Goal: Information Seeking & Learning: Learn about a topic

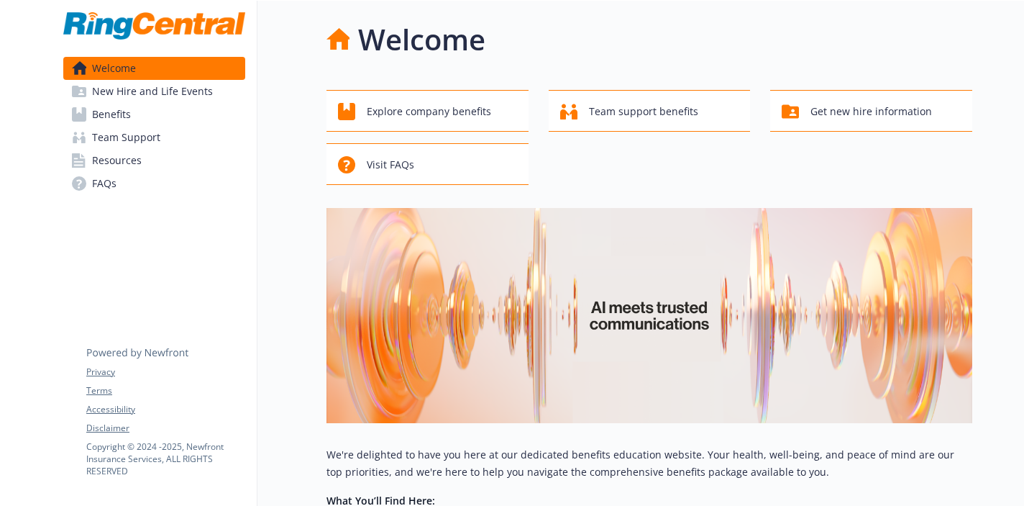
click at [209, 96] on link "New Hire and Life Events" at bounding box center [154, 91] width 182 height 23
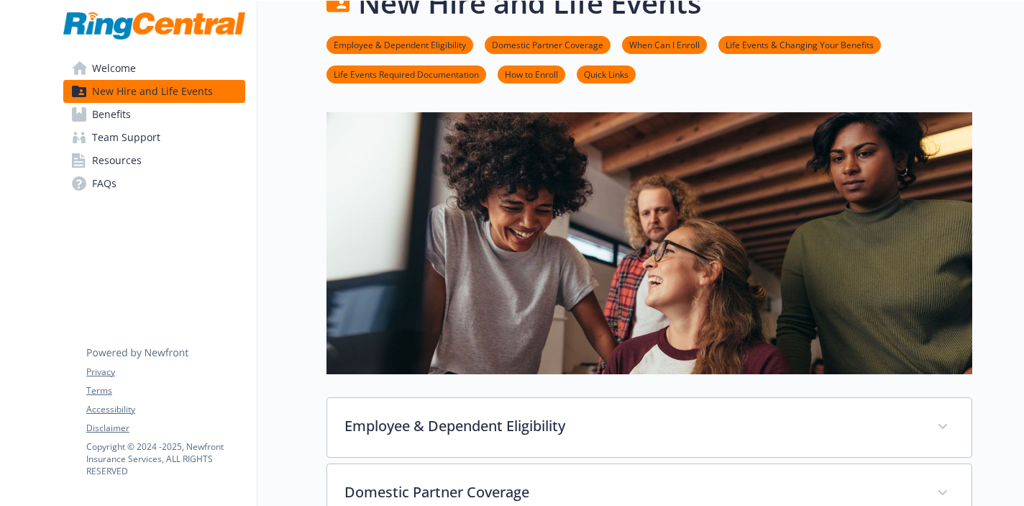
scroll to position [91, 0]
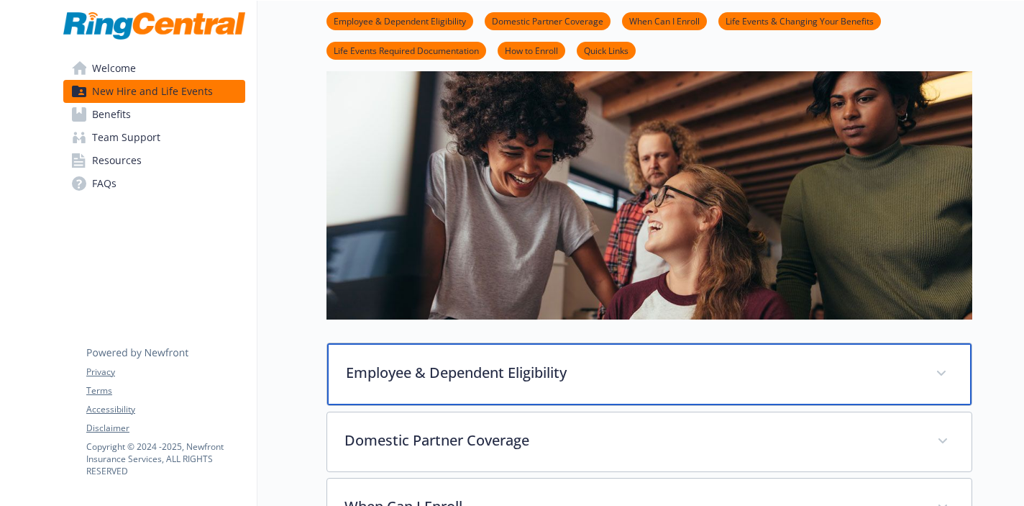
click at [611, 374] on p "Employee & Dependent Eligibility" at bounding box center [632, 373] width 573 height 22
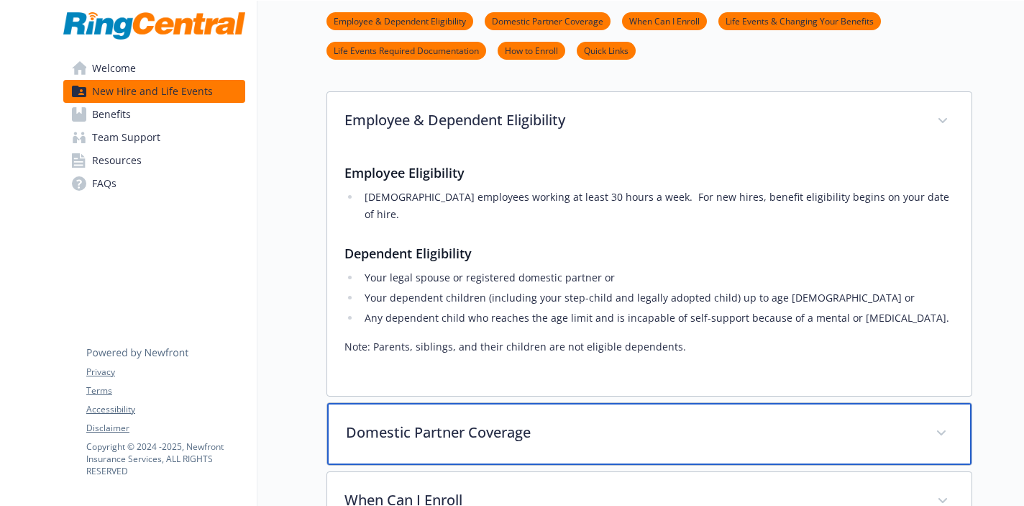
click at [591, 422] on p "Domestic Partner Coverage" at bounding box center [632, 433] width 573 height 22
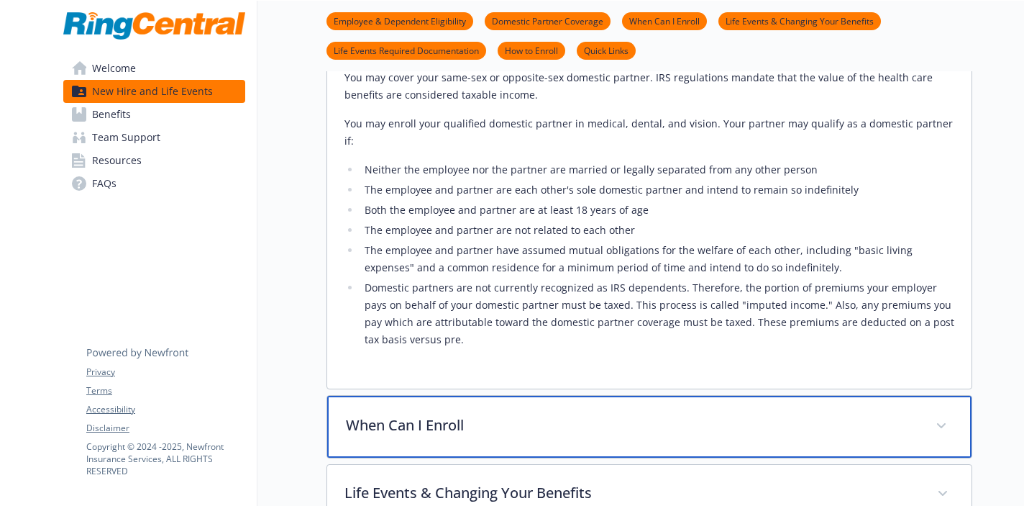
click at [573, 414] on p "When Can I Enroll" at bounding box center [632, 425] width 573 height 22
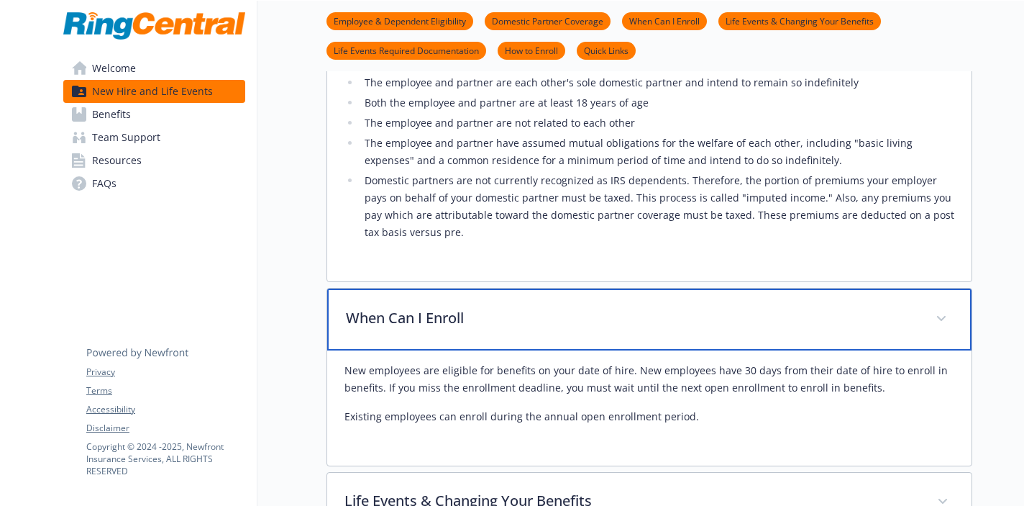
scroll to position [937, 0]
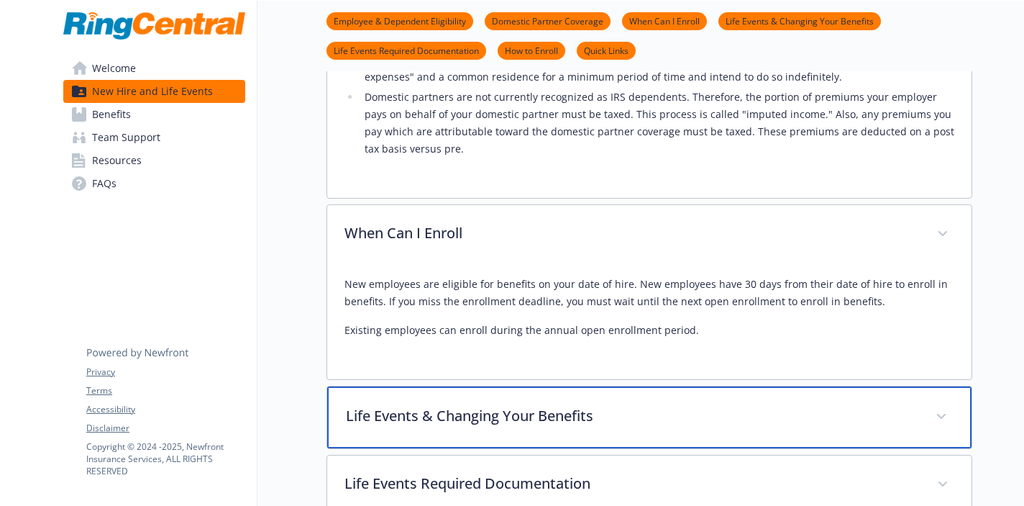
click at [585, 405] on p "Life Events & Changing Your Benefits" at bounding box center [632, 416] width 573 height 22
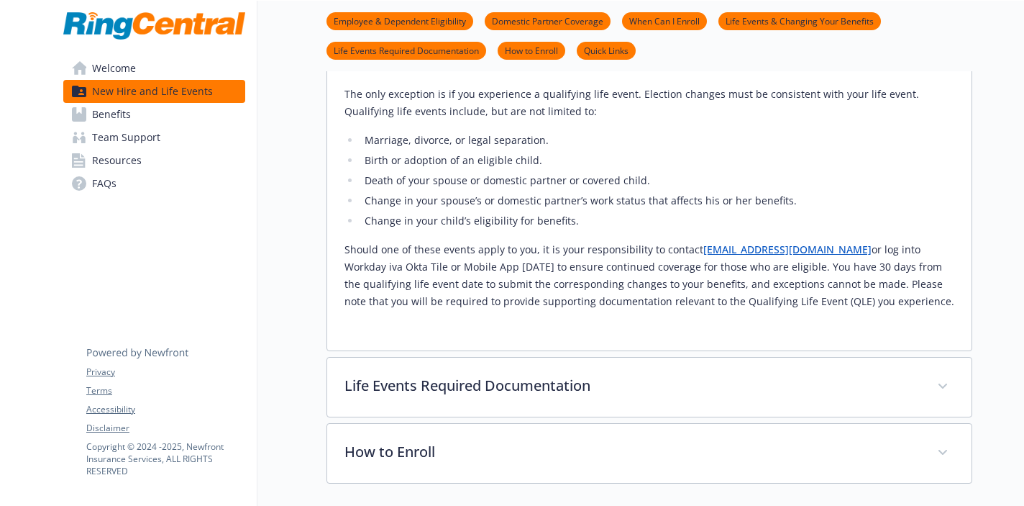
scroll to position [1345, 0]
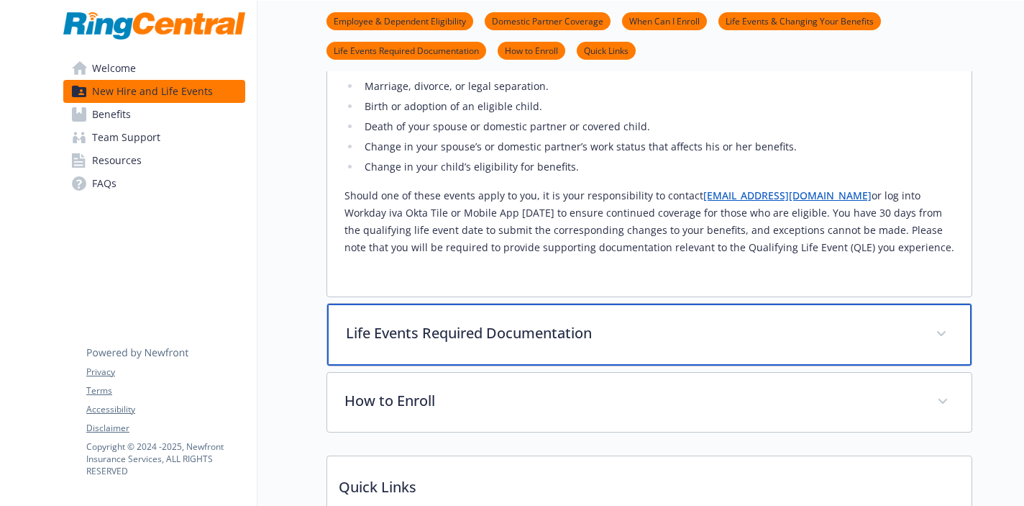
click at [674, 312] on div "Life Events Required Documentation" at bounding box center [649, 335] width 645 height 62
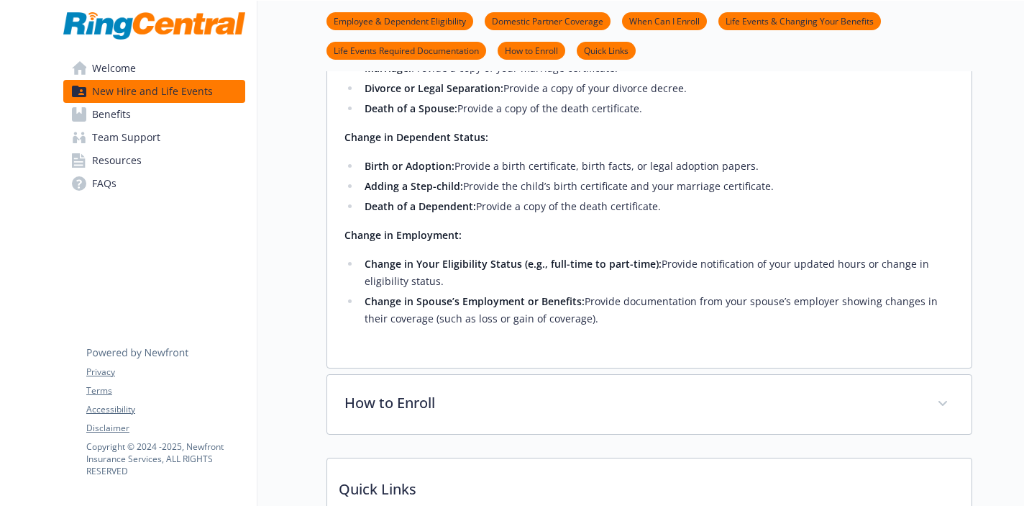
scroll to position [1790, 0]
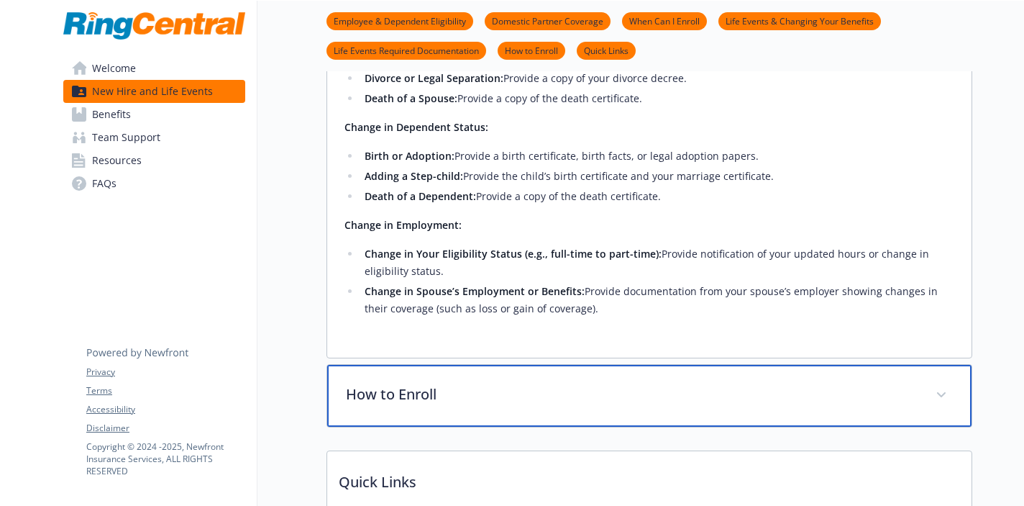
click at [621, 383] on p "How to Enroll" at bounding box center [632, 394] width 573 height 22
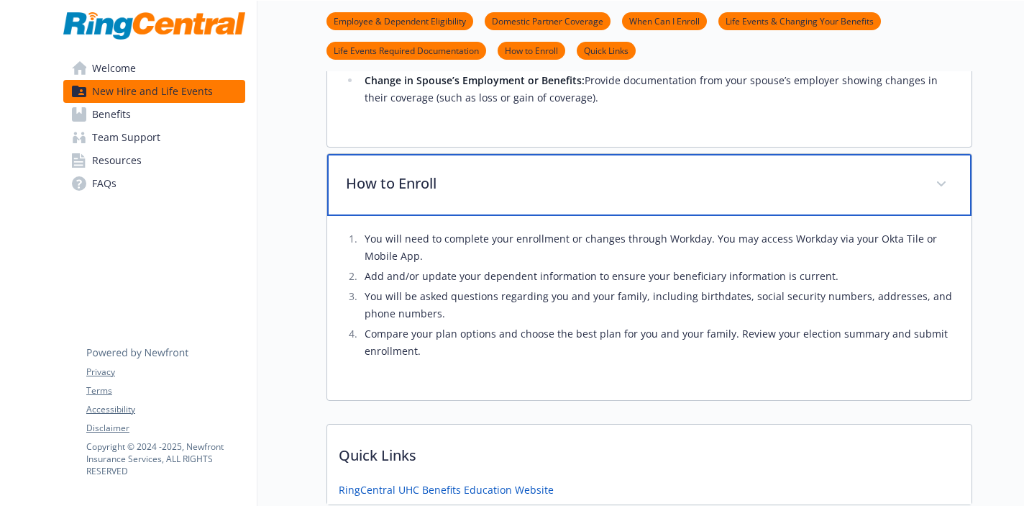
scroll to position [2069, 0]
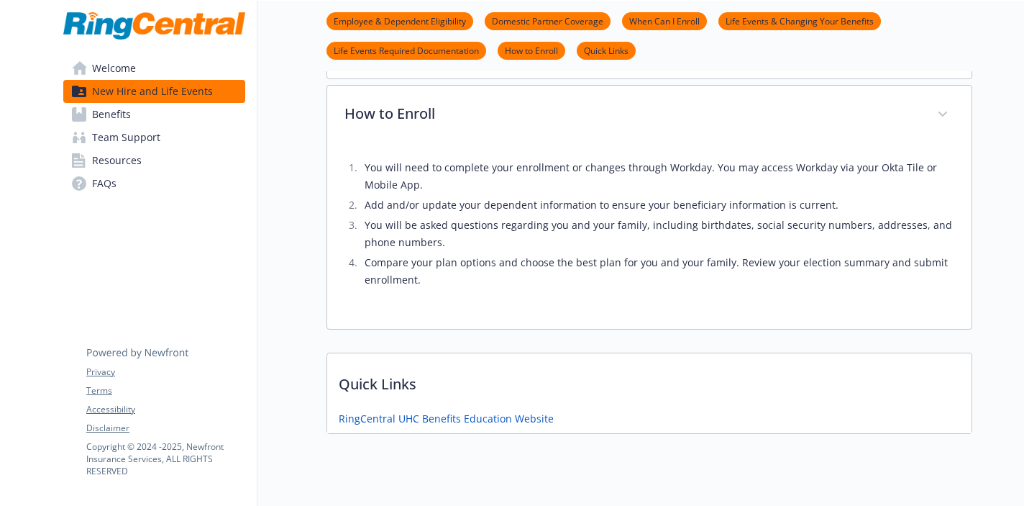
click at [144, 117] on link "Benefits" at bounding box center [154, 114] width 182 height 23
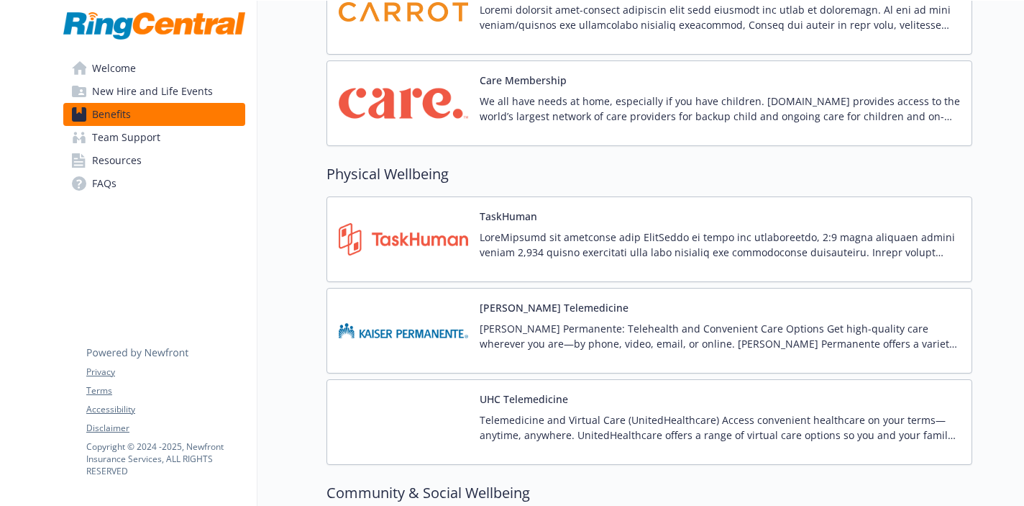
scroll to position [3289, 0]
drag, startPoint x: 455, startPoint y: 180, endPoint x: 322, endPoint y: 165, distance: 133.1
click at [567, 251] on p at bounding box center [720, 244] width 480 height 30
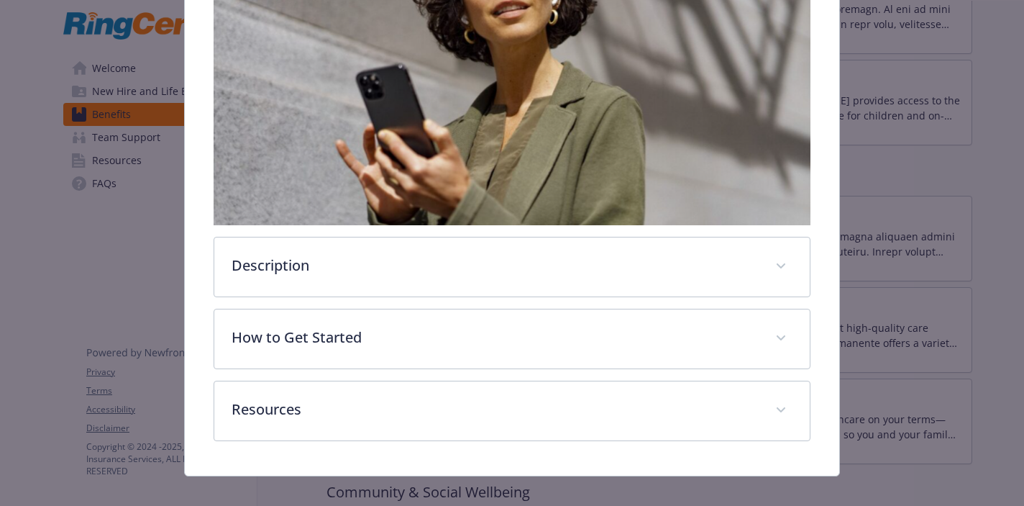
scroll to position [370, 0]
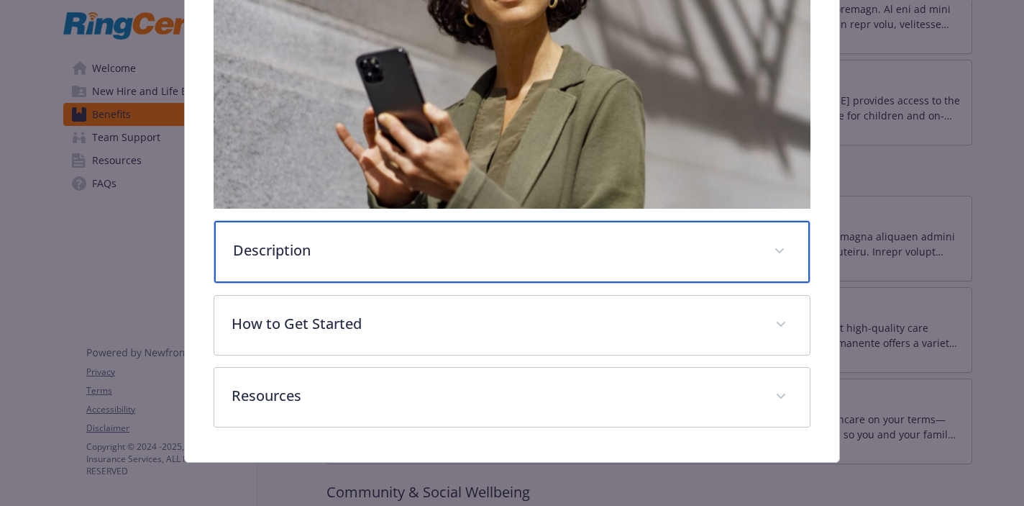
click at [524, 237] on div "Description" at bounding box center [511, 252] width 595 height 62
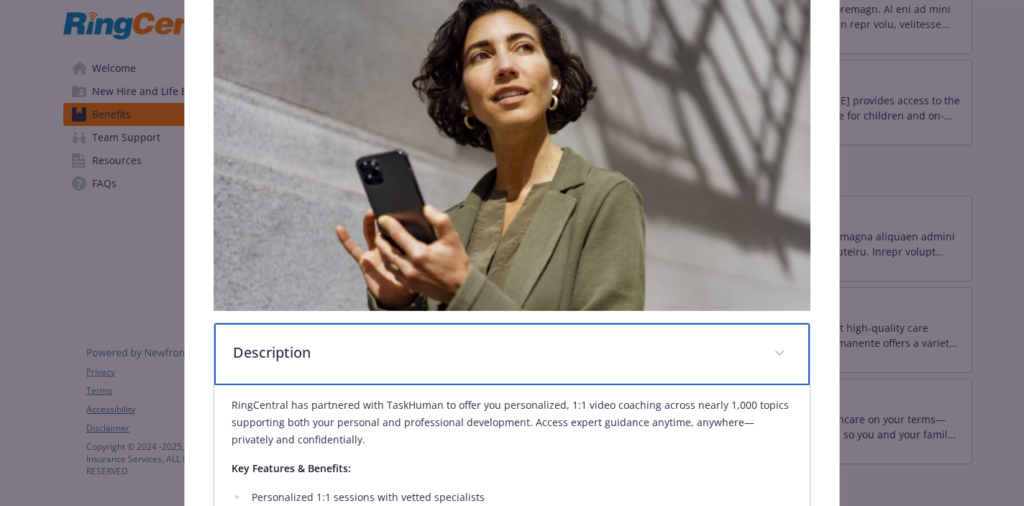
scroll to position [0, 0]
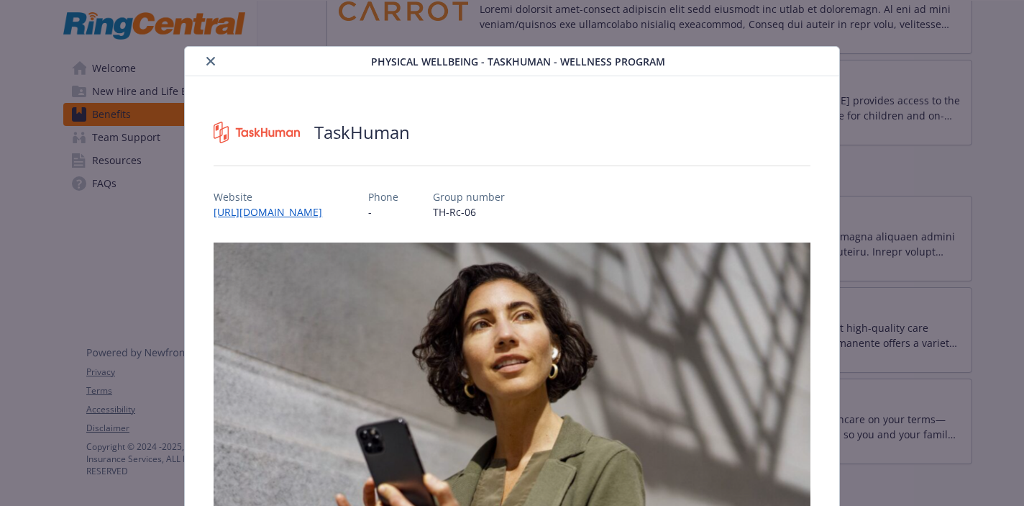
click at [211, 58] on icon "close" at bounding box center [210, 61] width 9 height 9
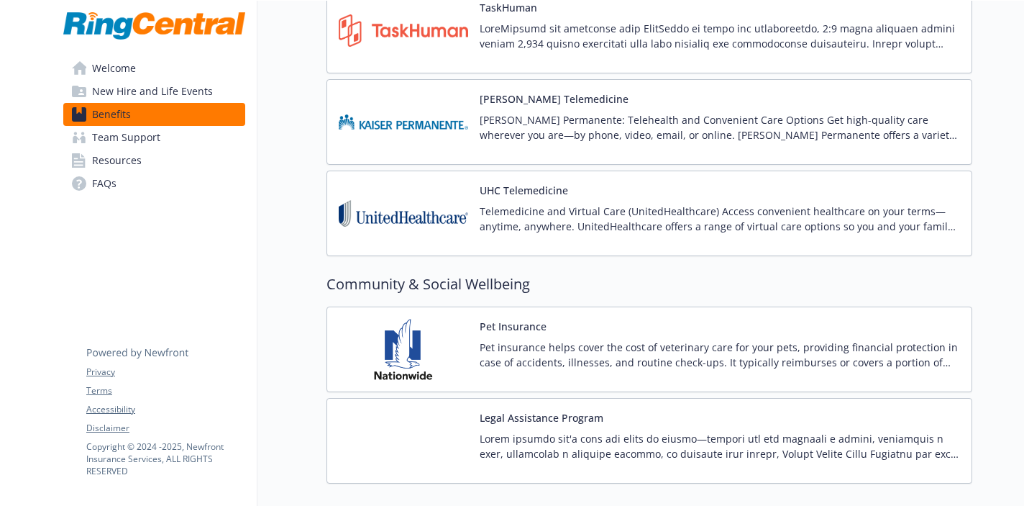
scroll to position [3497, 0]
drag, startPoint x: 531, startPoint y: 286, endPoint x: 424, endPoint y: 281, distance: 107.3
click at [424, 281] on h2 "Community & Social Wellbeing" at bounding box center [650, 284] width 646 height 22
click at [679, 70] on div "TaskHuman" at bounding box center [650, 30] width 646 height 86
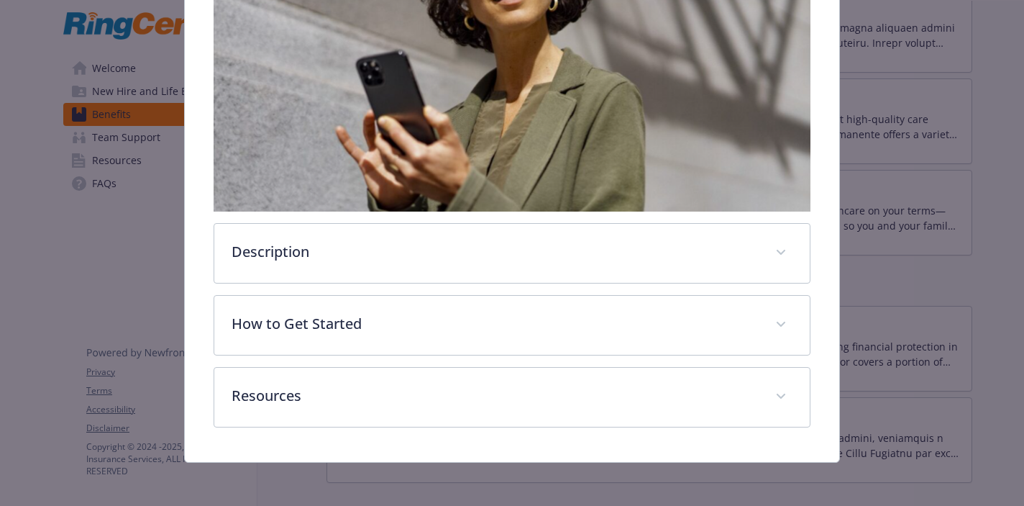
scroll to position [370, 0]
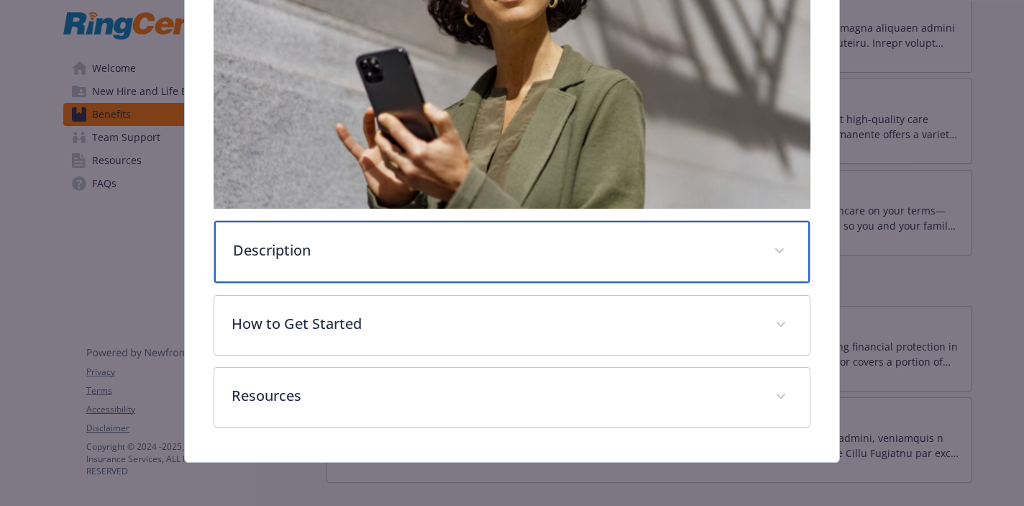
click at [468, 248] on p "Description" at bounding box center [494, 251] width 523 height 22
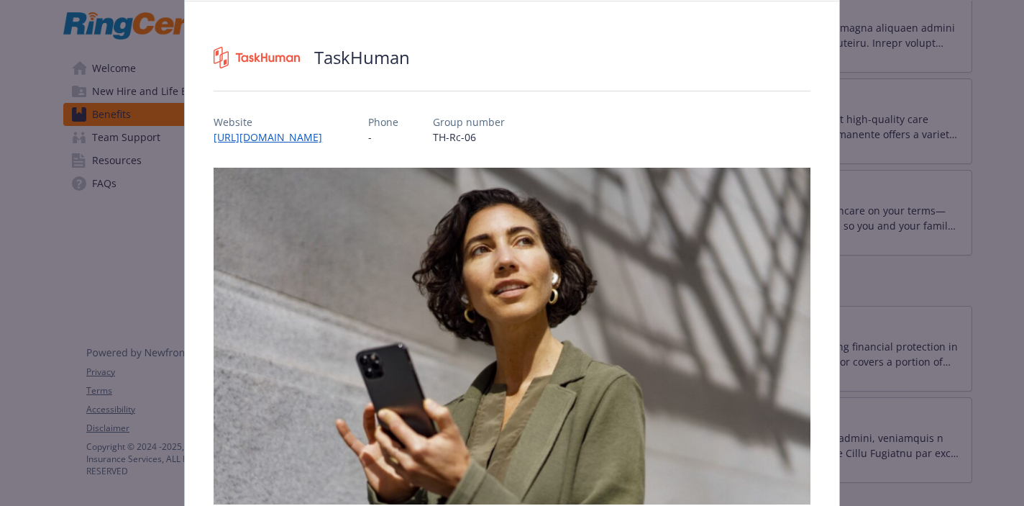
scroll to position [0, 0]
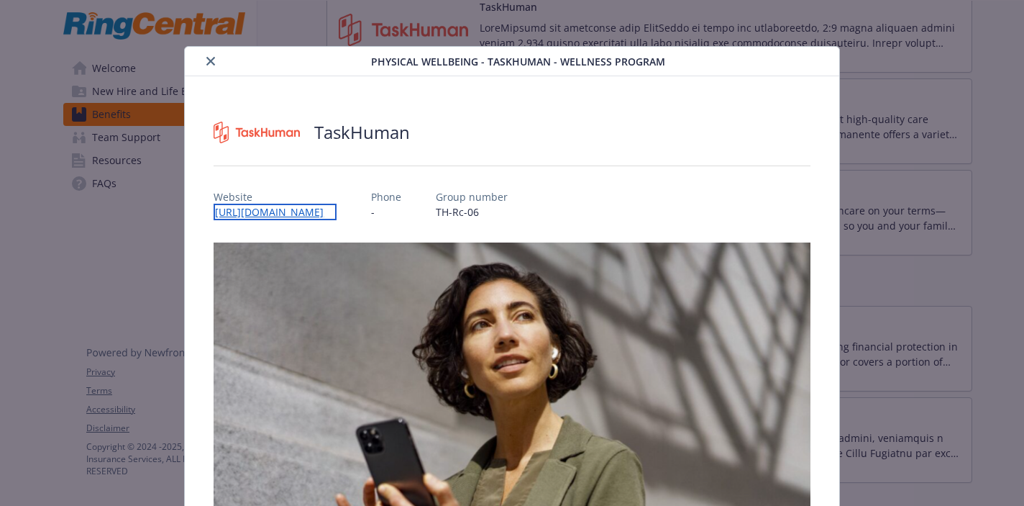
click at [292, 209] on link "[URL][DOMAIN_NAME]" at bounding box center [275, 212] width 123 height 17
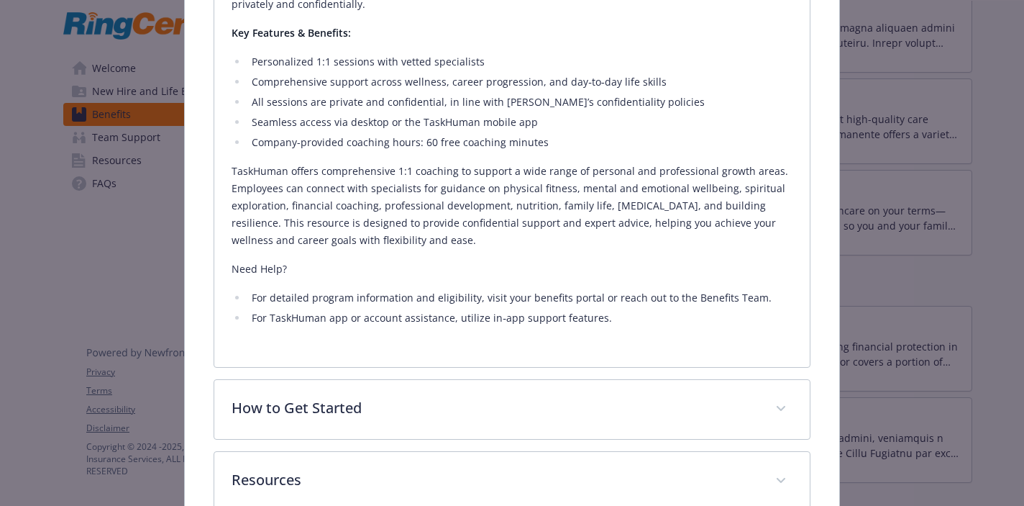
scroll to position [788, 0]
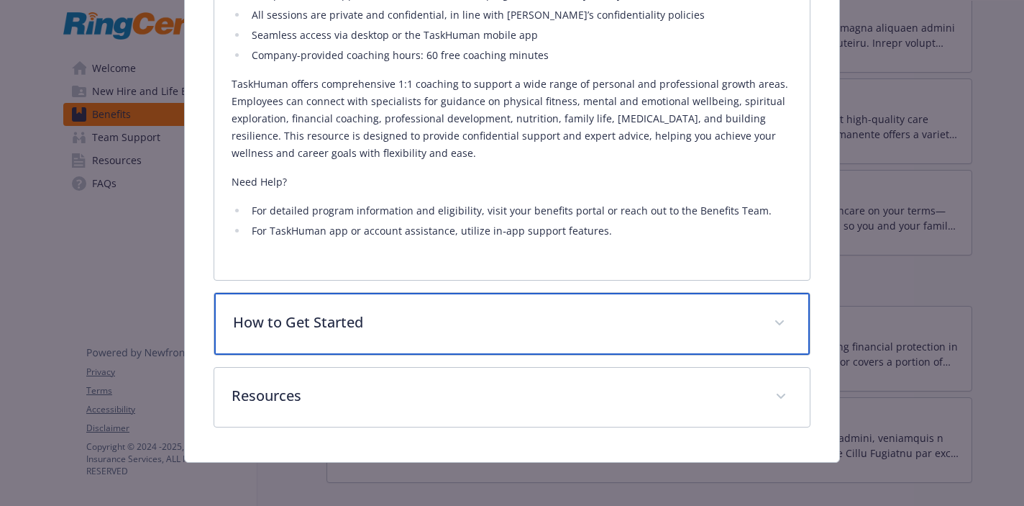
click at [434, 309] on div "How to Get Started" at bounding box center [511, 324] width 595 height 62
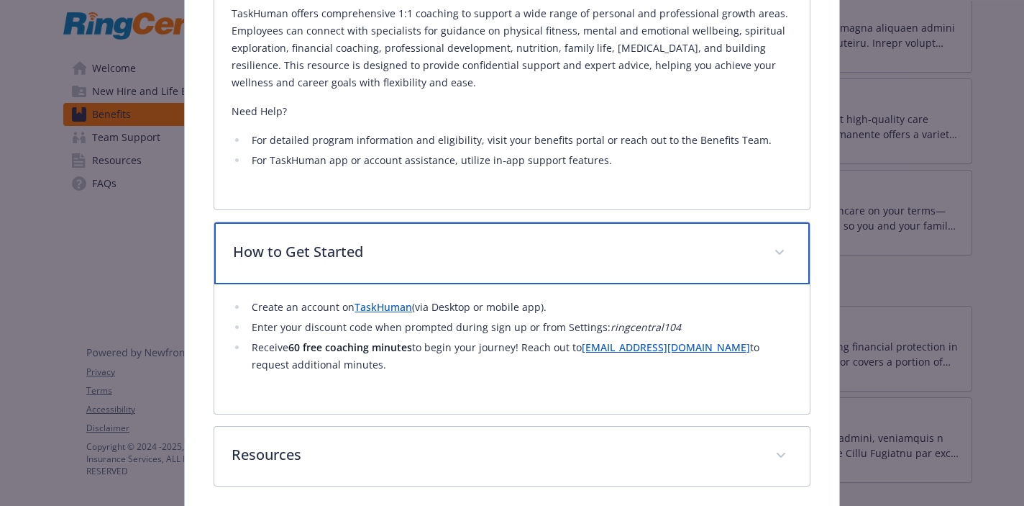
scroll to position [860, 0]
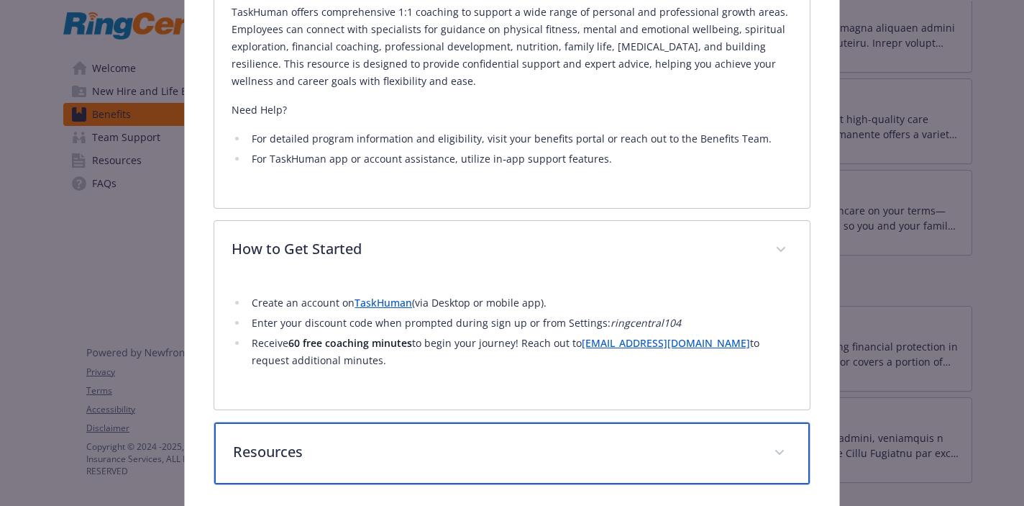
click at [431, 464] on div "Resources" at bounding box center [511, 453] width 595 height 62
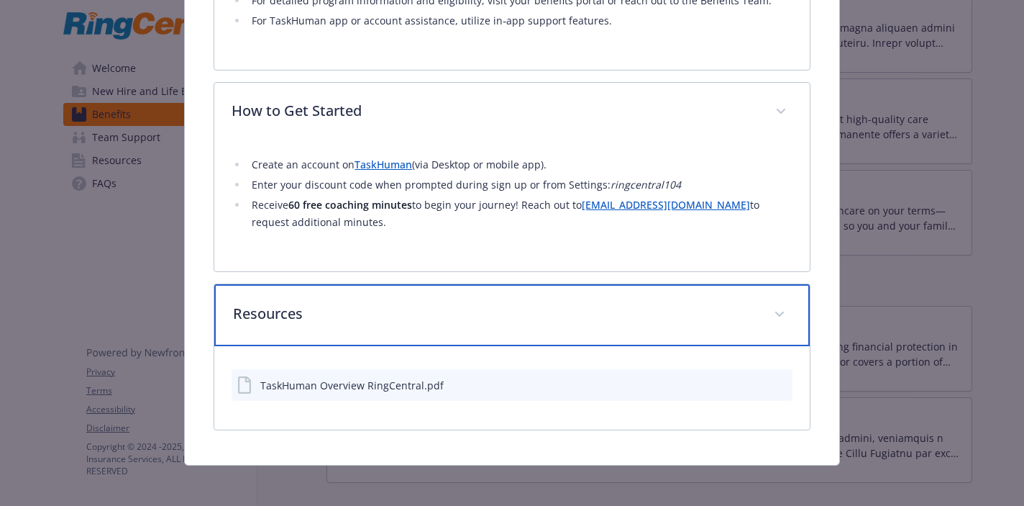
scroll to position [1003, 0]
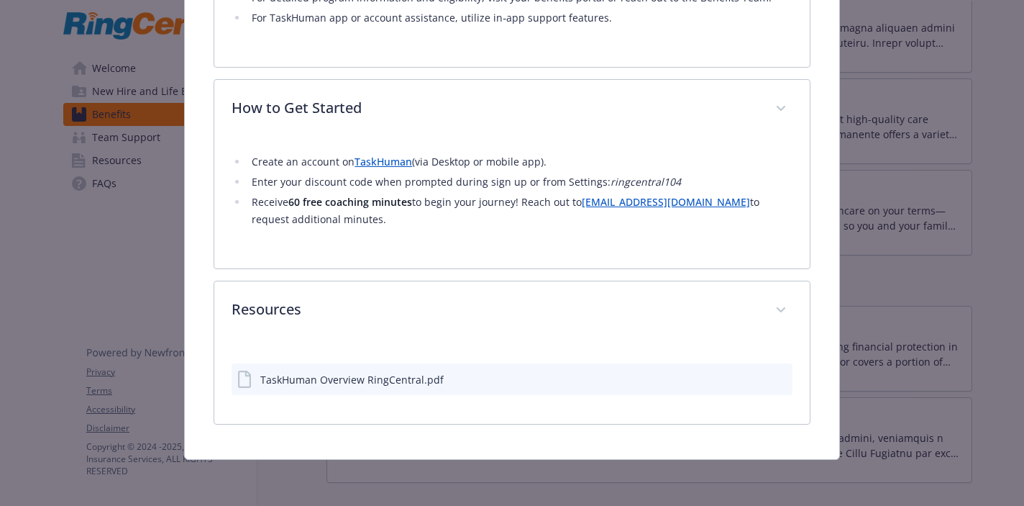
click at [388, 377] on div "TaskHuman Overview RingCentral.pdf" at bounding box center [351, 379] width 183 height 15
click at [778, 376] on icon "preview file" at bounding box center [779, 378] width 13 height 10
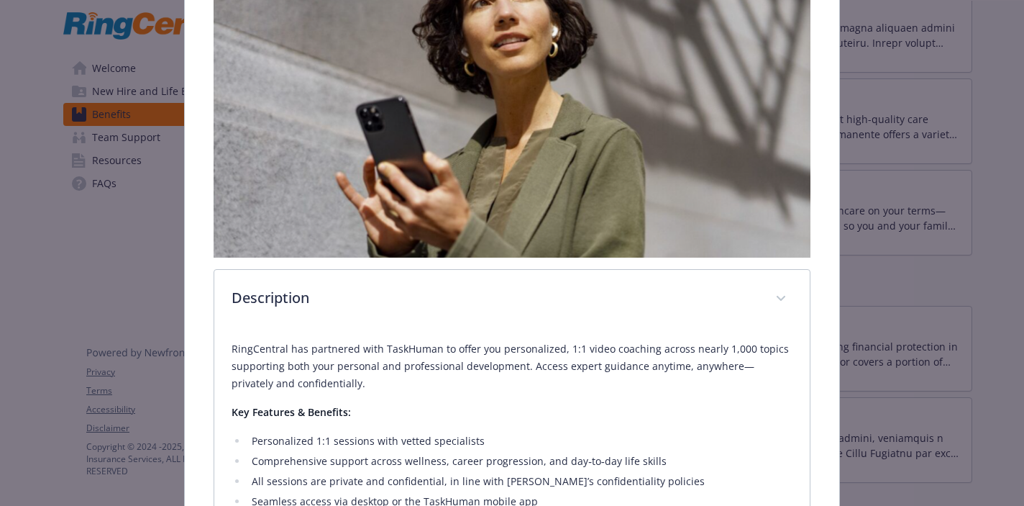
scroll to position [0, 0]
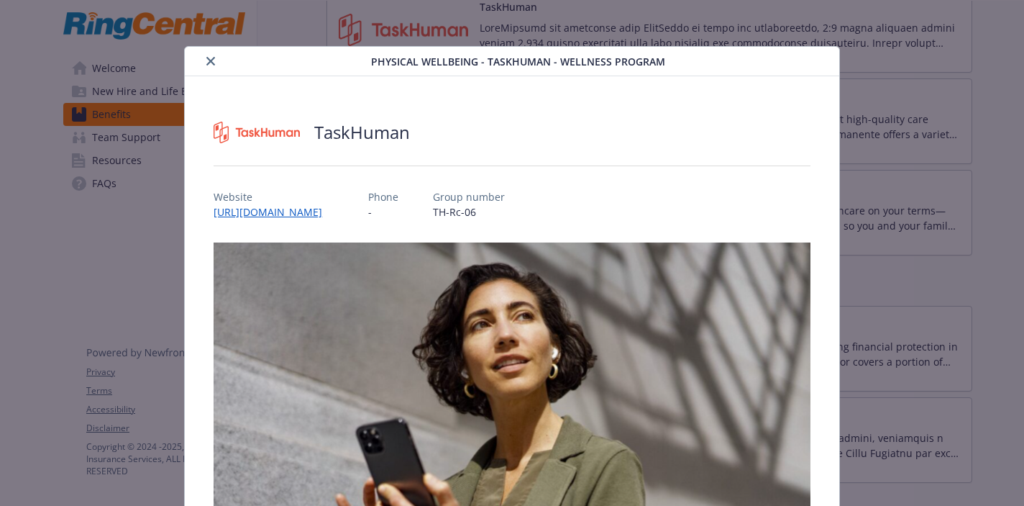
click at [208, 63] on icon "close" at bounding box center [210, 61] width 9 height 9
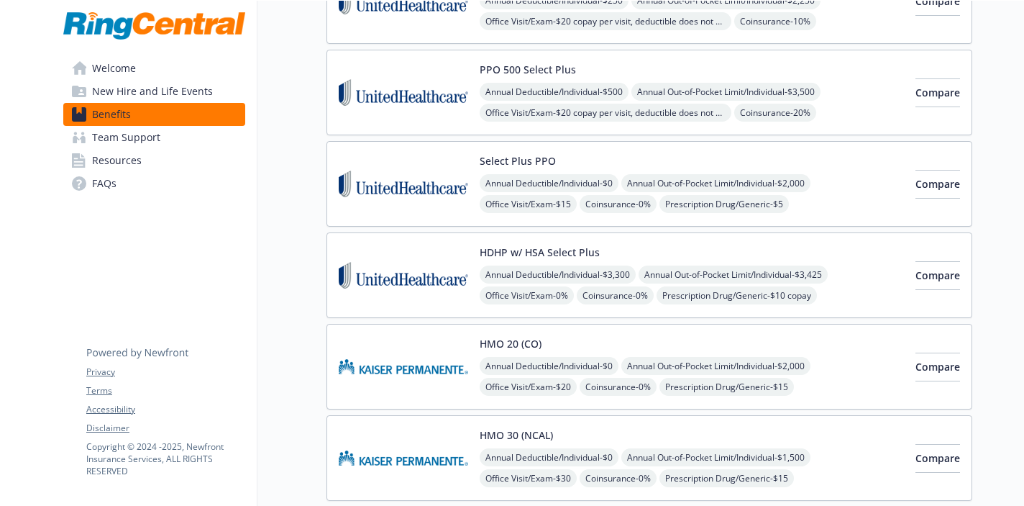
scroll to position [203, 0]
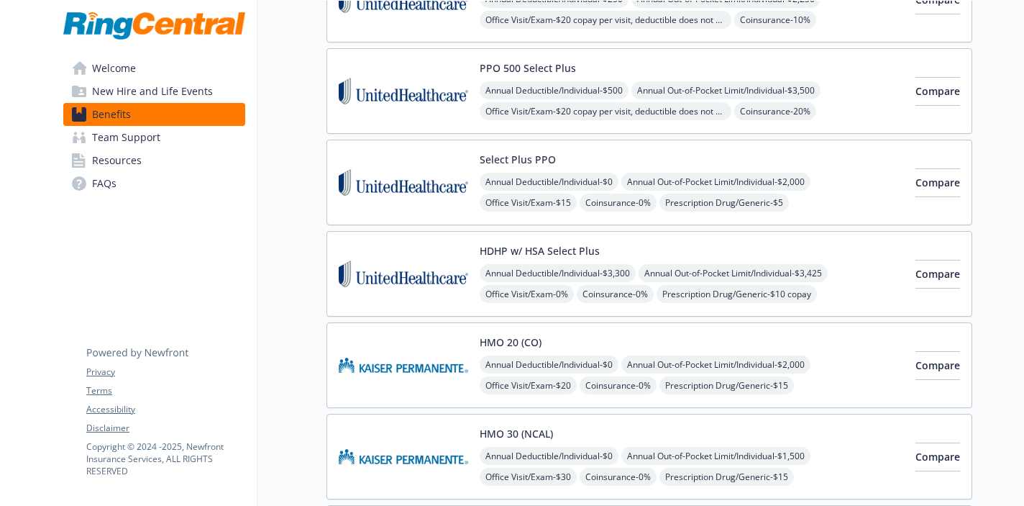
click at [581, 153] on div "Select Plus PPO Annual Deductible/Individual - $0 Annual Out-of-Pocket Limit/In…" at bounding box center [692, 182] width 424 height 61
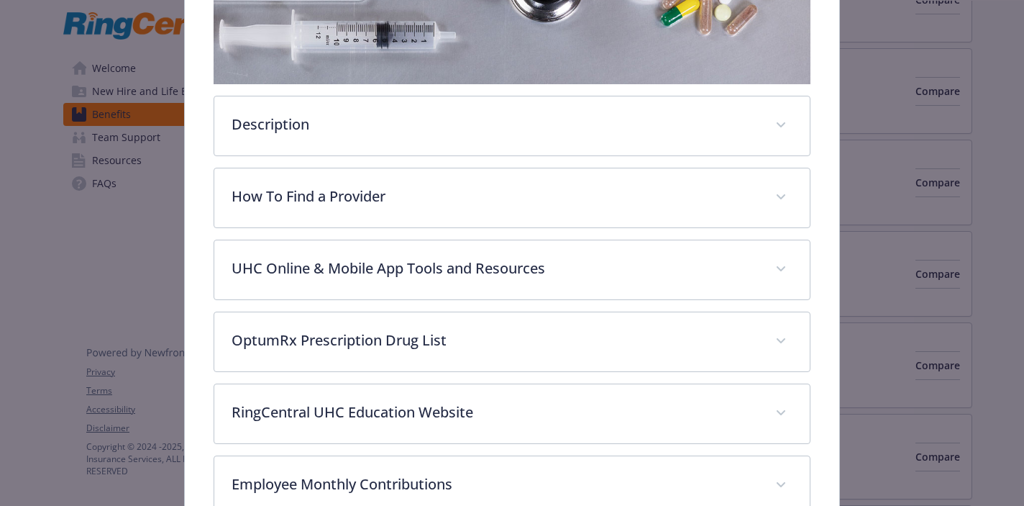
scroll to position [327, 0]
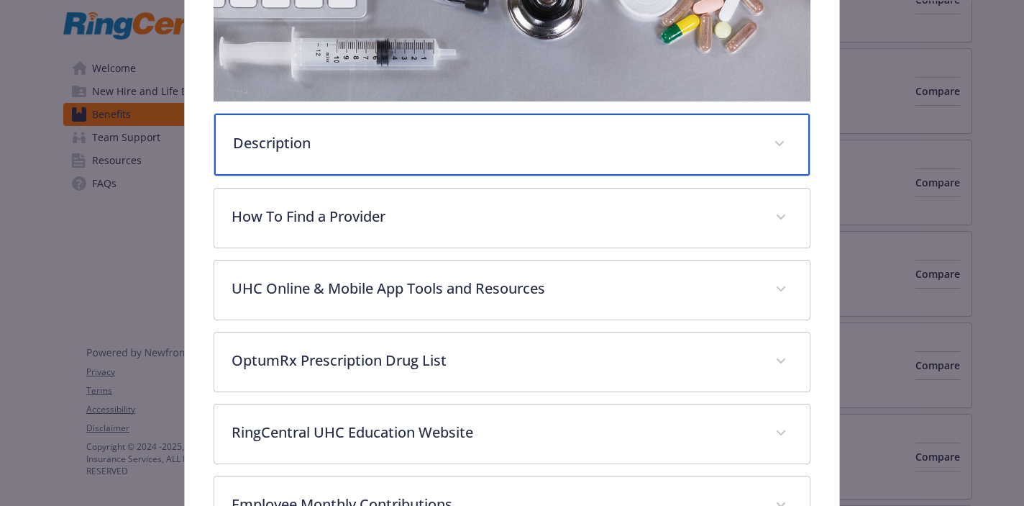
click at [543, 155] on div "Description" at bounding box center [511, 145] width 595 height 62
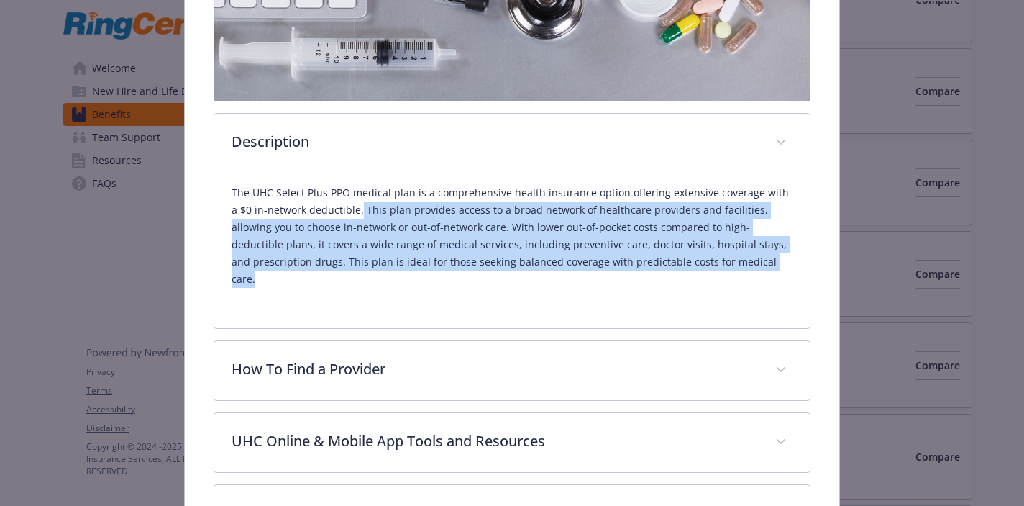
drag, startPoint x: 351, startPoint y: 212, endPoint x: 646, endPoint y: 279, distance: 302.4
click at [646, 279] on div "The UHC Select Plus PPO medical plan is a comprehensive health insurance option…" at bounding box center [512, 242] width 560 height 138
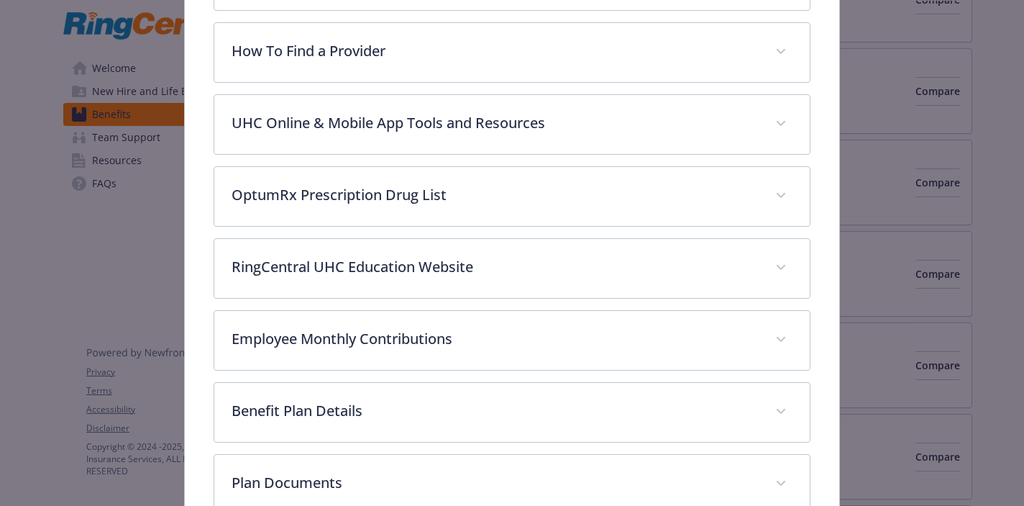
scroll to position [750, 0]
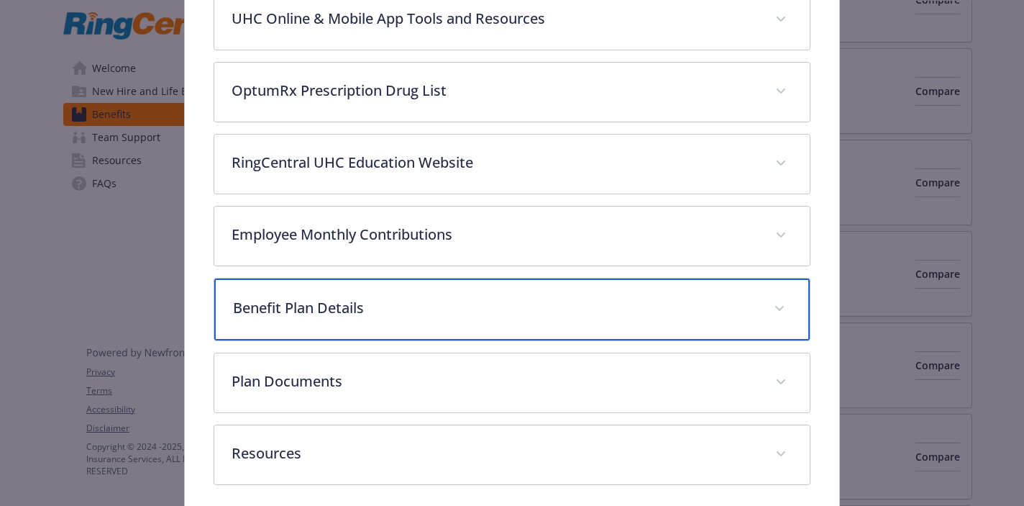
click at [532, 297] on p "Benefit Plan Details" at bounding box center [494, 308] width 523 height 22
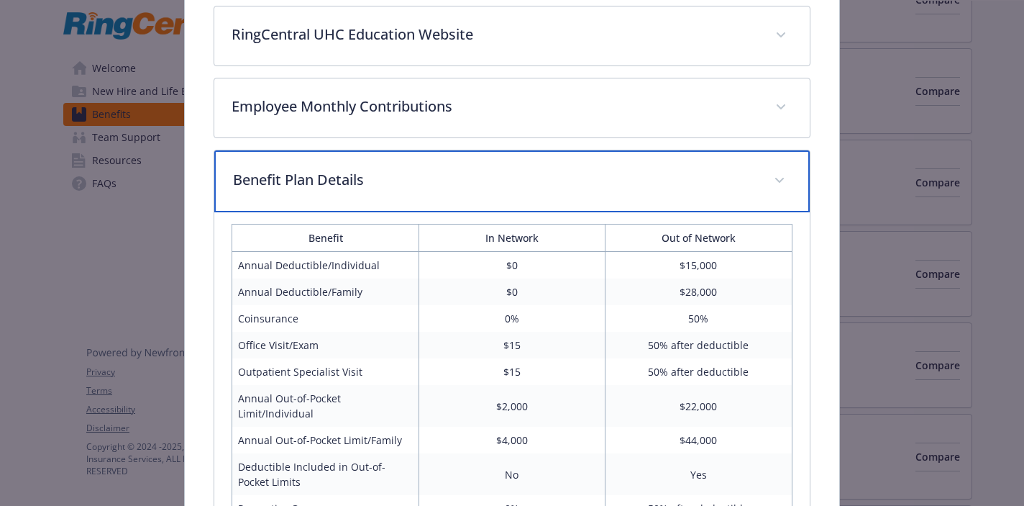
scroll to position [915, 0]
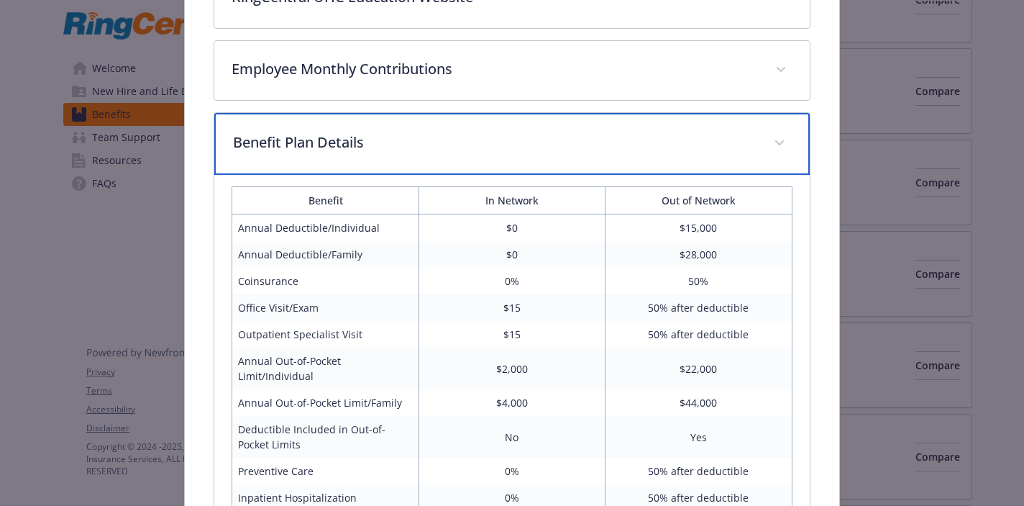
click at [524, 141] on div "Benefit Plan Details" at bounding box center [511, 144] width 595 height 62
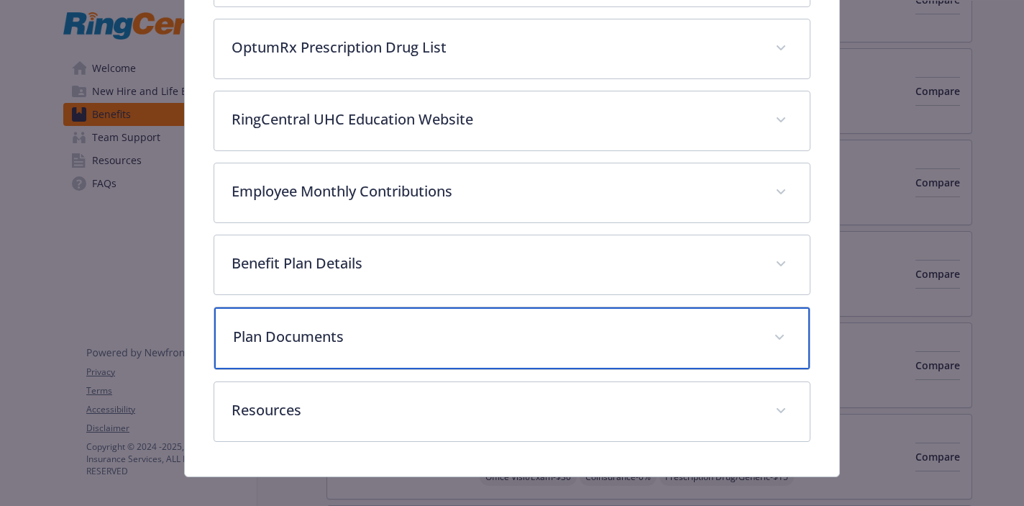
click at [498, 309] on div "Plan Documents" at bounding box center [511, 338] width 595 height 62
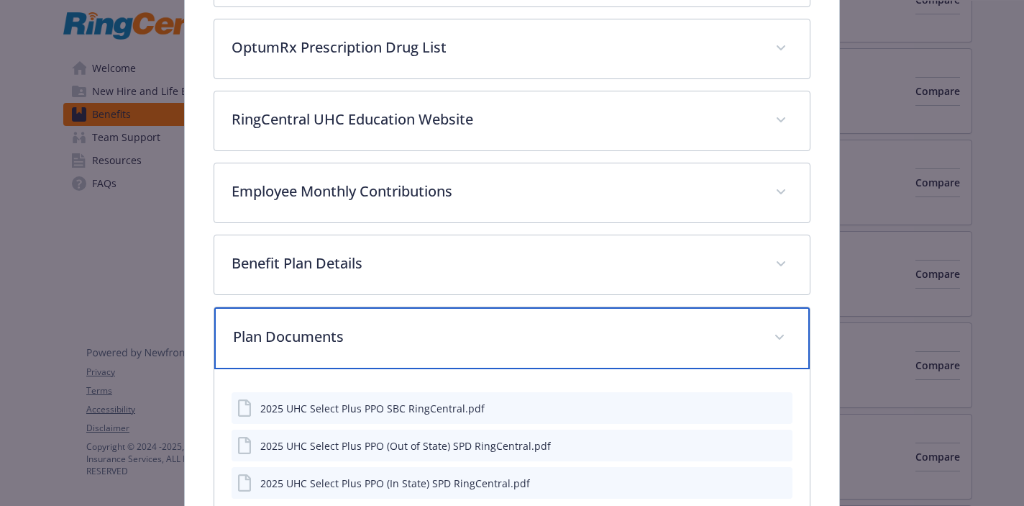
click at [498, 326] on p "Plan Documents" at bounding box center [494, 337] width 523 height 22
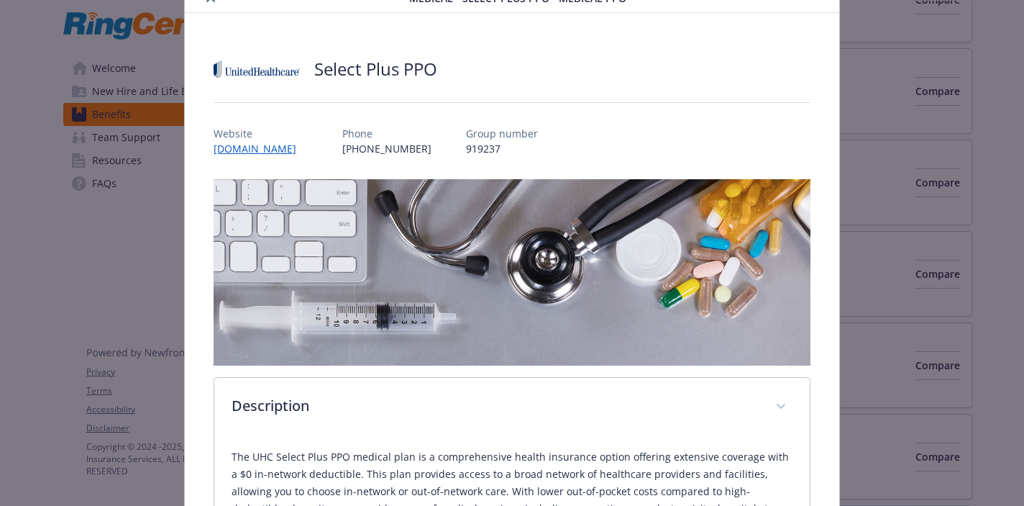
scroll to position [0, 0]
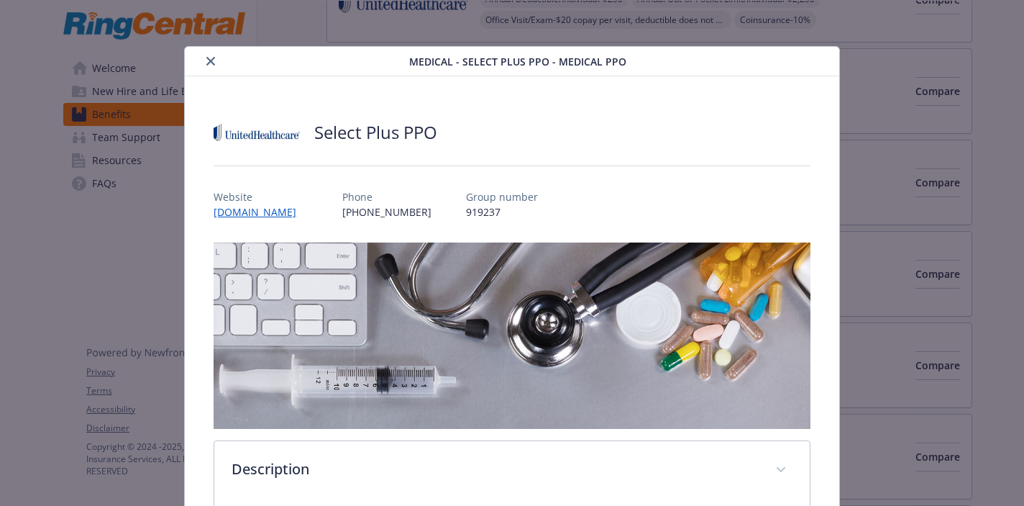
click at [209, 60] on icon "close" at bounding box center [210, 61] width 9 height 9
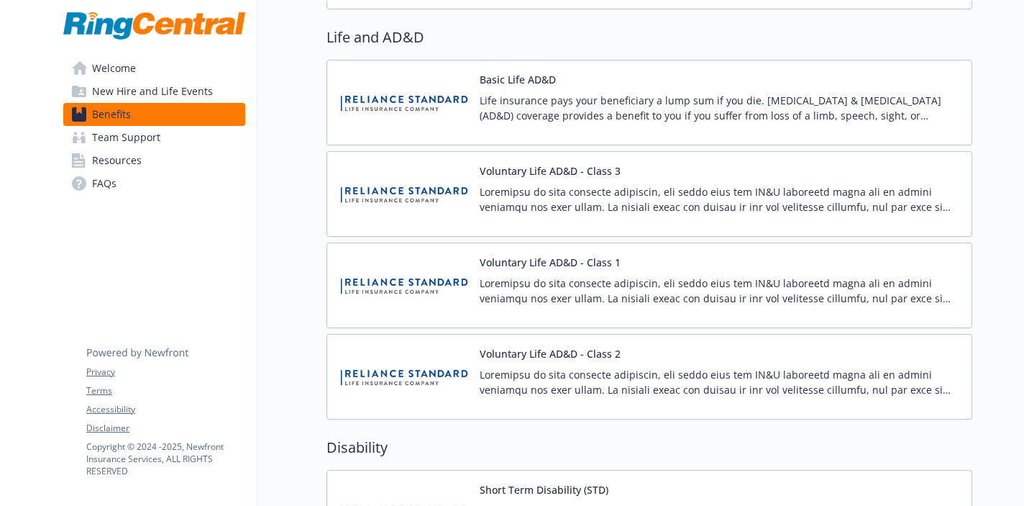
scroll to position [1145, 0]
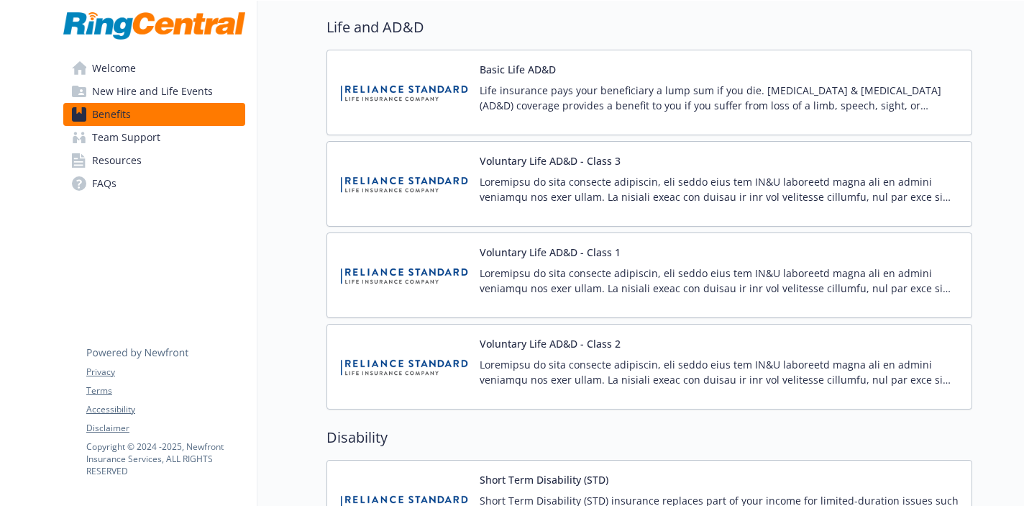
click at [599, 273] on p at bounding box center [720, 280] width 480 height 30
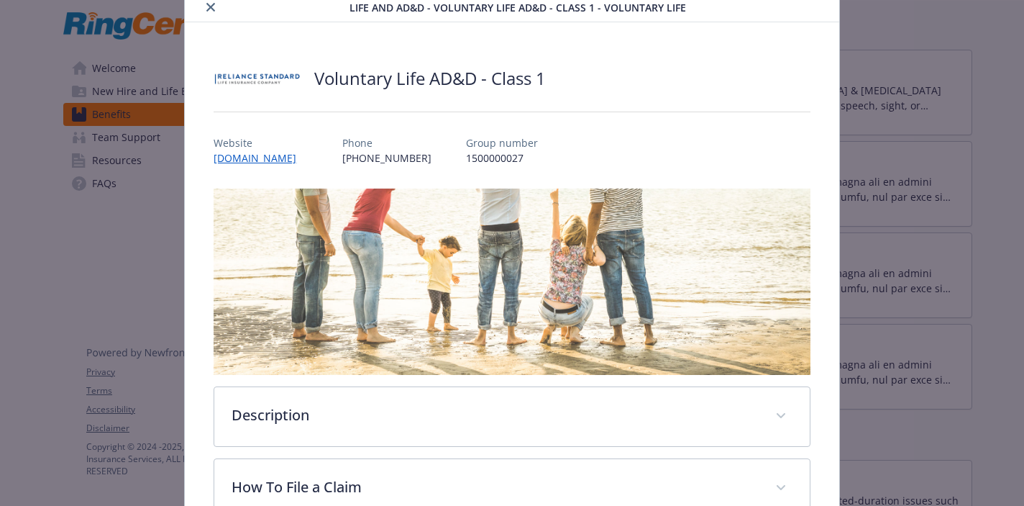
scroll to position [40, 0]
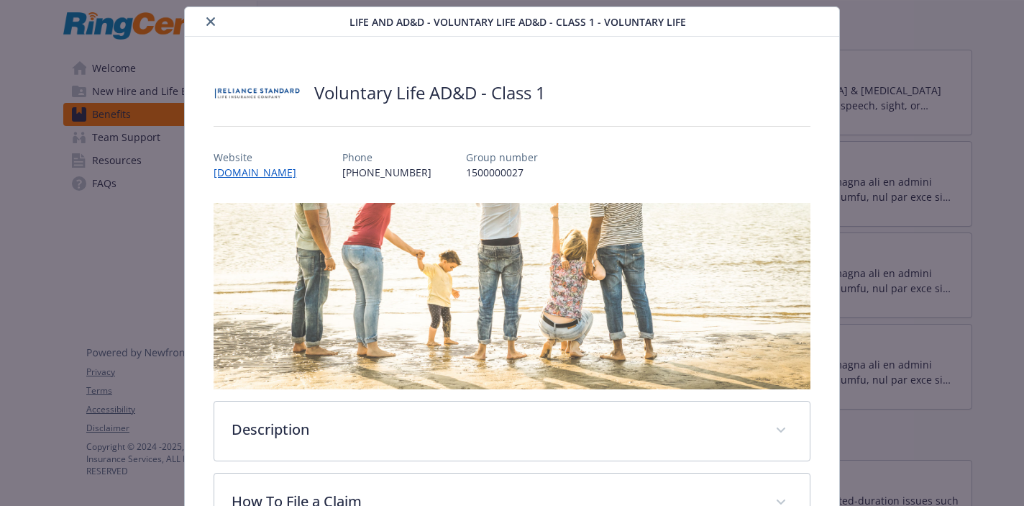
click at [213, 22] on icon "close" at bounding box center [210, 21] width 9 height 9
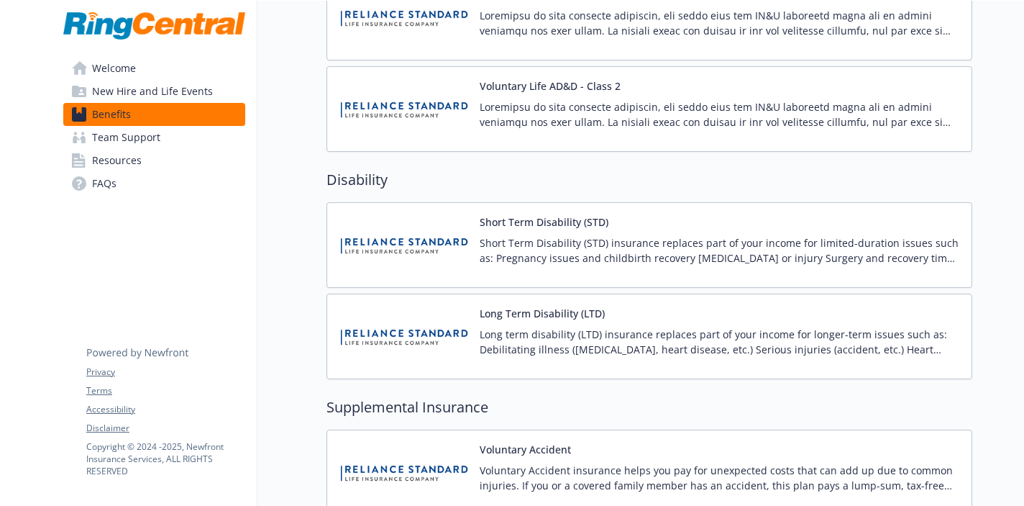
scroll to position [1445, 0]
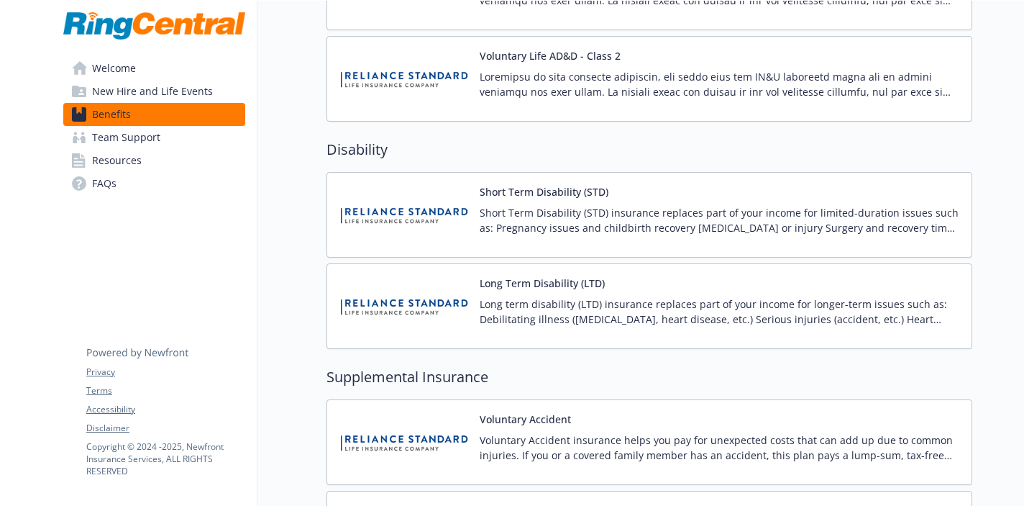
click at [618, 181] on div "Short Term Disability (STD) Short Term Disability (STD) insurance replaces part…" at bounding box center [650, 215] width 646 height 86
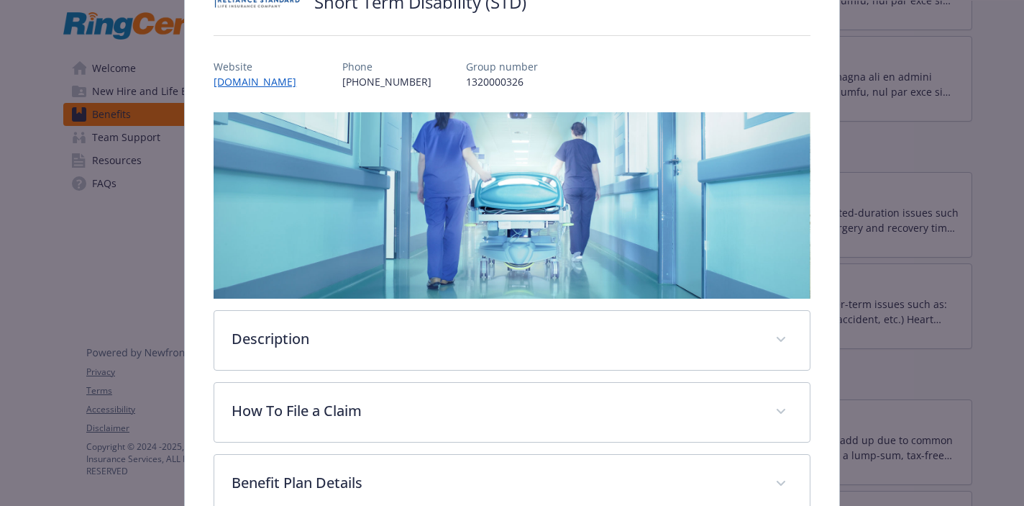
scroll to position [250, 0]
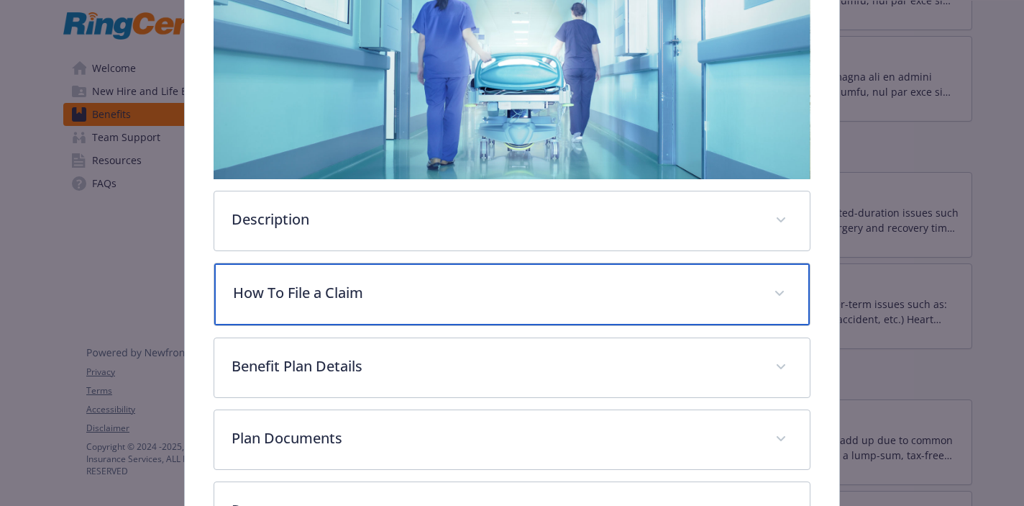
click at [559, 291] on p "How To File a Claim" at bounding box center [494, 293] width 523 height 22
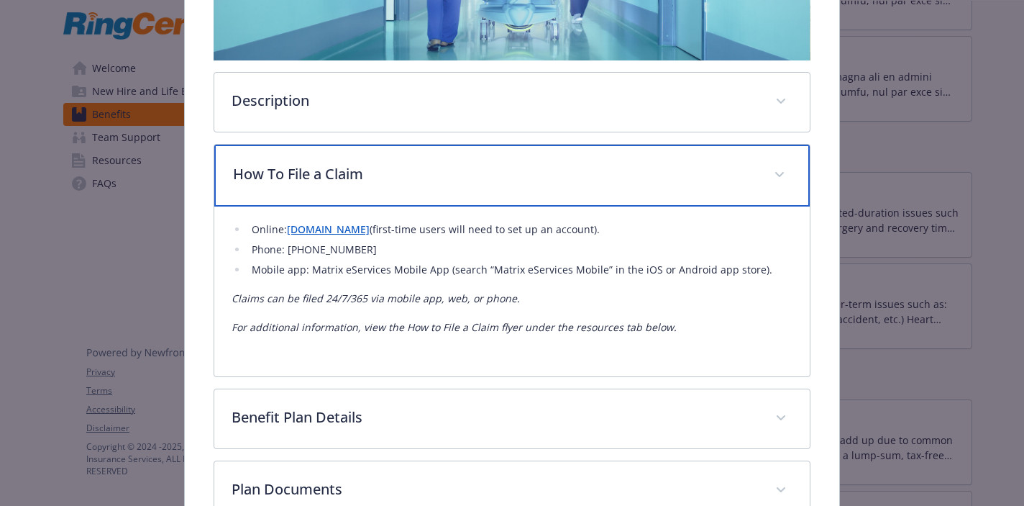
scroll to position [373, 0]
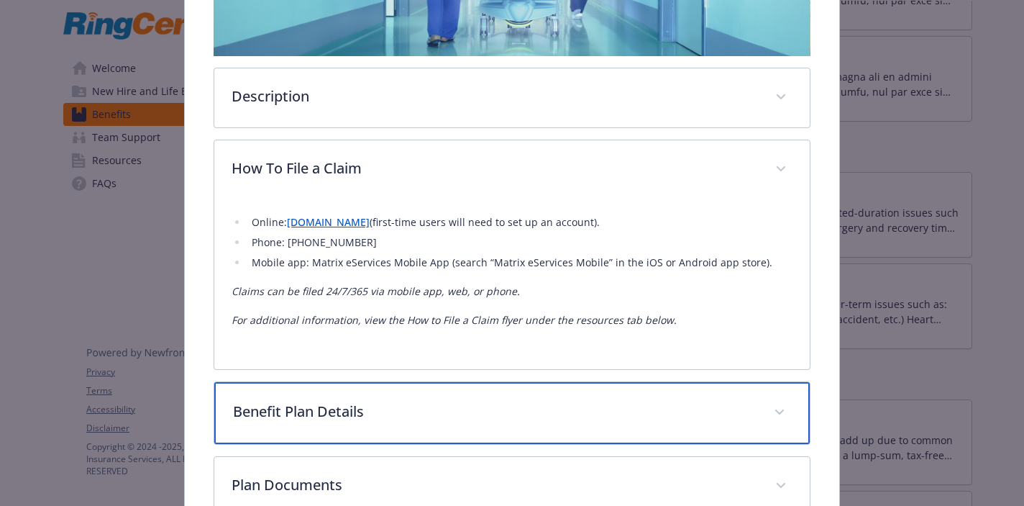
click at [486, 429] on div "Benefit Plan Details" at bounding box center [511, 413] width 595 height 62
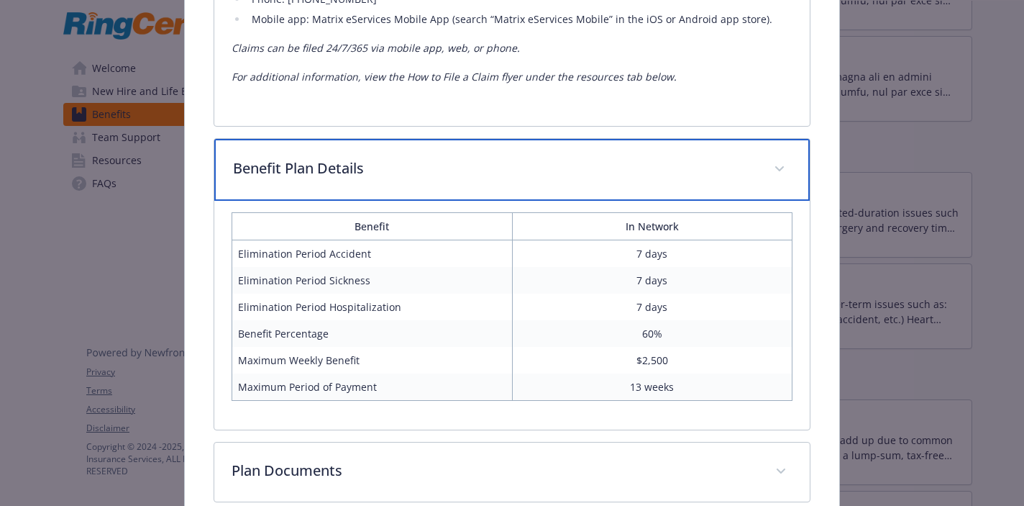
scroll to position [625, 0]
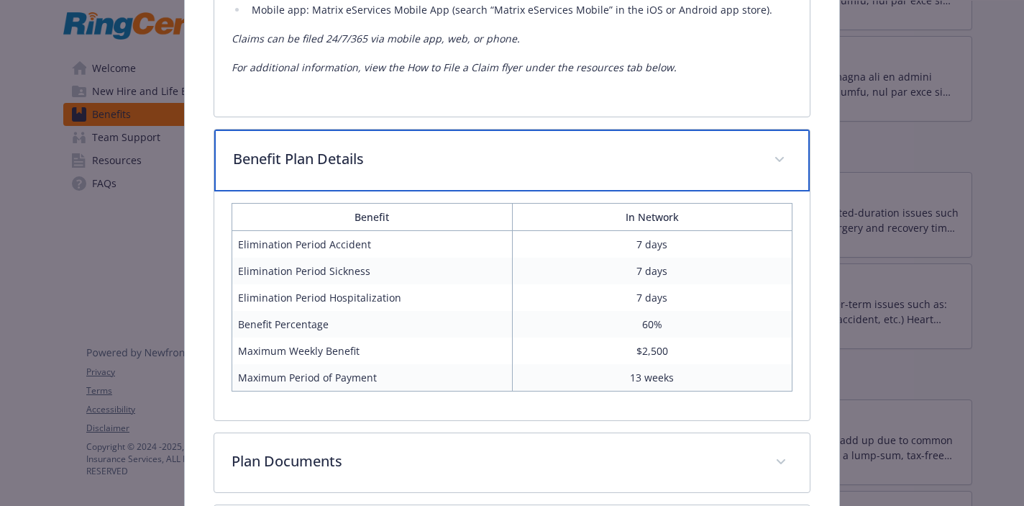
click at [286, 151] on p "Benefit Plan Details" at bounding box center [494, 159] width 523 height 22
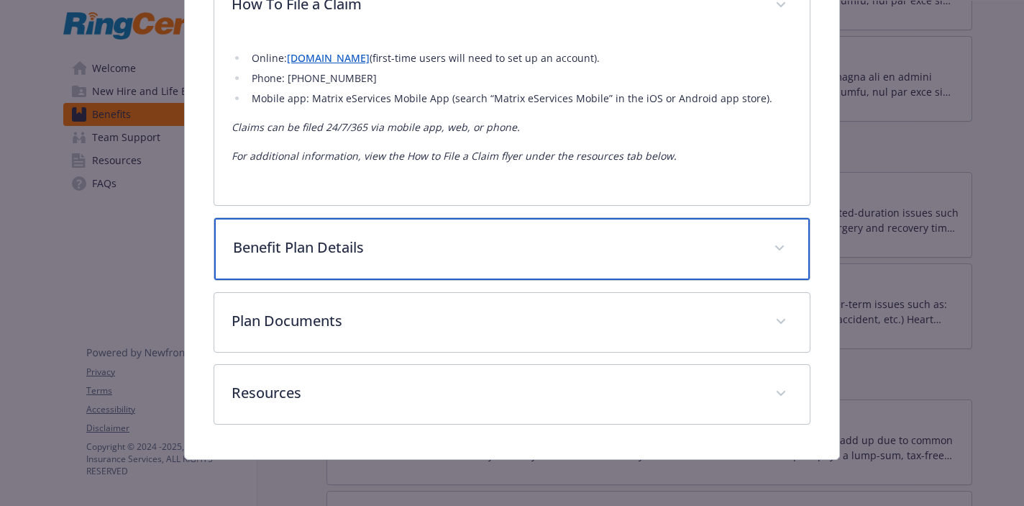
scroll to position [537, 0]
click at [312, 229] on div "Benefit Plan Details" at bounding box center [511, 249] width 595 height 62
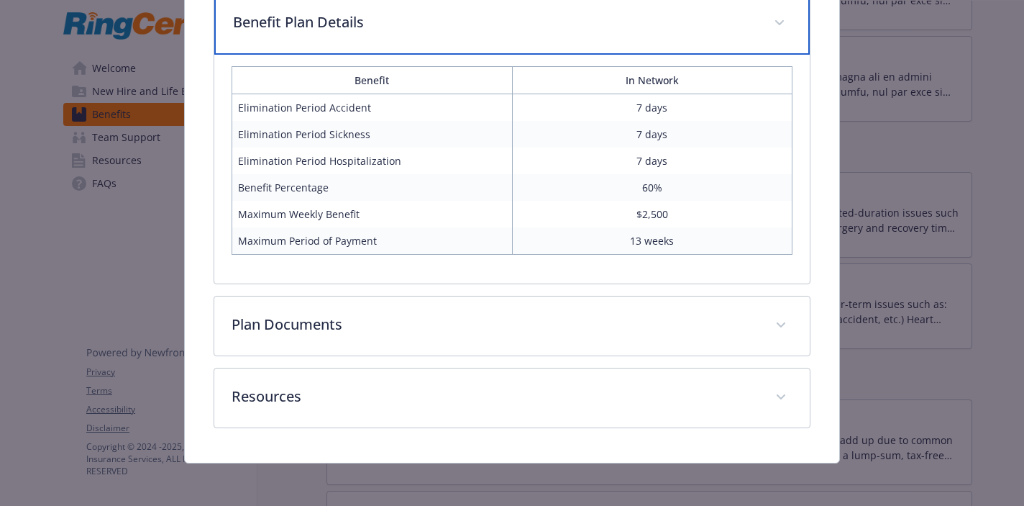
scroll to position [764, 0]
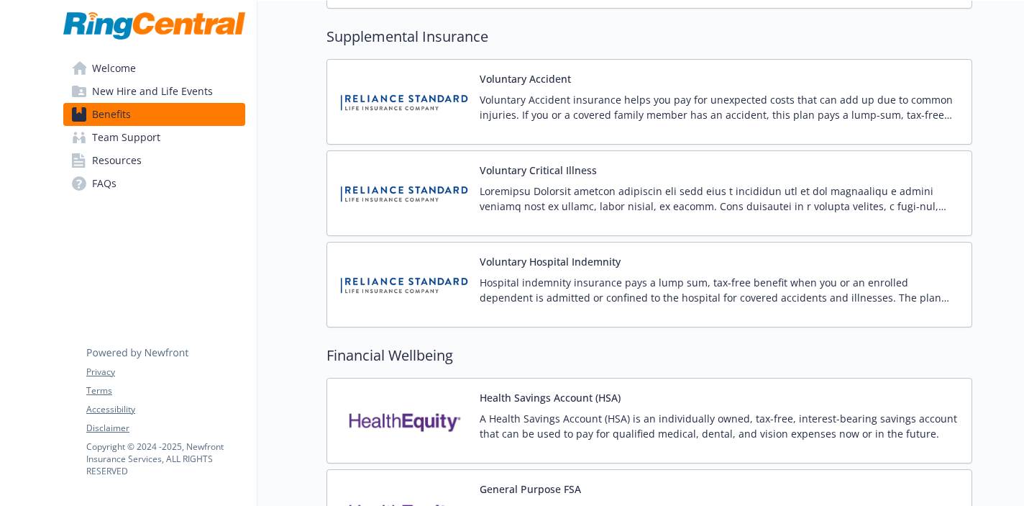
scroll to position [1924, 0]
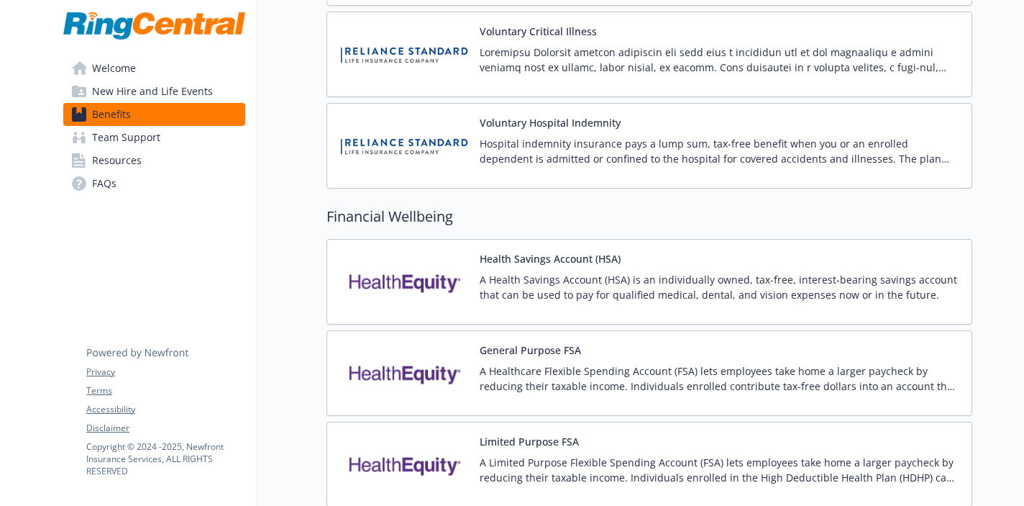
click at [548, 277] on p "A Health Savings Account (HSA) is an individually owned, tax-free, interest-bea…" at bounding box center [720, 287] width 480 height 30
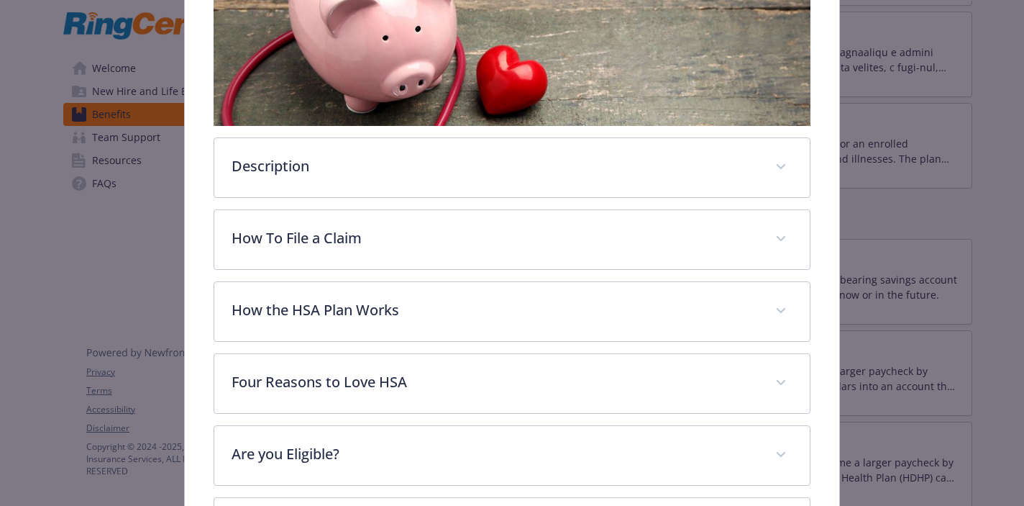
scroll to position [389, 0]
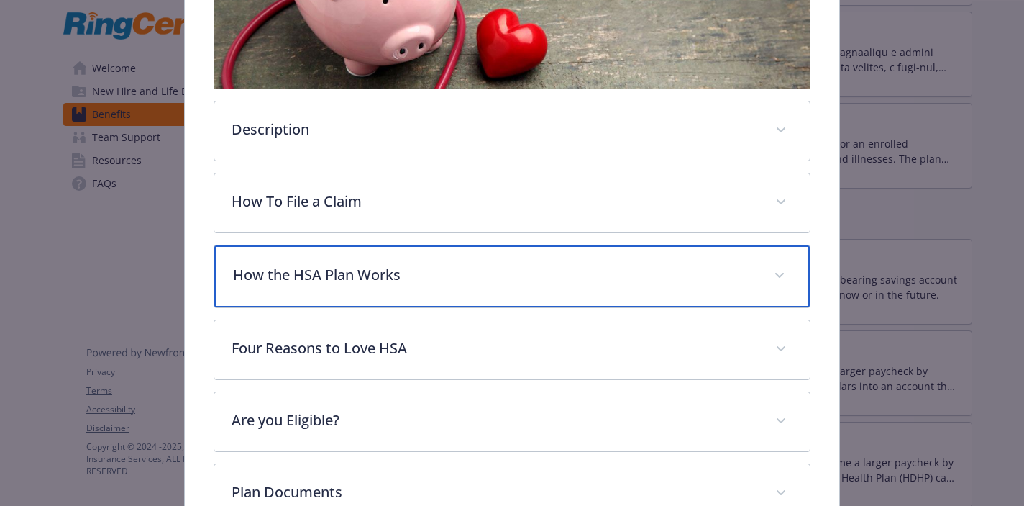
click at [538, 283] on p "How the HSA Plan Works" at bounding box center [494, 275] width 523 height 22
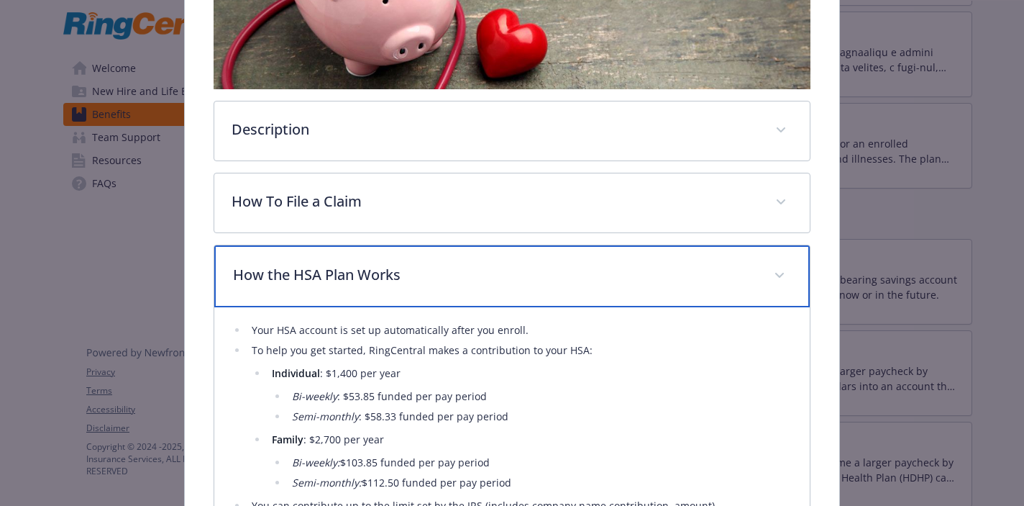
click at [538, 283] on p "How the HSA Plan Works" at bounding box center [494, 275] width 523 height 22
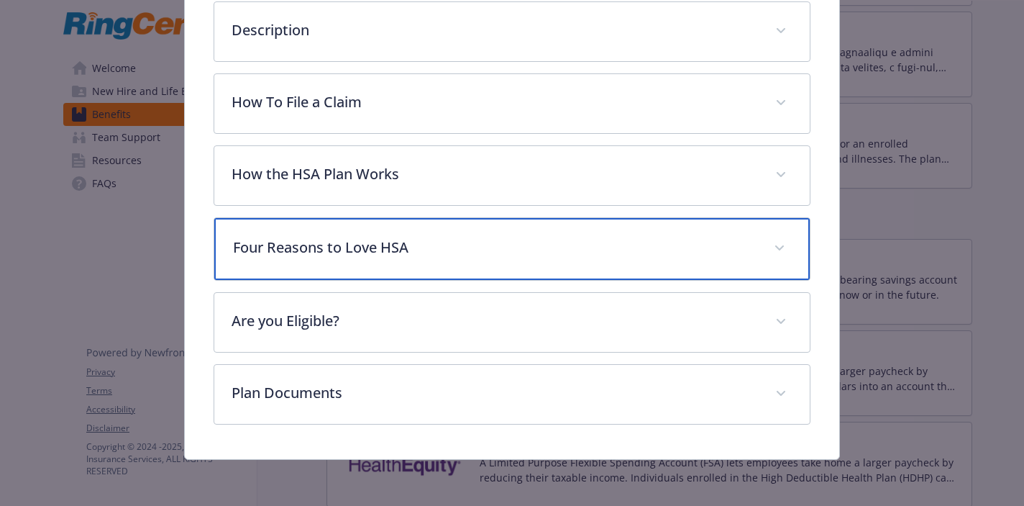
click at [522, 246] on p "Four Reasons to Love HSA" at bounding box center [494, 248] width 523 height 22
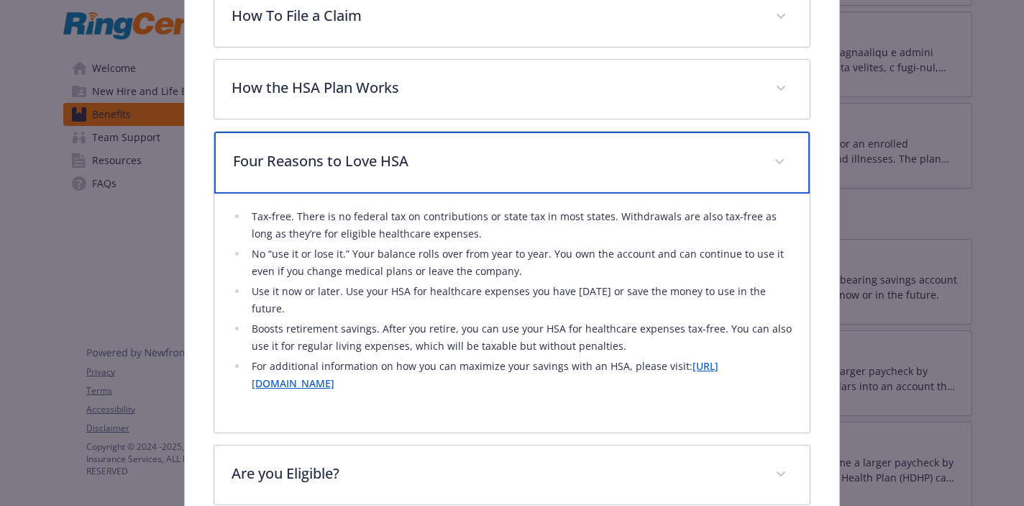
scroll to position [578, 0]
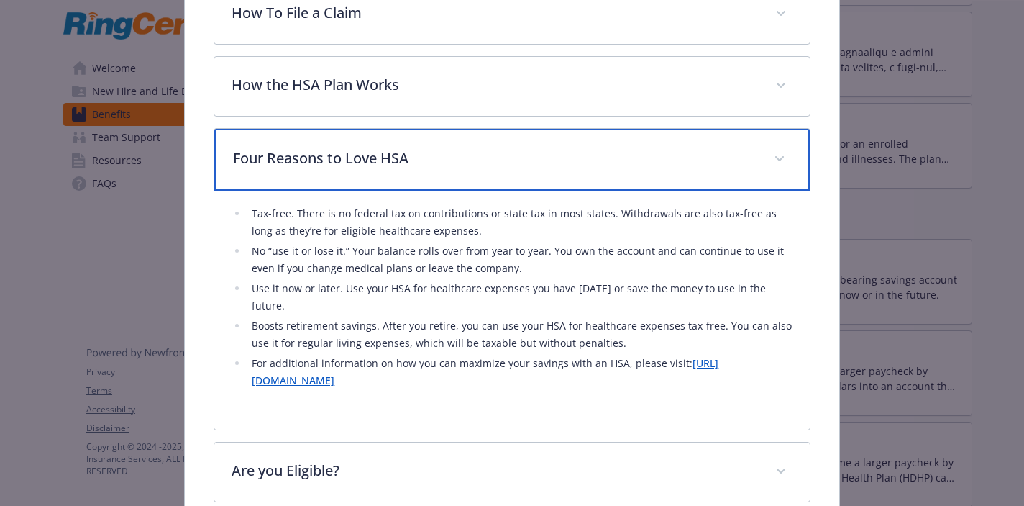
click at [534, 170] on div "Four Reasons to Love HSA" at bounding box center [511, 160] width 595 height 62
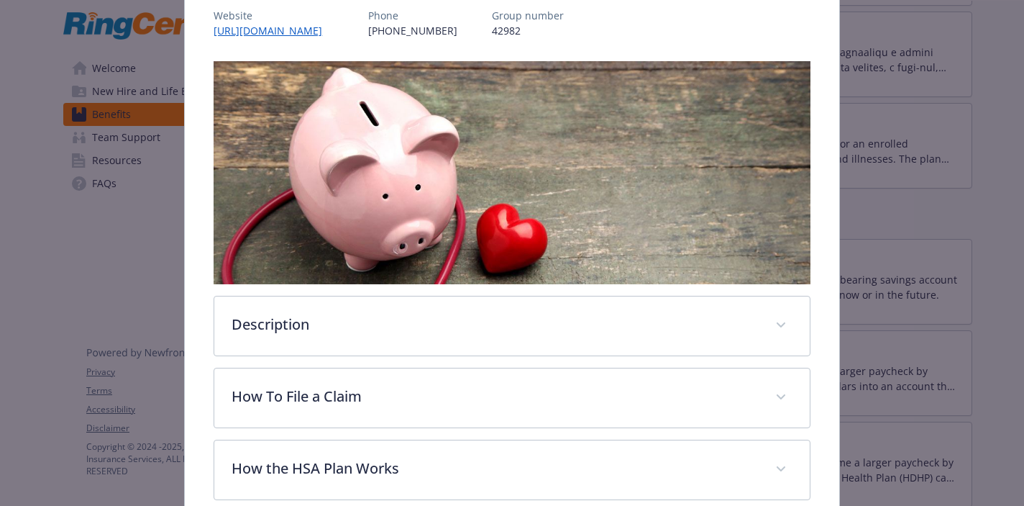
scroll to position [0, 0]
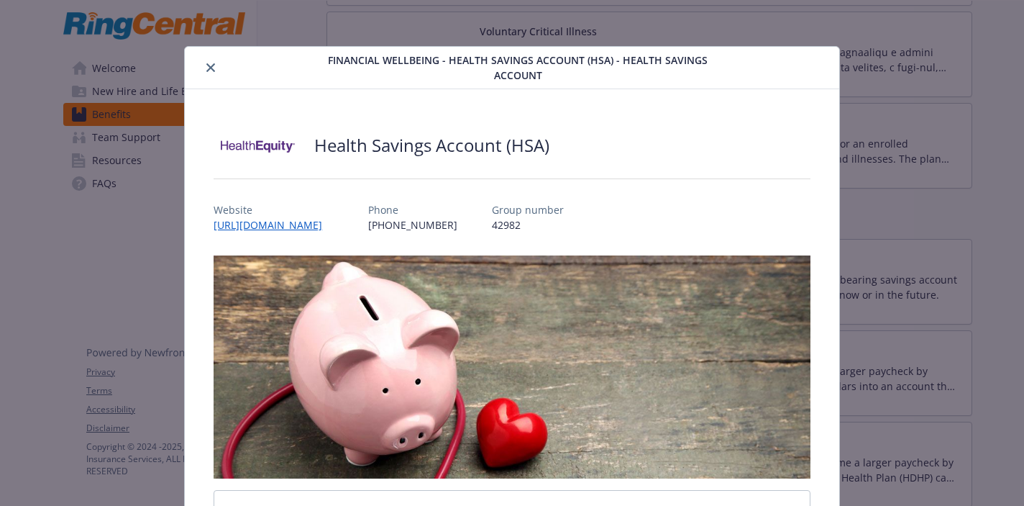
click at [214, 69] on icon "close" at bounding box center [210, 67] width 9 height 9
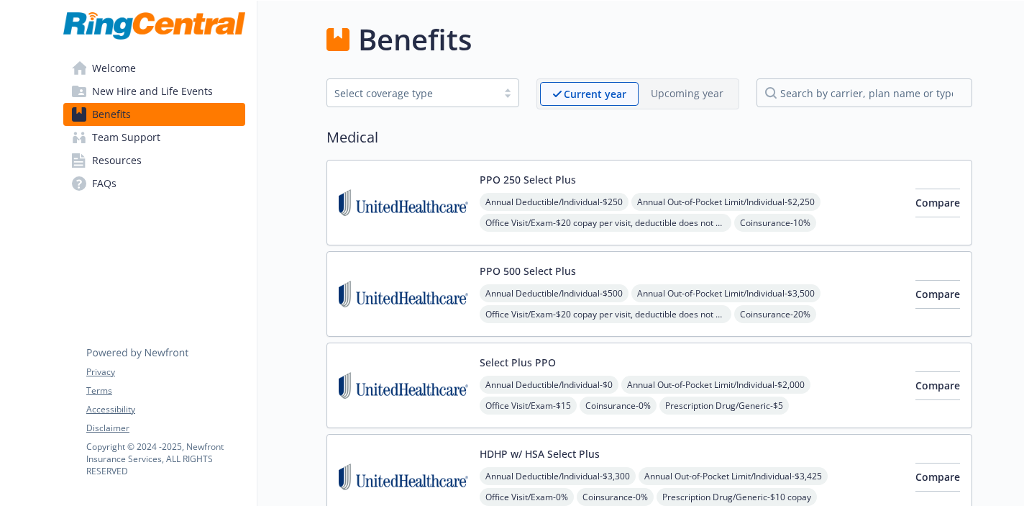
click at [439, 181] on img at bounding box center [403, 202] width 129 height 61
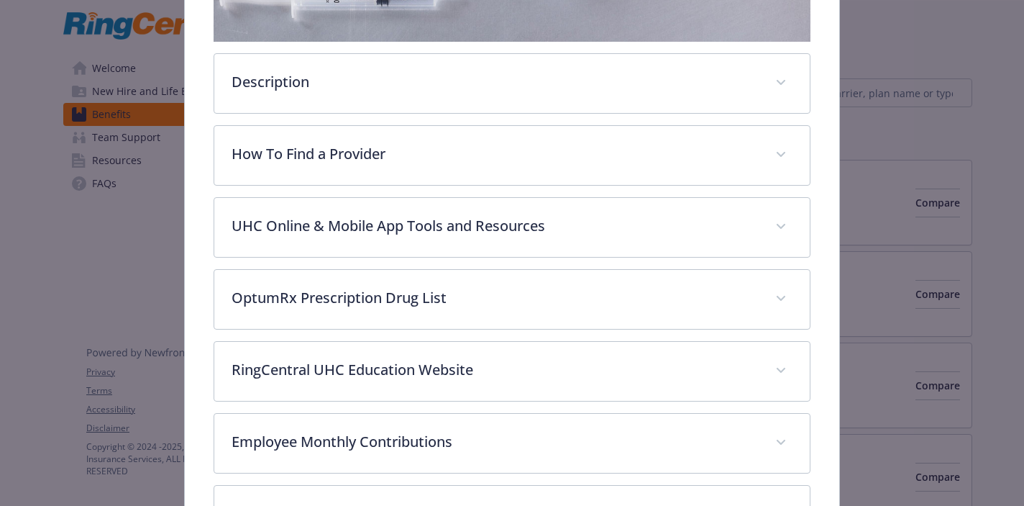
scroll to position [391, 0]
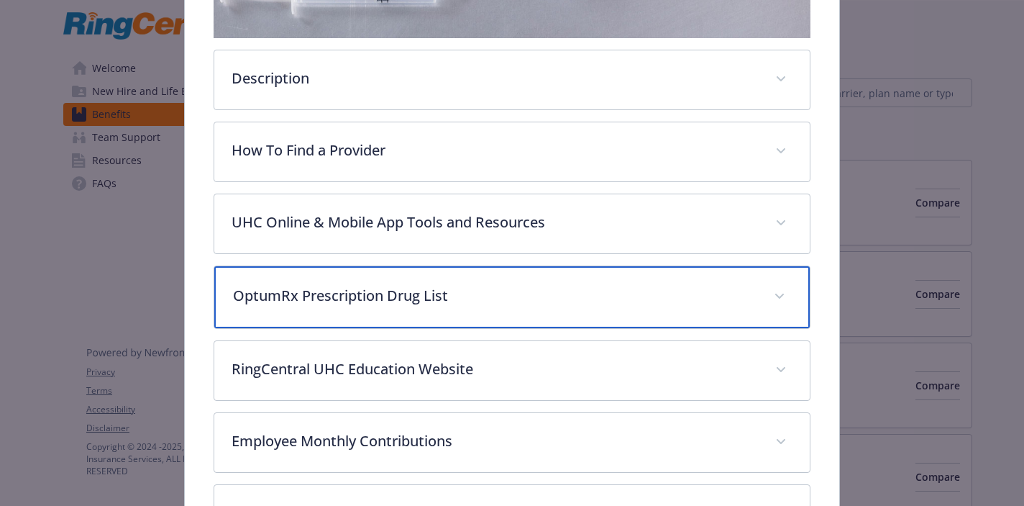
click at [460, 296] on p "OptumRx Prescription Drug List" at bounding box center [494, 296] width 523 height 22
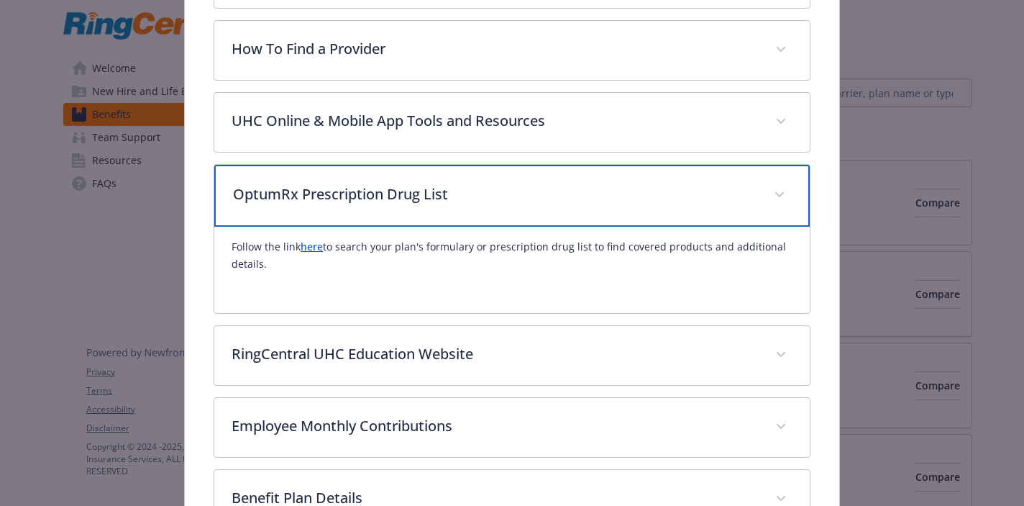
scroll to position [493, 0]
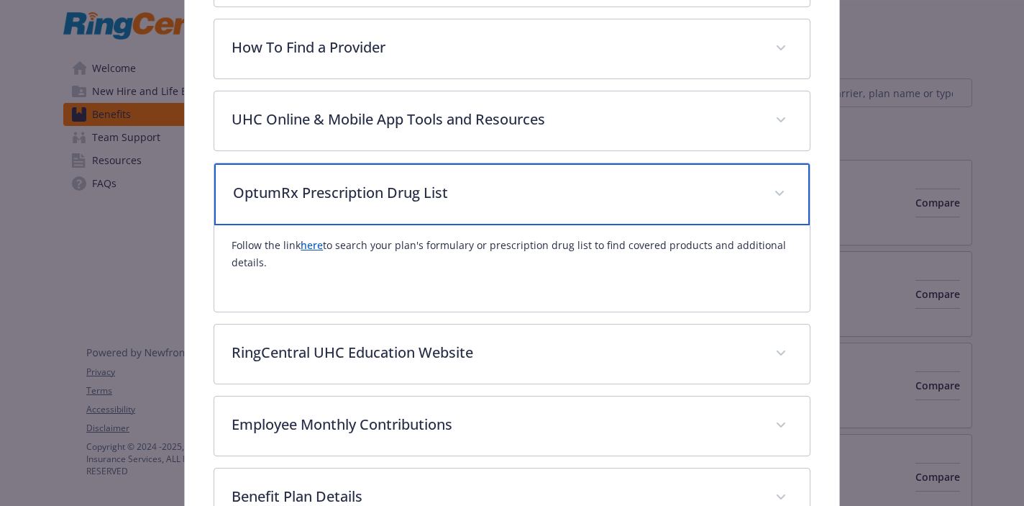
click at [437, 206] on div "OptumRx Prescription Drug List" at bounding box center [511, 194] width 595 height 62
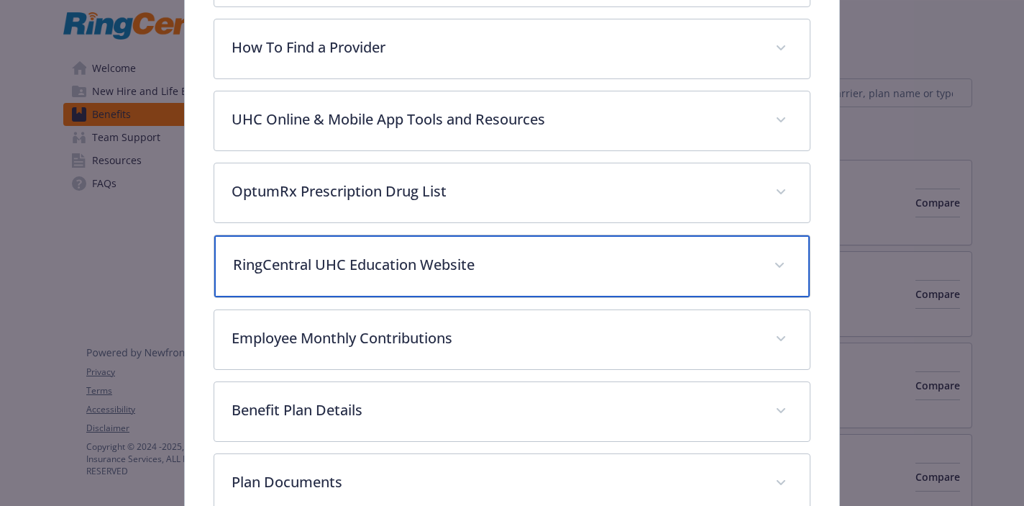
click at [428, 286] on div "RingCentral UHC Education Website" at bounding box center [511, 266] width 595 height 62
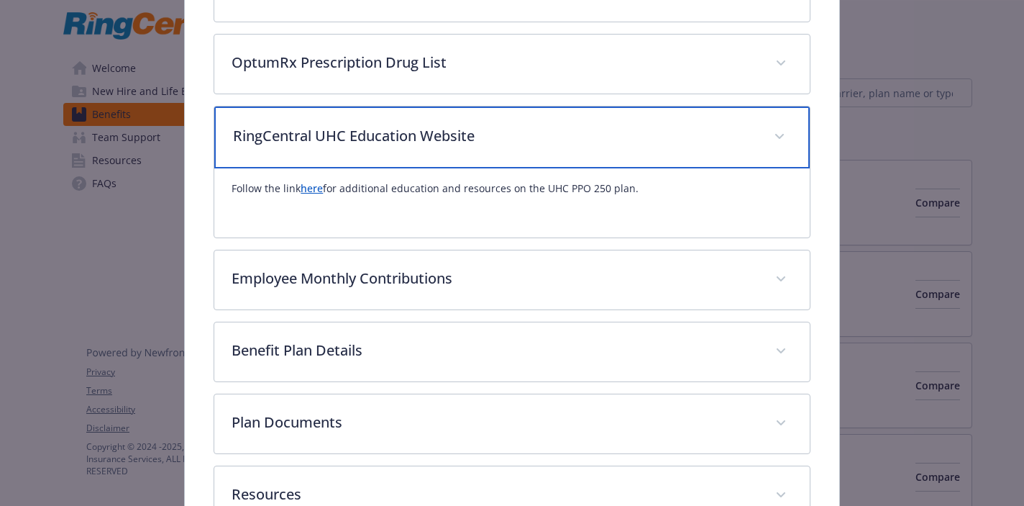
scroll to position [625, 0]
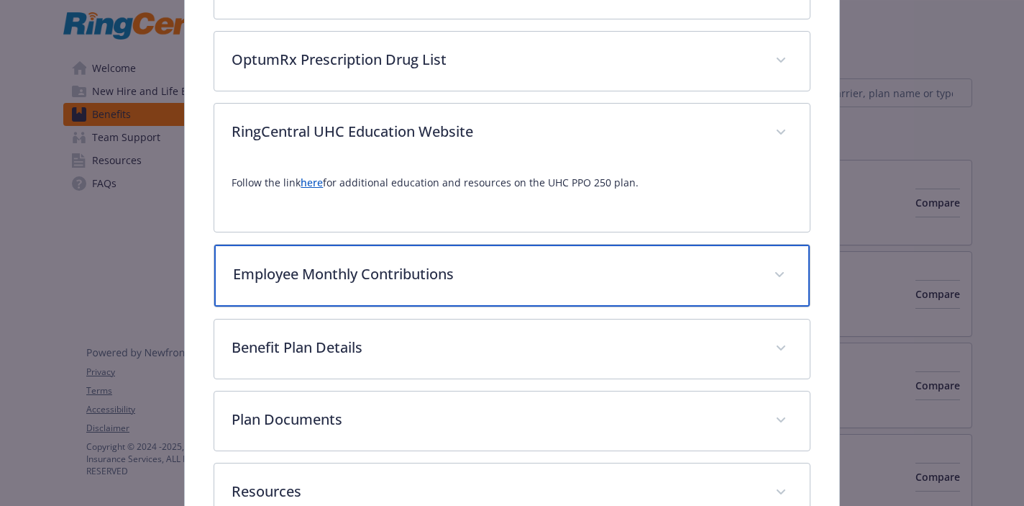
click at [430, 277] on p "Employee Monthly Contributions" at bounding box center [494, 274] width 523 height 22
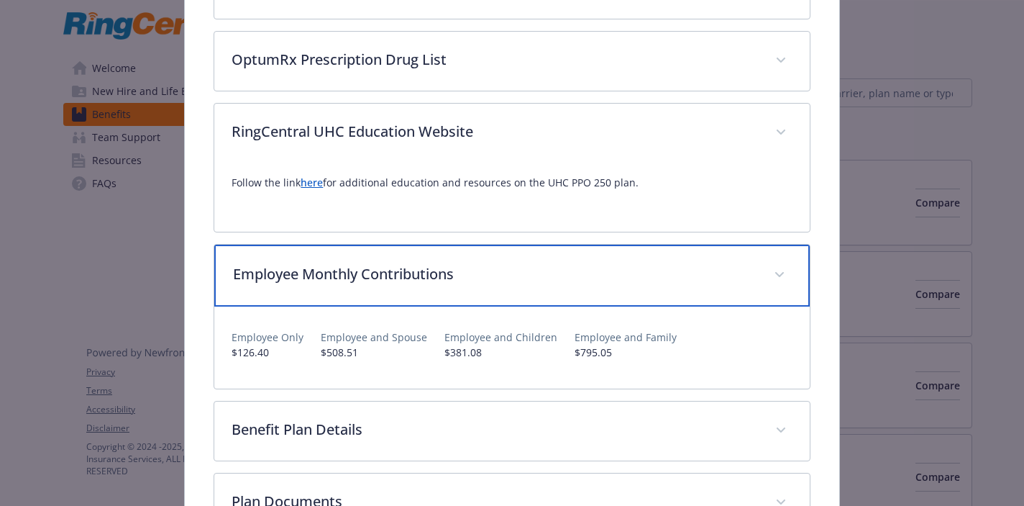
scroll to position [639, 0]
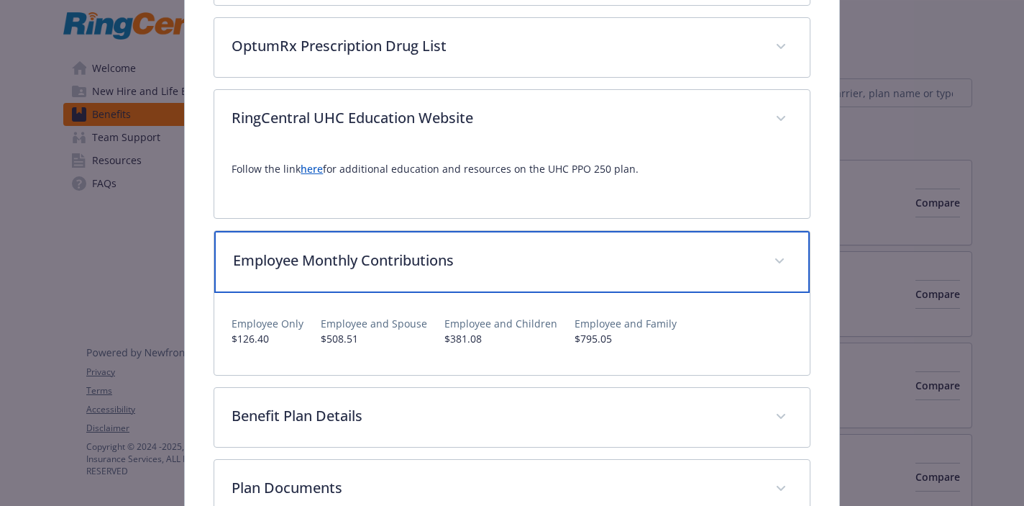
click at [430, 275] on div "Employee Monthly Contributions" at bounding box center [511, 262] width 595 height 62
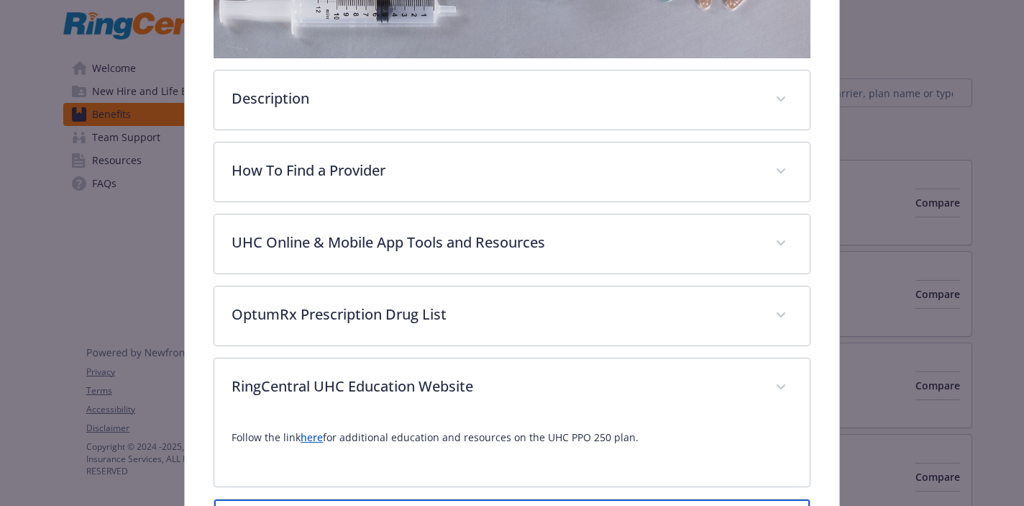
scroll to position [269, 0]
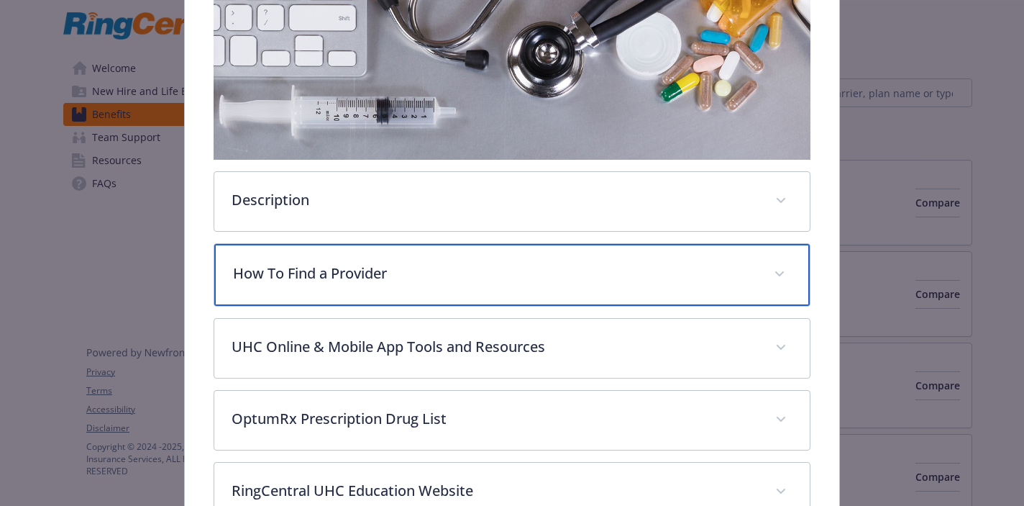
click at [481, 301] on div "How To Find a Provider" at bounding box center [511, 275] width 595 height 62
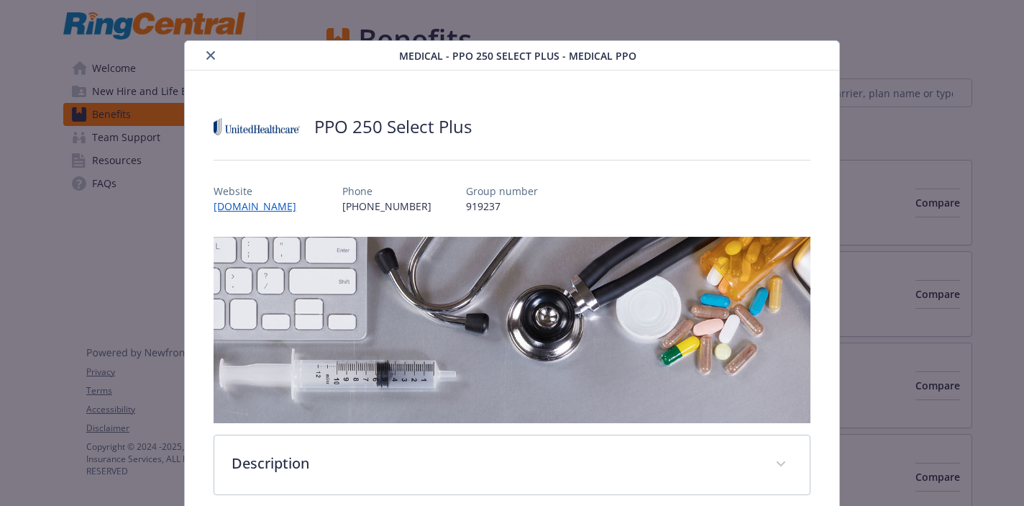
scroll to position [0, 0]
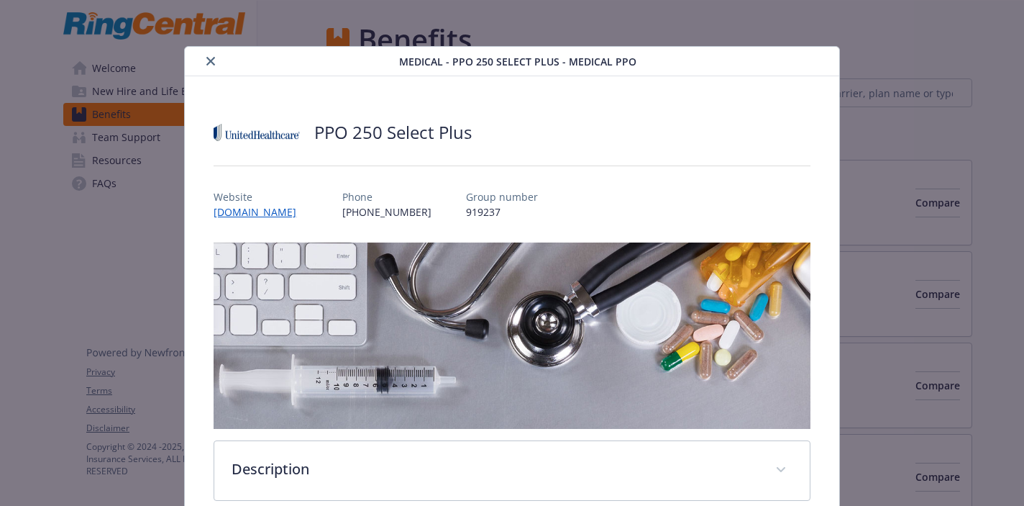
click at [211, 66] on button "close" at bounding box center [210, 61] width 17 height 17
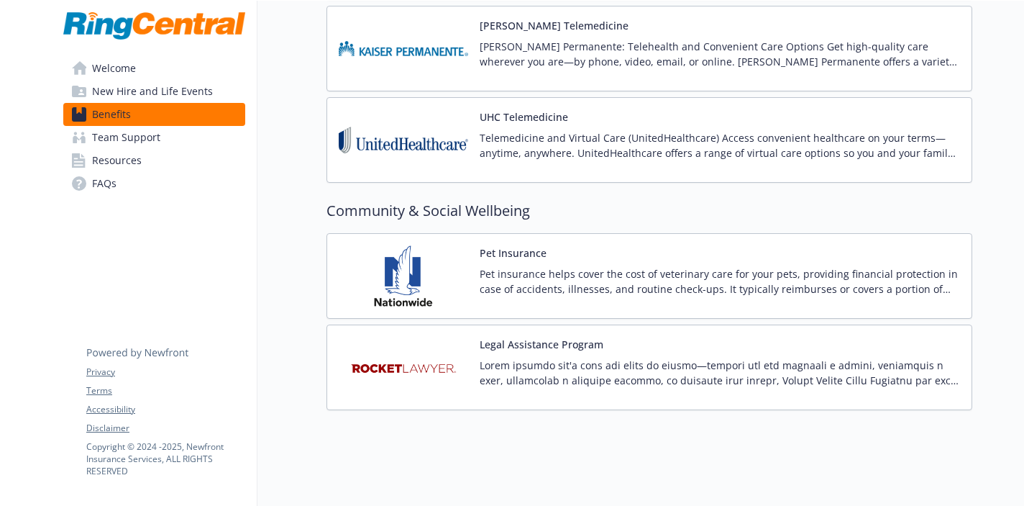
scroll to position [3578, 0]
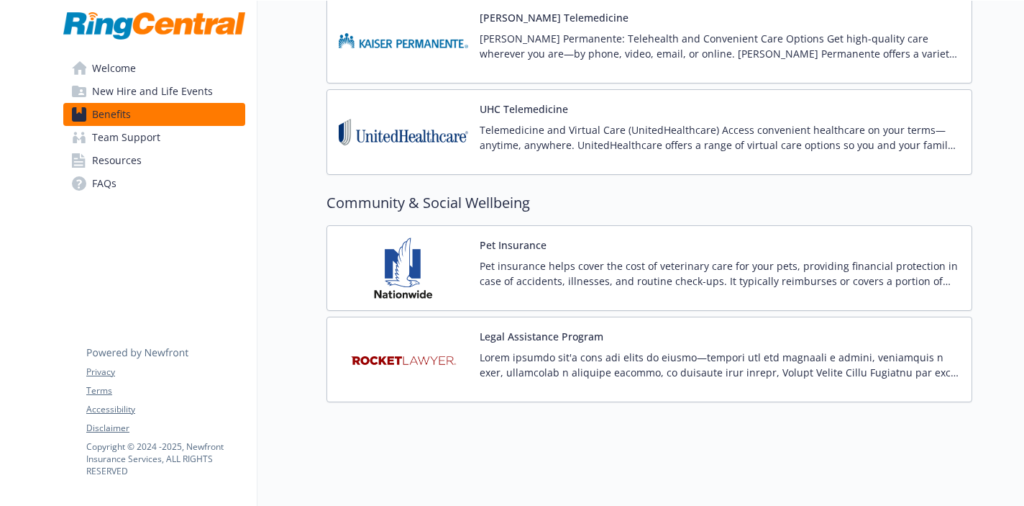
click at [156, 143] on span "Team Support" at bounding box center [126, 137] width 68 height 23
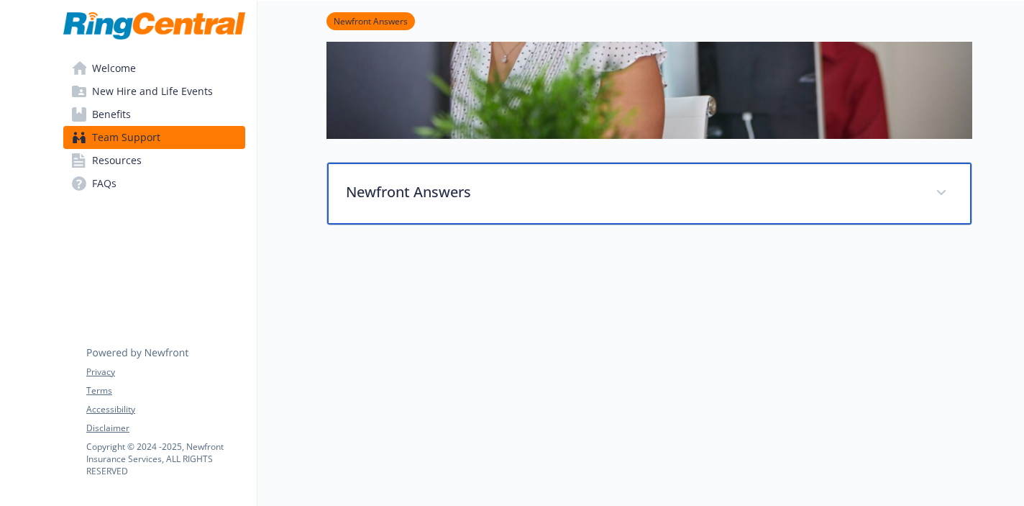
click at [458, 186] on p "Newfront Answers" at bounding box center [632, 192] width 573 height 22
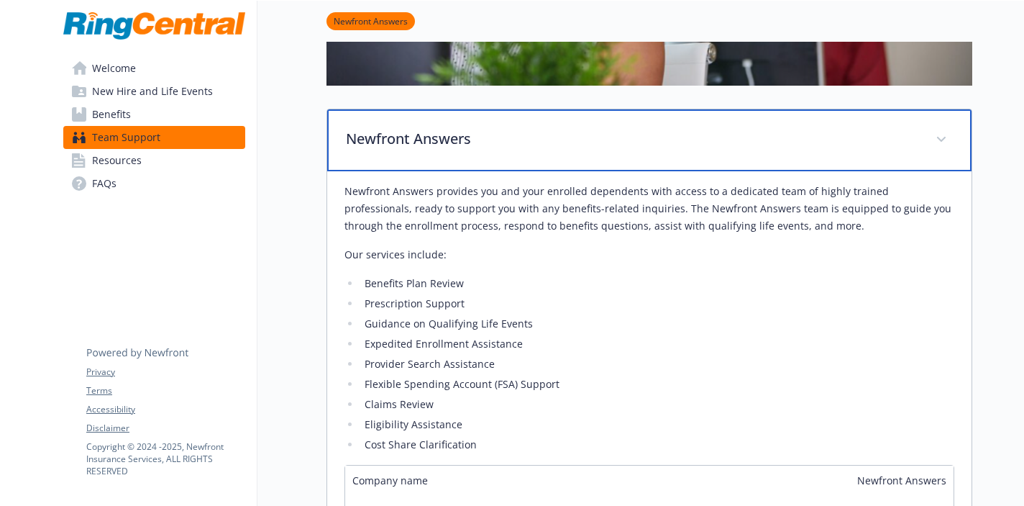
scroll to position [372, 0]
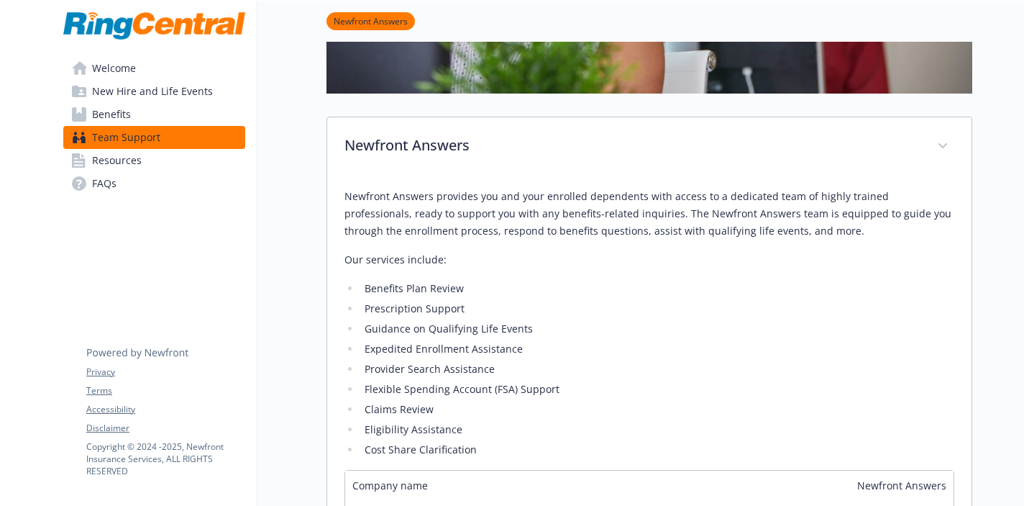
click at [168, 154] on link "Resources" at bounding box center [154, 160] width 182 height 23
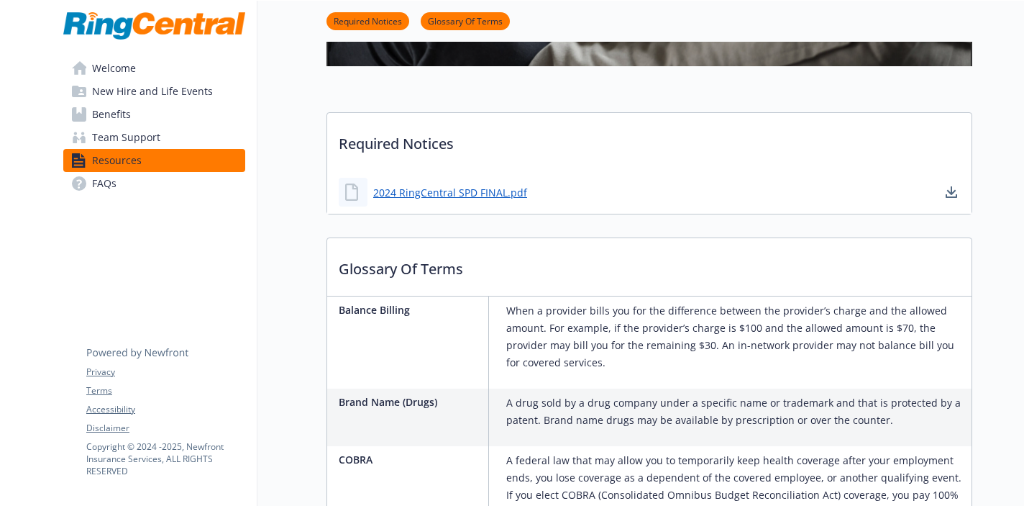
scroll to position [451, 0]
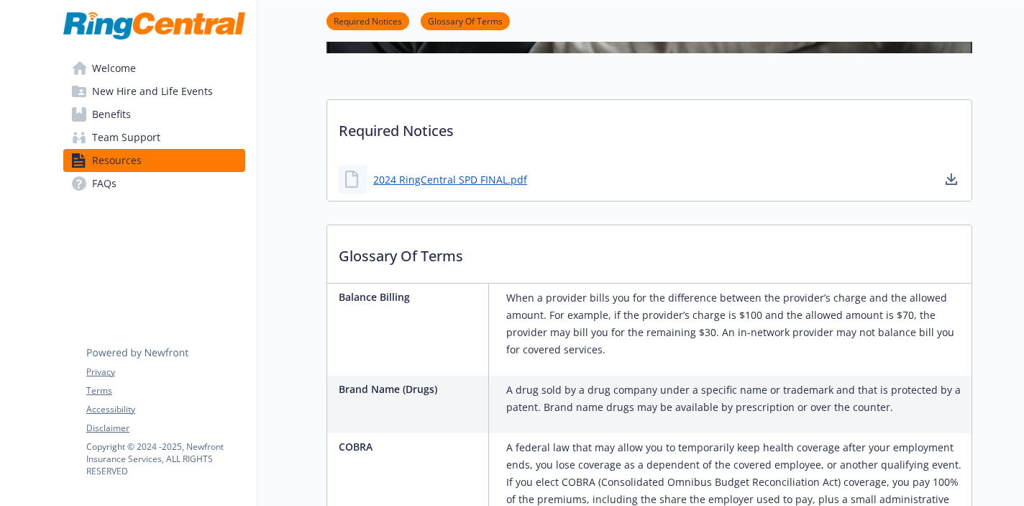
click at [142, 176] on link "FAQs" at bounding box center [154, 183] width 182 height 23
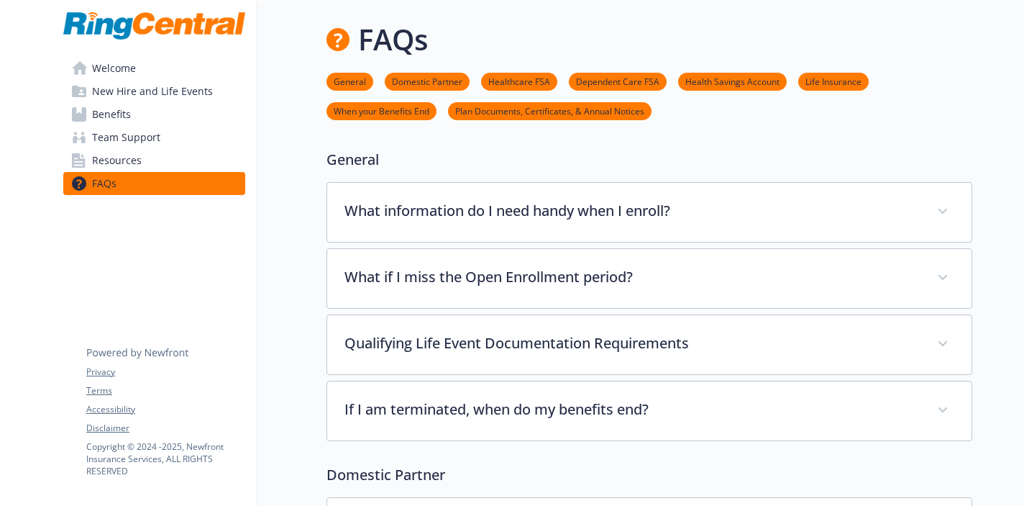
click at [527, 117] on link "Plan Documents, Certificates, & Annual Notices" at bounding box center [550, 111] width 204 height 14
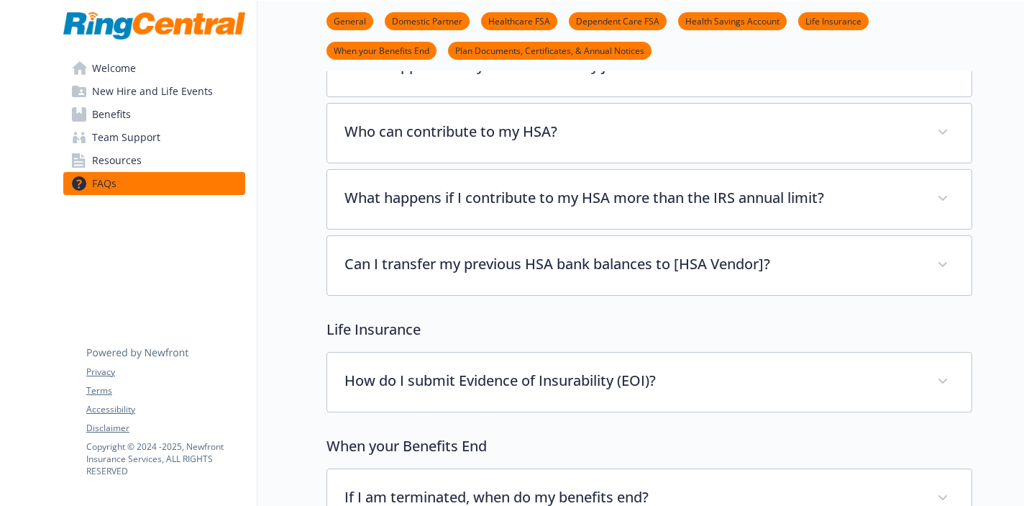
scroll to position [3179, 0]
click at [132, 114] on link "Benefits" at bounding box center [154, 114] width 182 height 23
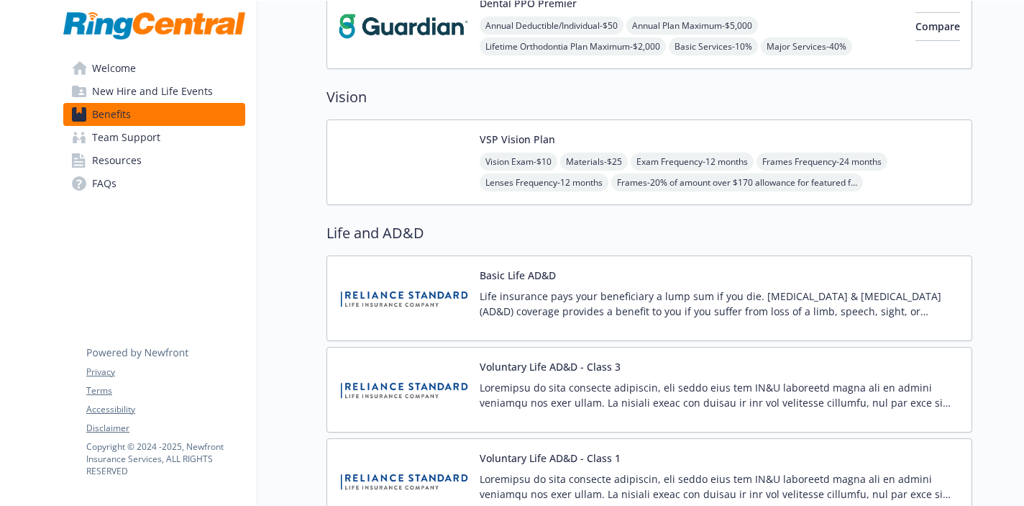
scroll to position [926, 0]
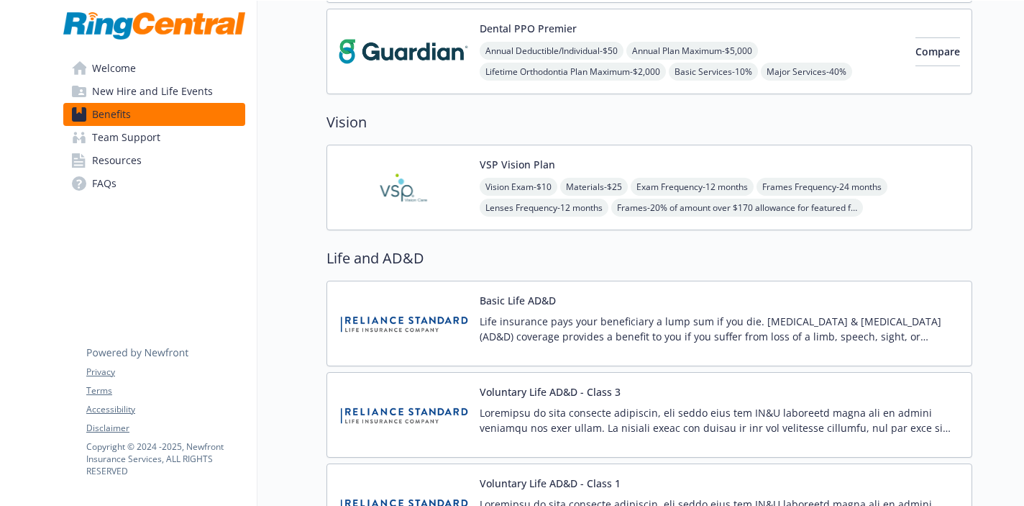
click at [129, 179] on link "FAQs" at bounding box center [154, 183] width 182 height 23
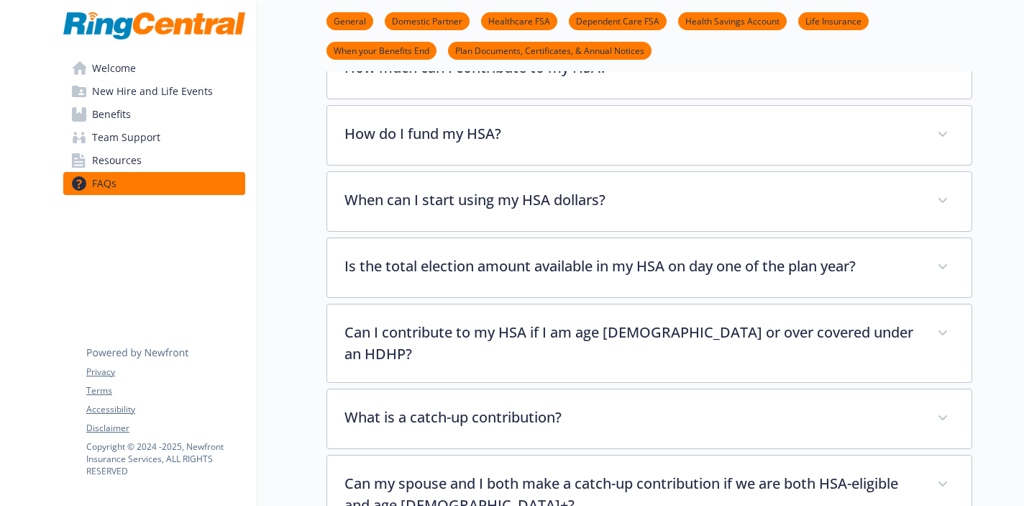
scroll to position [1962, 0]
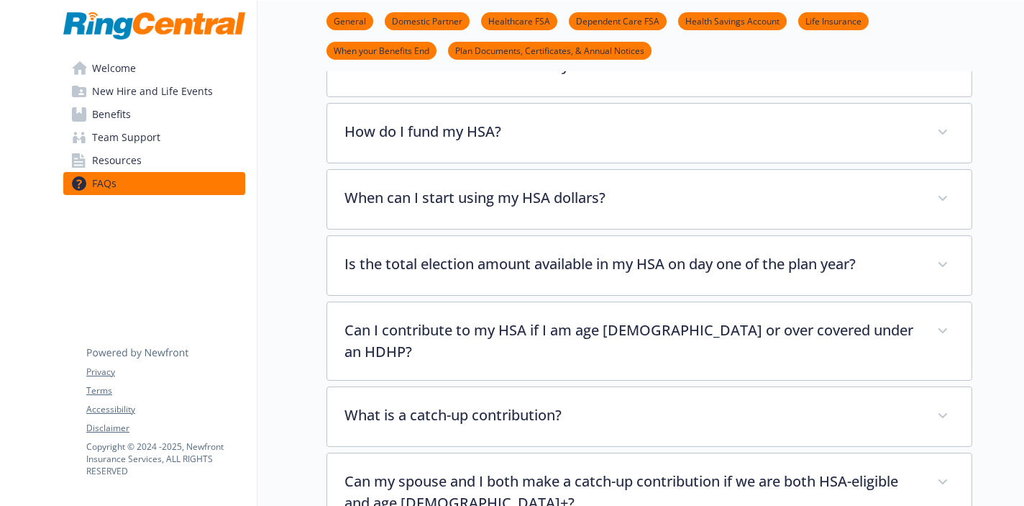
click at [149, 116] on link "Benefits" at bounding box center [154, 114] width 182 height 23
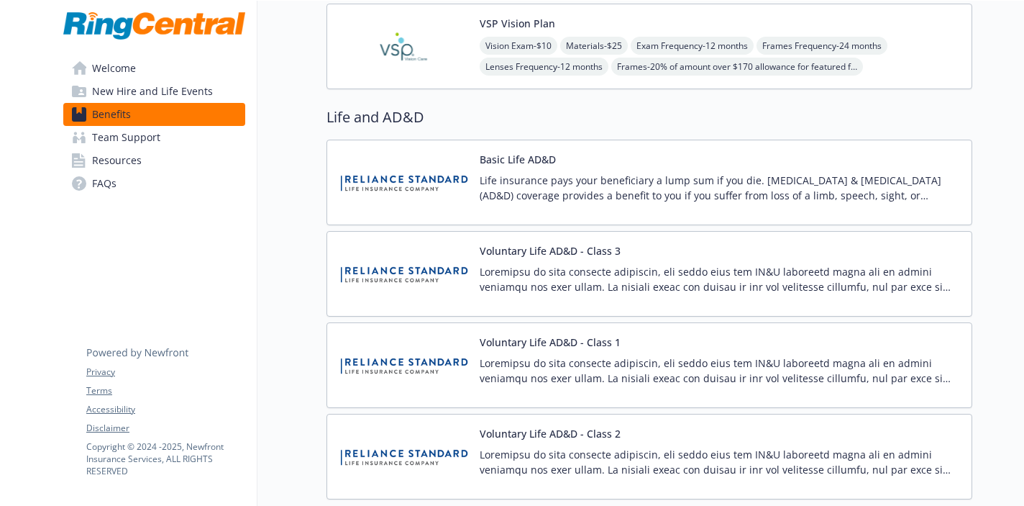
click at [529, 174] on p "Life insurance pays your beneficiary a lump sum if you die. [MEDICAL_DATA] & [M…" at bounding box center [720, 188] width 480 height 30
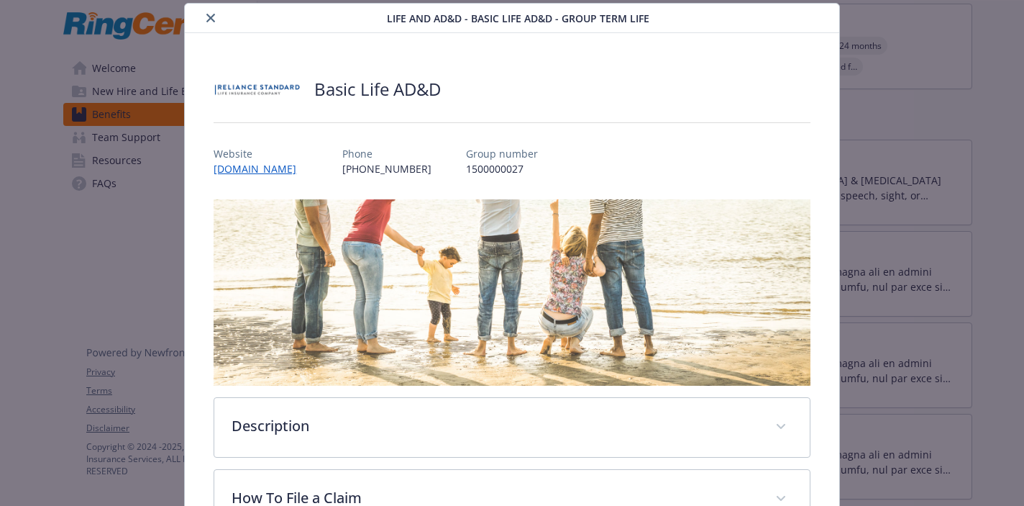
scroll to position [364, 0]
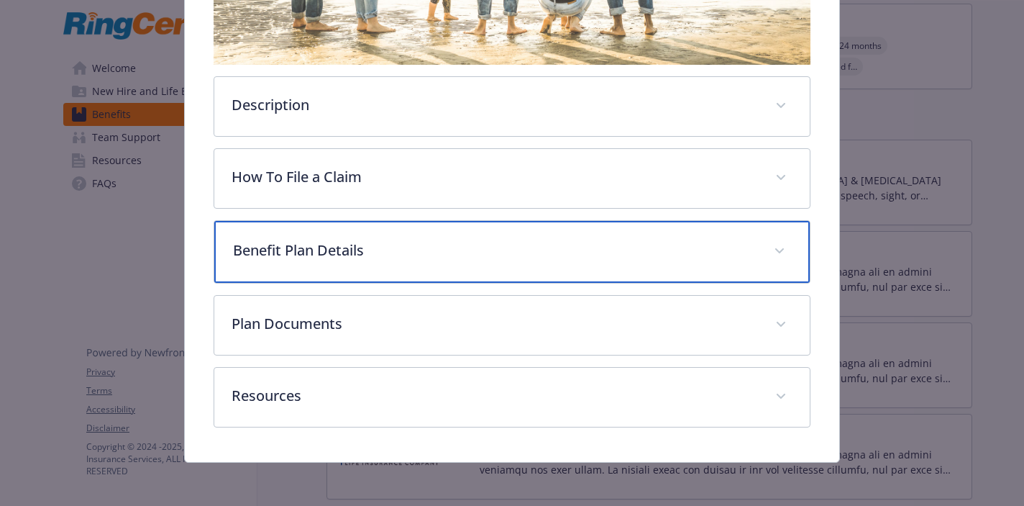
click at [404, 260] on div "Benefit Plan Details" at bounding box center [511, 252] width 595 height 62
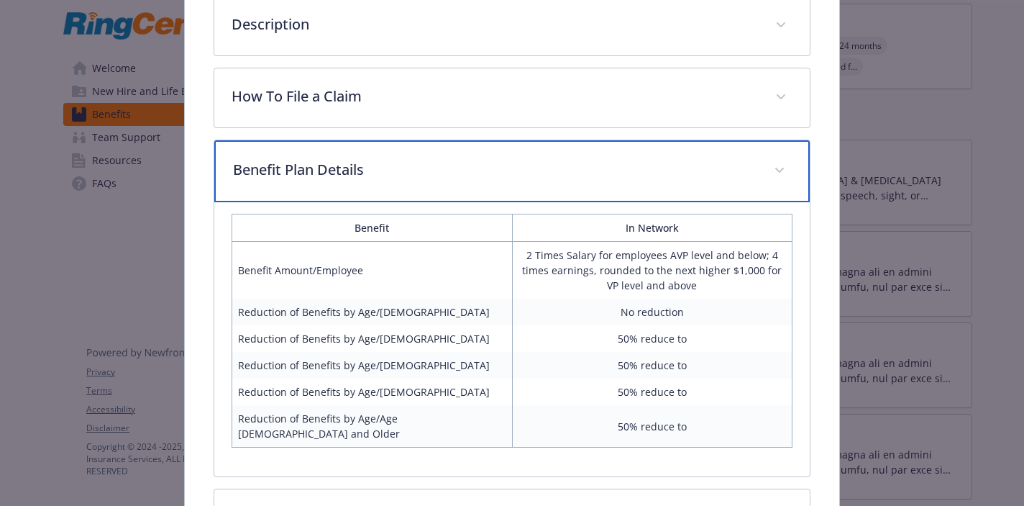
scroll to position [553, 0]
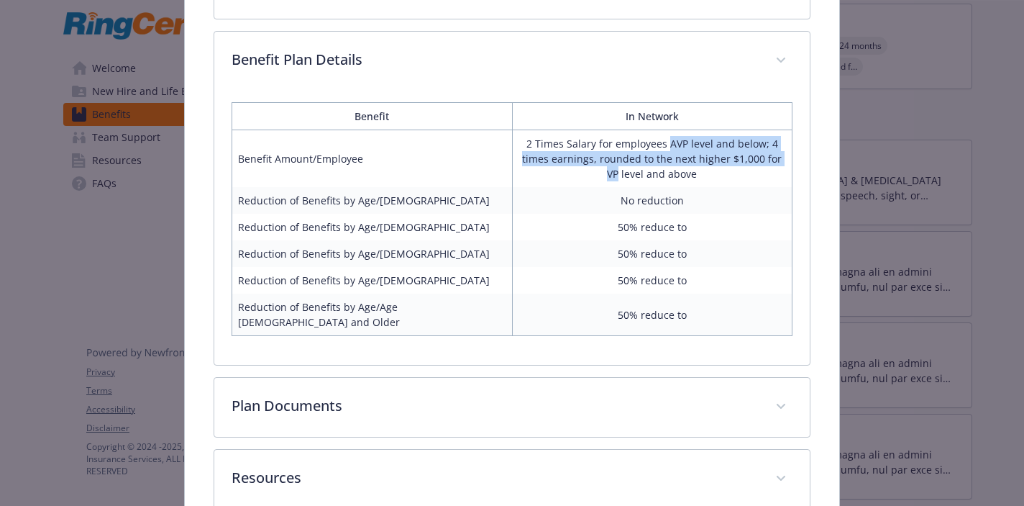
drag, startPoint x: 669, startPoint y: 150, endPoint x: 791, endPoint y: 165, distance: 122.5
click at [791, 165] on td "2 Times Salary for employees AVP level and below; 4 times earnings, rounded to …" at bounding box center [652, 159] width 280 height 58
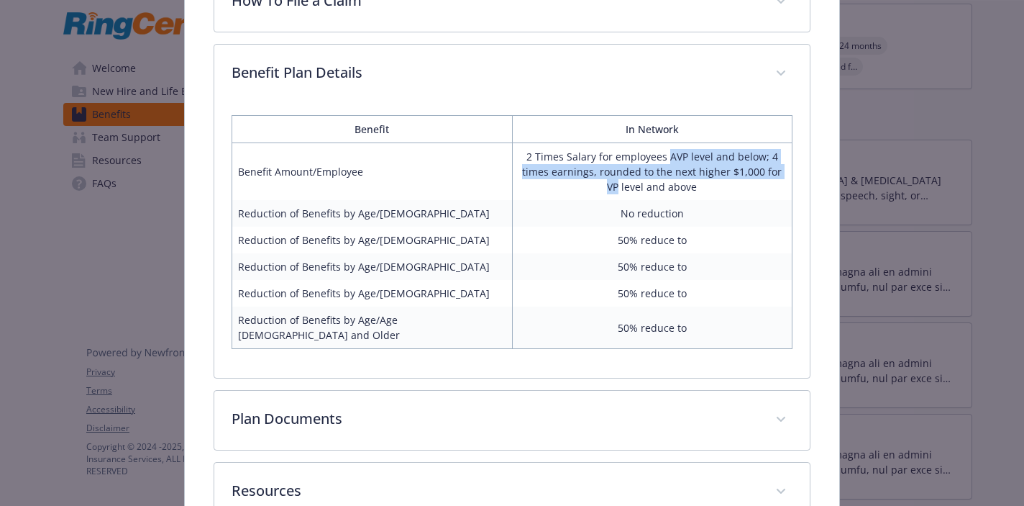
scroll to position [623, 0]
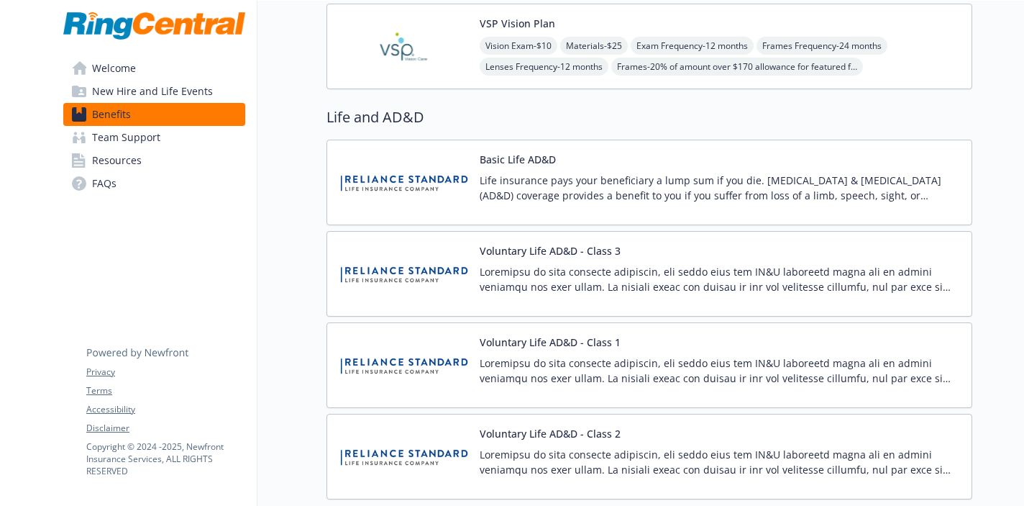
click at [631, 254] on div "Voluntary Life AD&D - Class 3" at bounding box center [720, 273] width 480 height 61
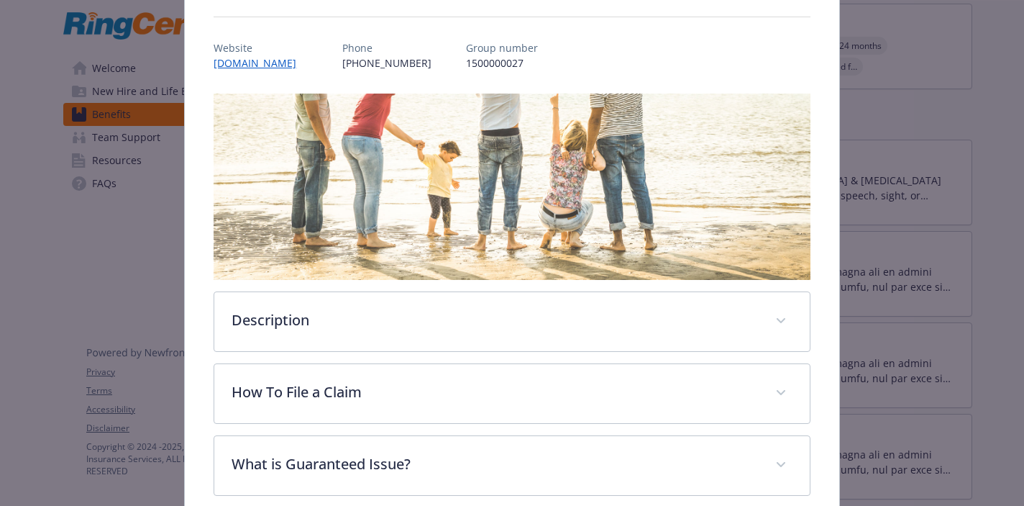
scroll to position [226, 0]
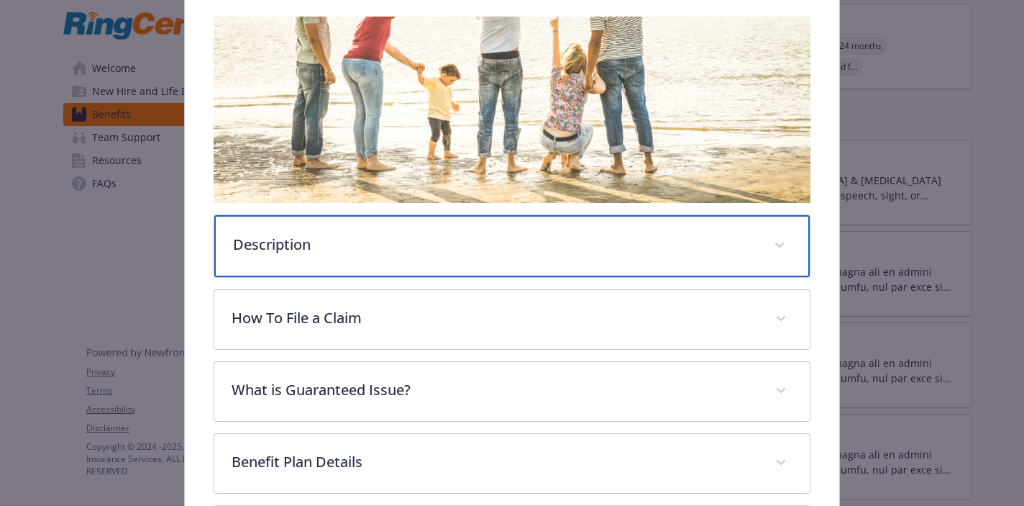
click at [576, 255] on div "Description" at bounding box center [511, 246] width 595 height 62
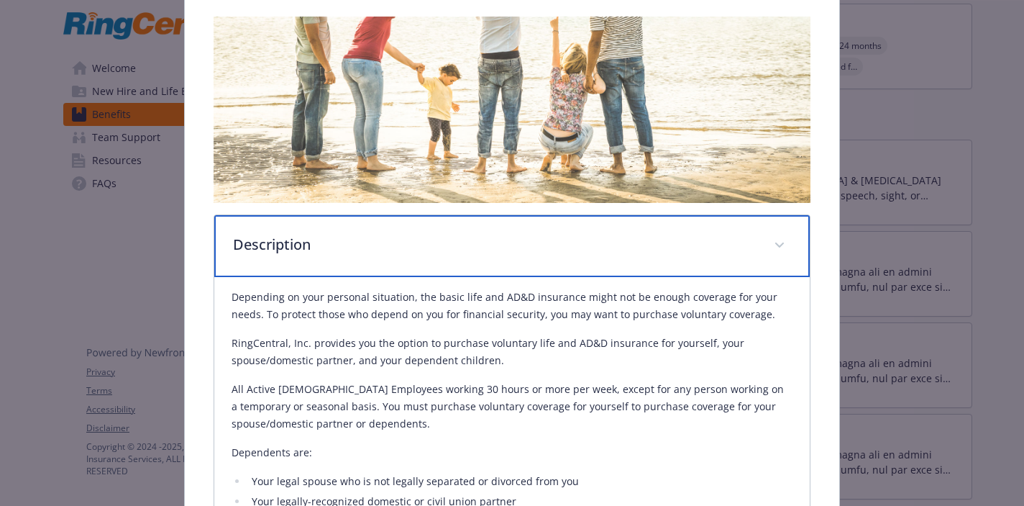
click at [576, 255] on p "Description" at bounding box center [494, 245] width 523 height 22
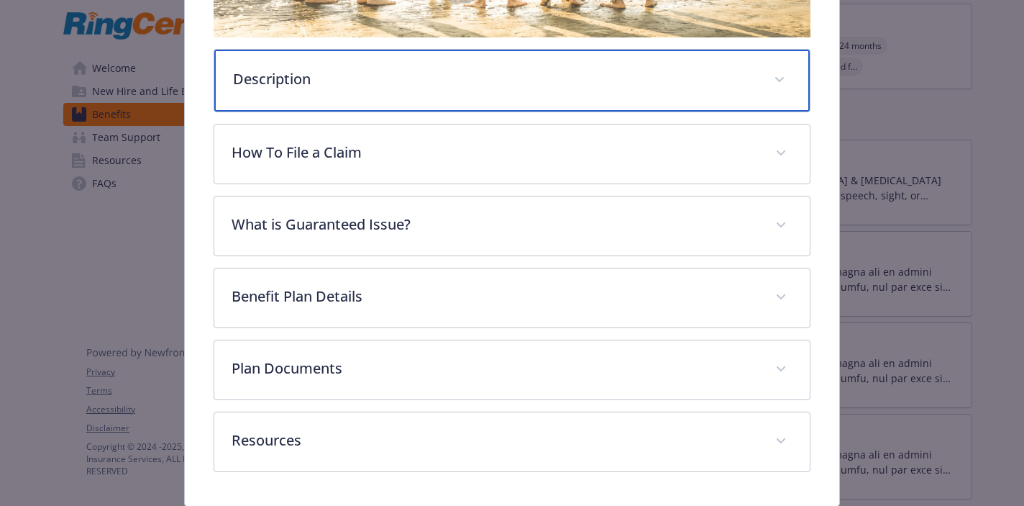
scroll to position [404, 0]
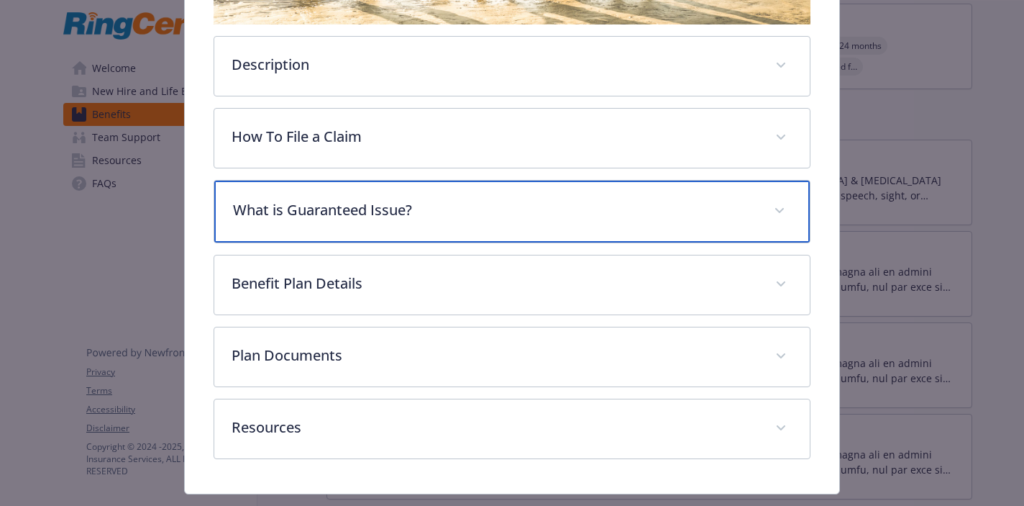
click at [458, 215] on p "What is Guaranteed Issue?" at bounding box center [494, 210] width 523 height 22
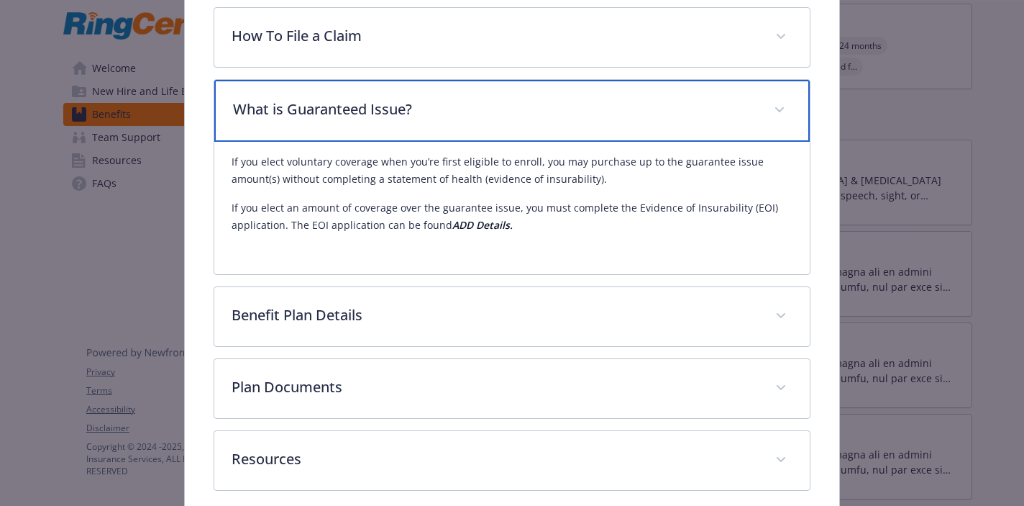
scroll to position [521, 0]
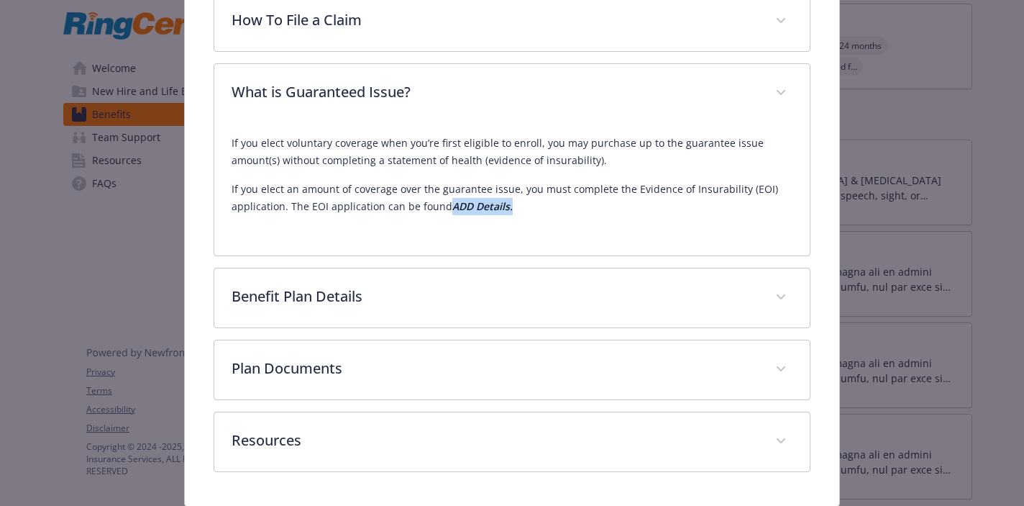
drag, startPoint x: 513, startPoint y: 211, endPoint x: 449, endPoint y: 210, distance: 64.0
click at [449, 210] on p "If you elect an amount of coverage over the guarantee issue, you must complete …" at bounding box center [512, 198] width 560 height 35
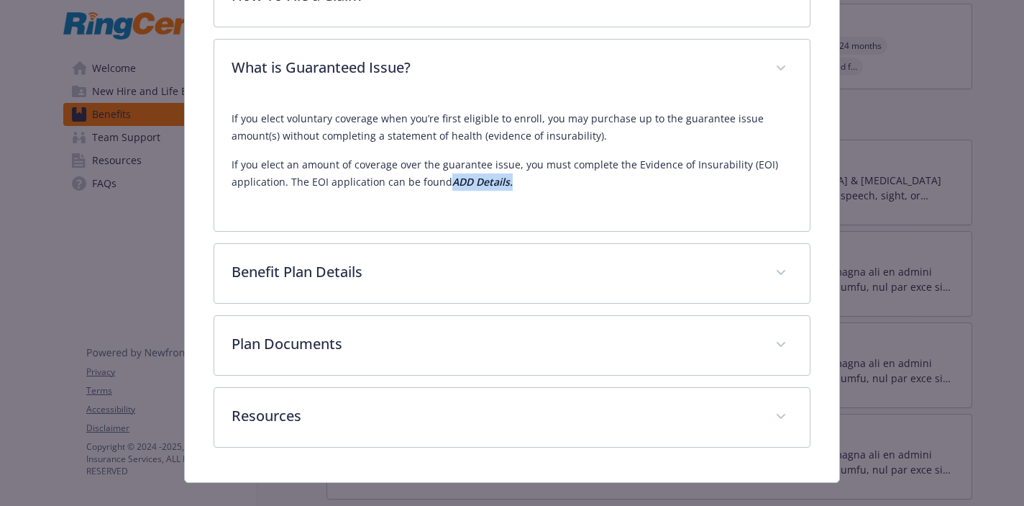
scroll to position [568, 0]
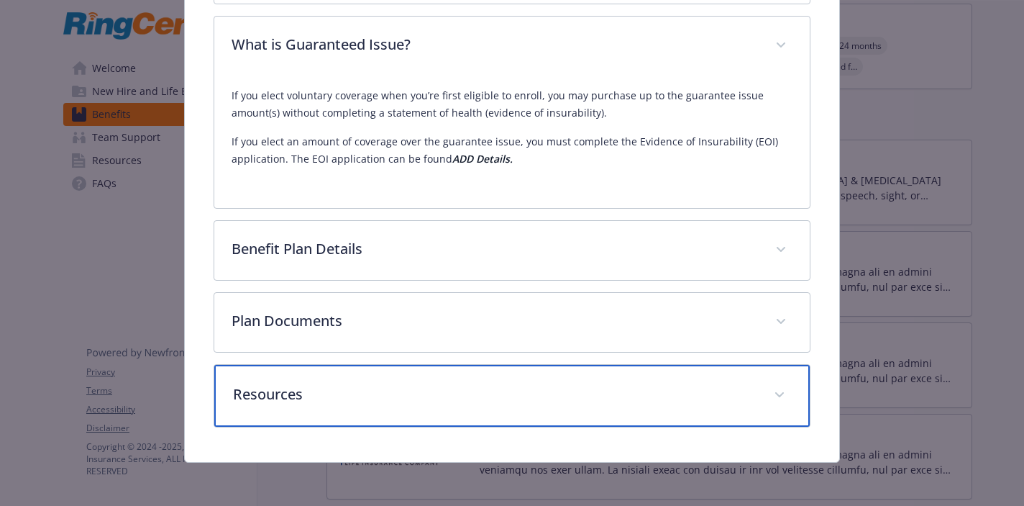
click at [399, 398] on p "Resources" at bounding box center [494, 394] width 523 height 22
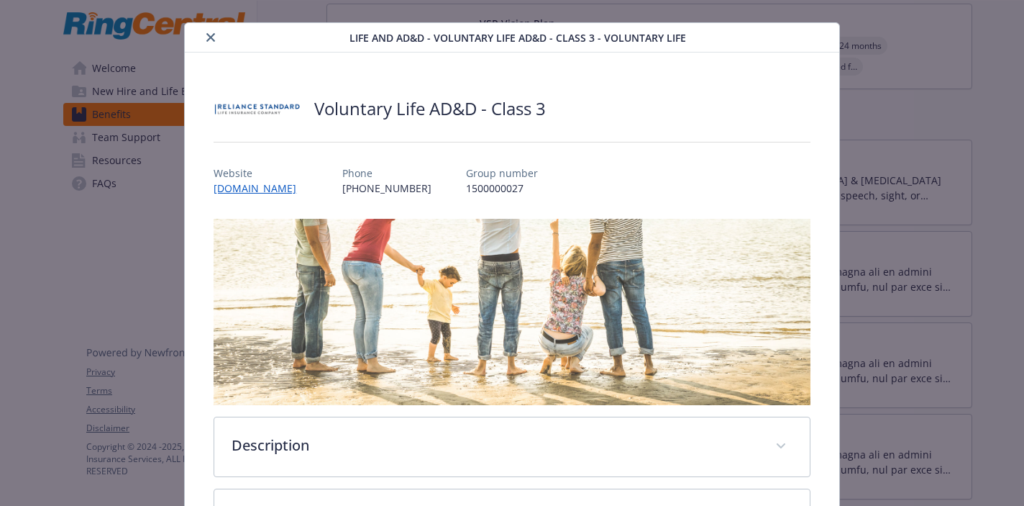
scroll to position [0, 0]
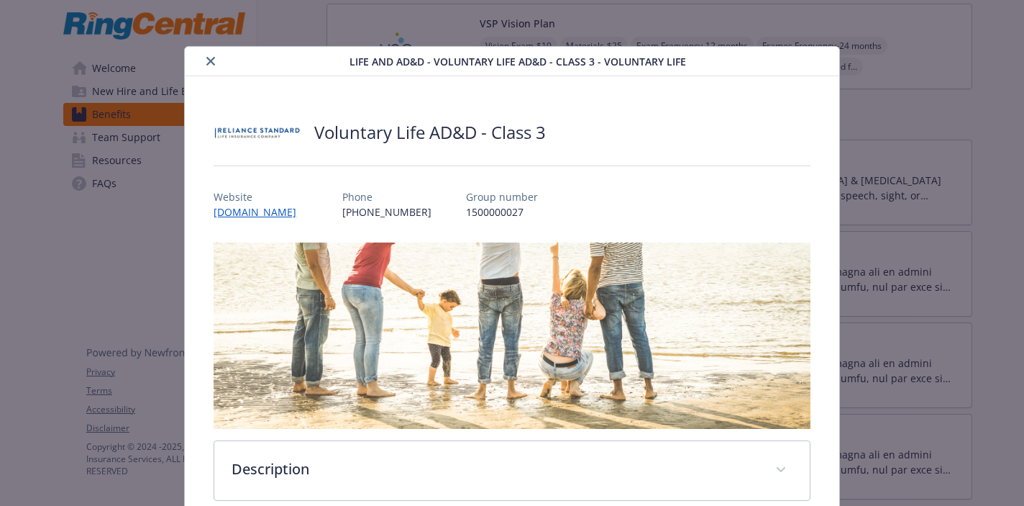
click at [209, 60] on icon "close" at bounding box center [210, 61] width 9 height 9
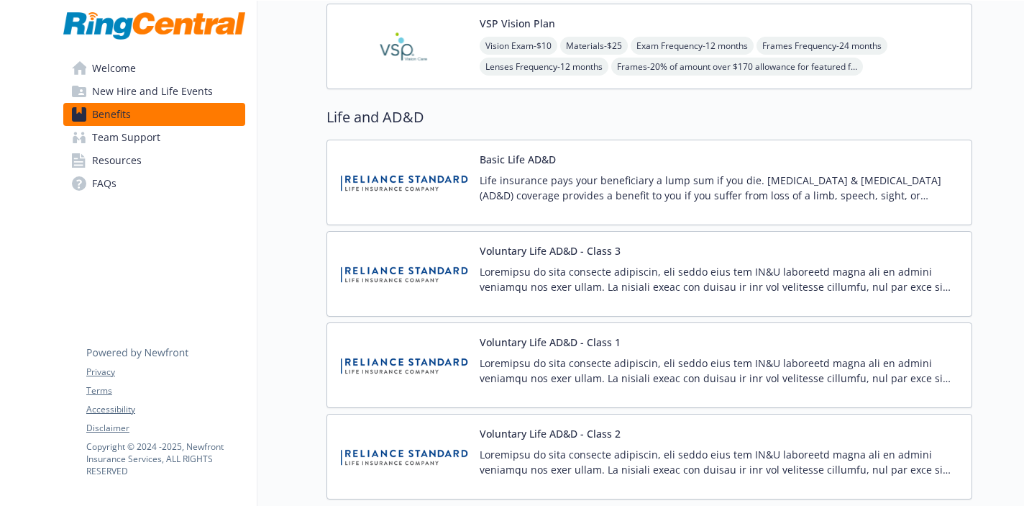
click at [570, 179] on p "Life insurance pays your beneficiary a lump sum if you die. [MEDICAL_DATA] & [M…" at bounding box center [720, 188] width 480 height 30
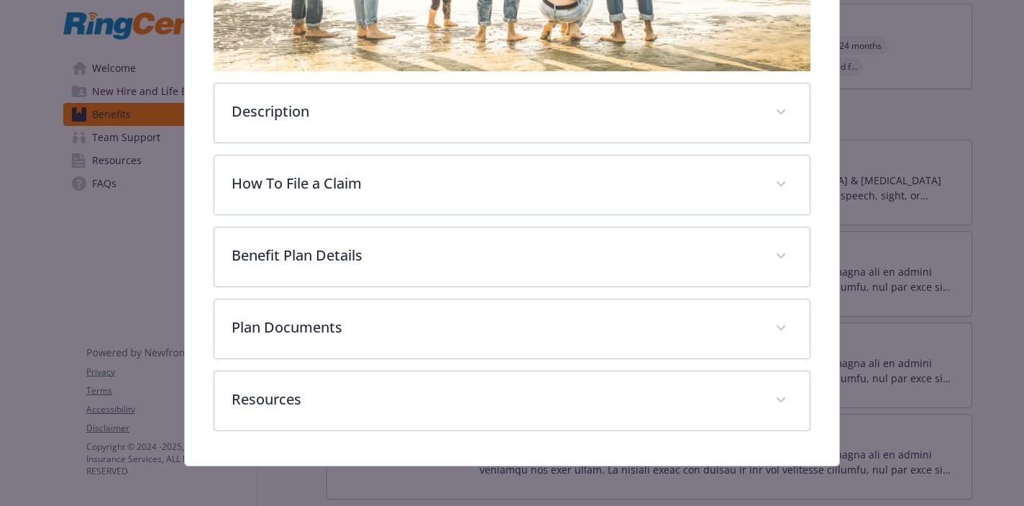
scroll to position [364, 0]
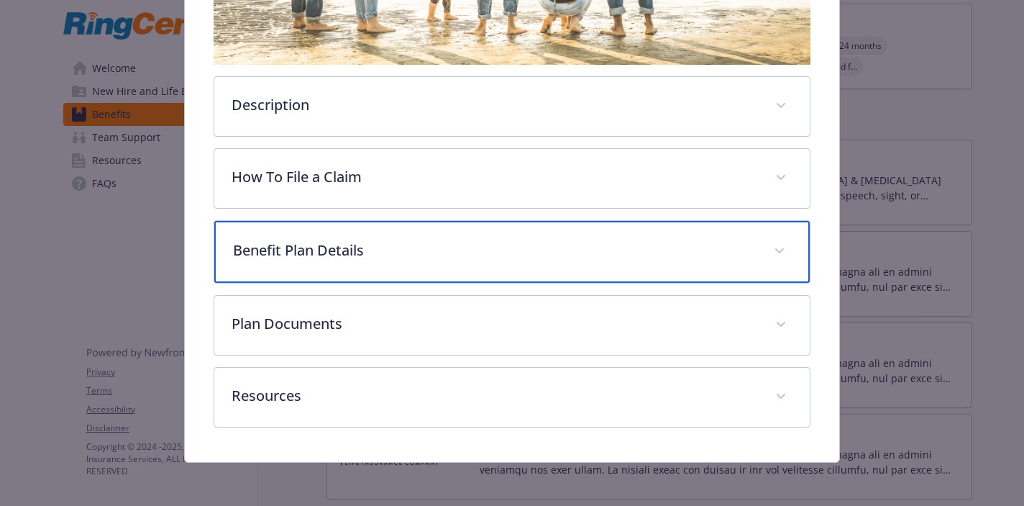
click at [533, 246] on p "Benefit Plan Details" at bounding box center [494, 251] width 523 height 22
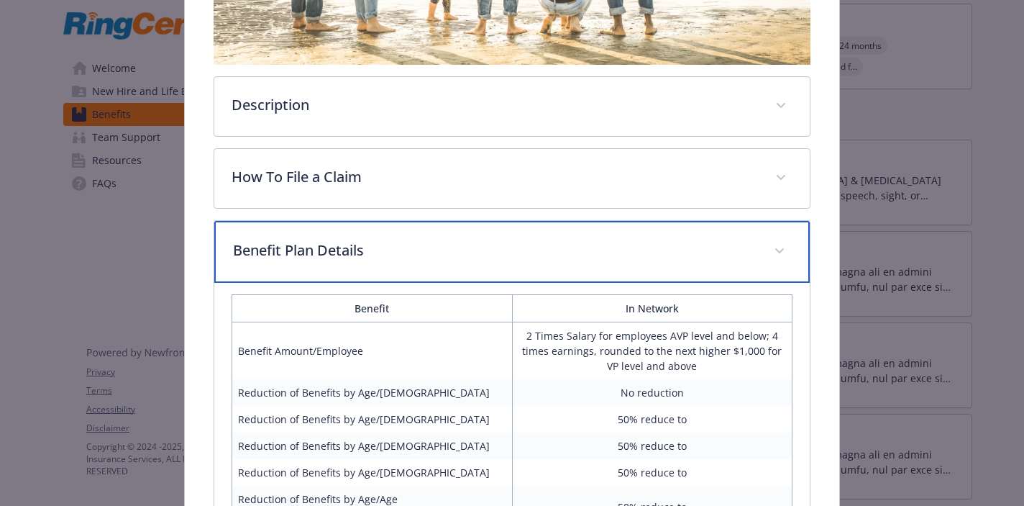
scroll to position [392, 0]
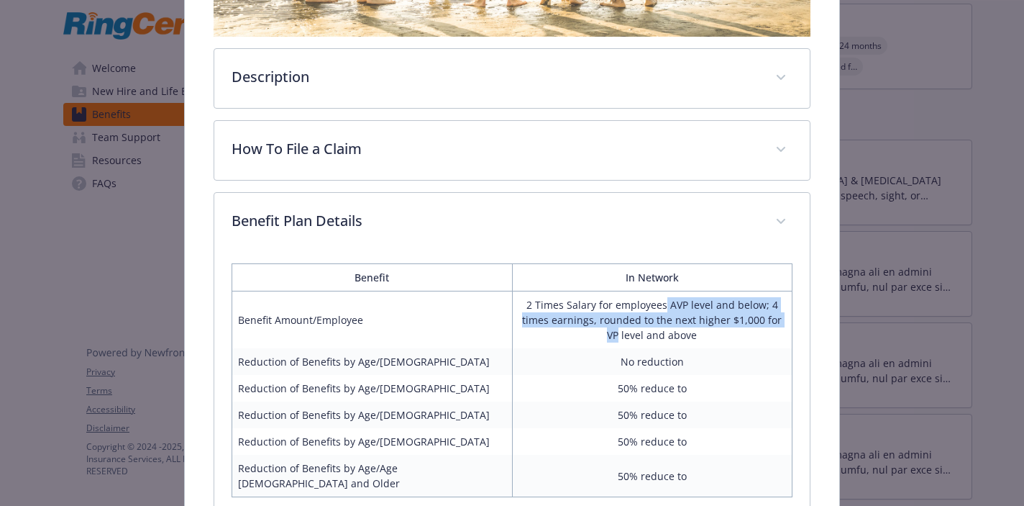
drag, startPoint x: 666, startPoint y: 305, endPoint x: 785, endPoint y: 322, distance: 120.6
click at [785, 322] on td "2 Times Salary for employees AVP level and below; 4 times earnings, rounded to …" at bounding box center [652, 320] width 280 height 58
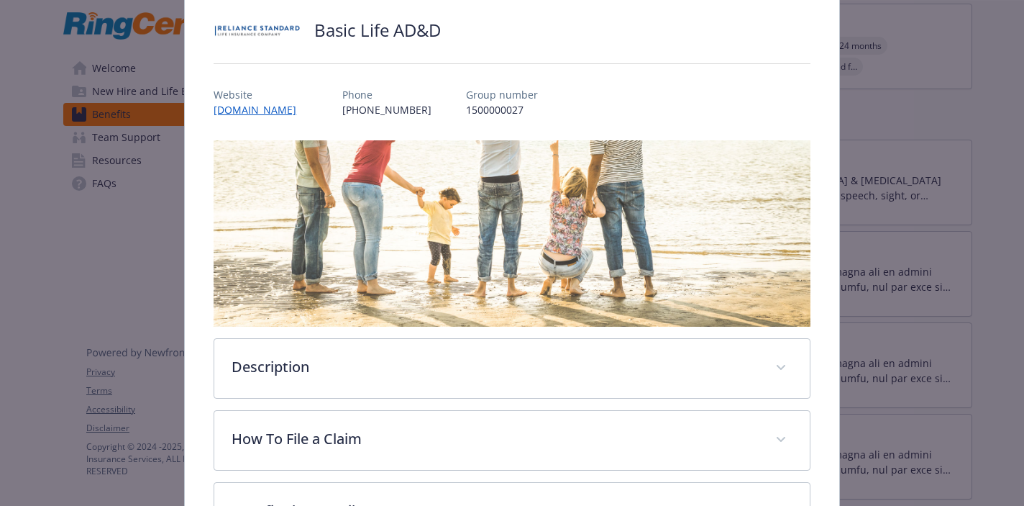
scroll to position [0, 0]
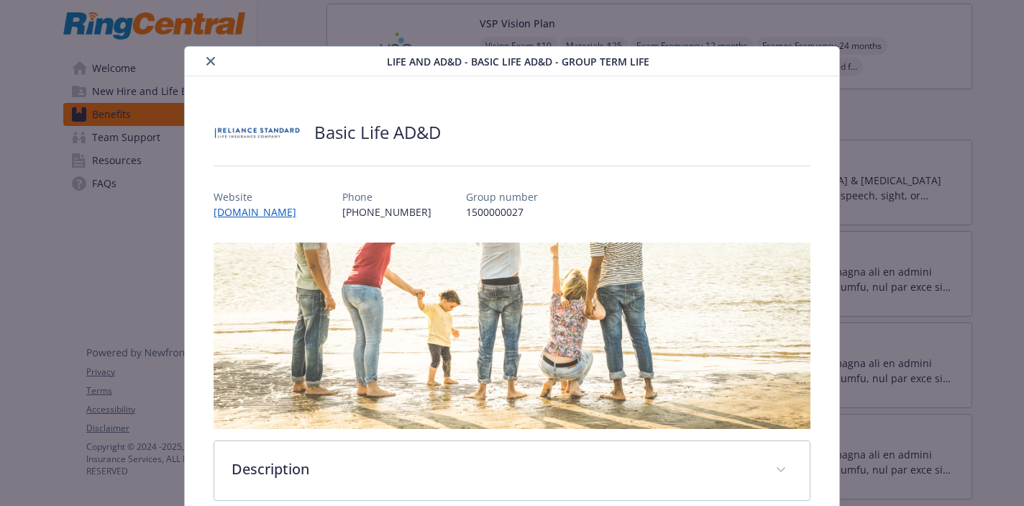
click at [214, 60] on icon "close" at bounding box center [210, 61] width 9 height 9
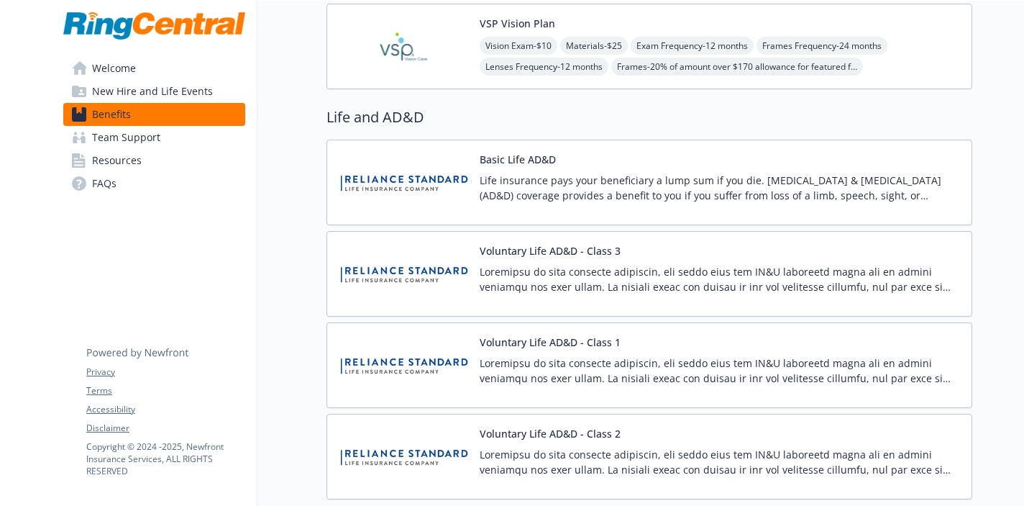
click at [635, 268] on p at bounding box center [720, 279] width 480 height 30
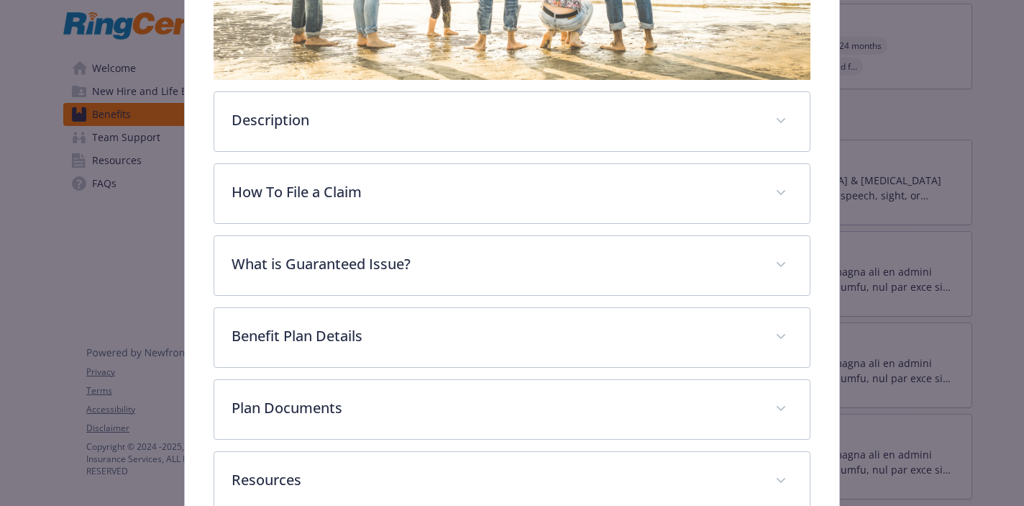
scroll to position [410, 0]
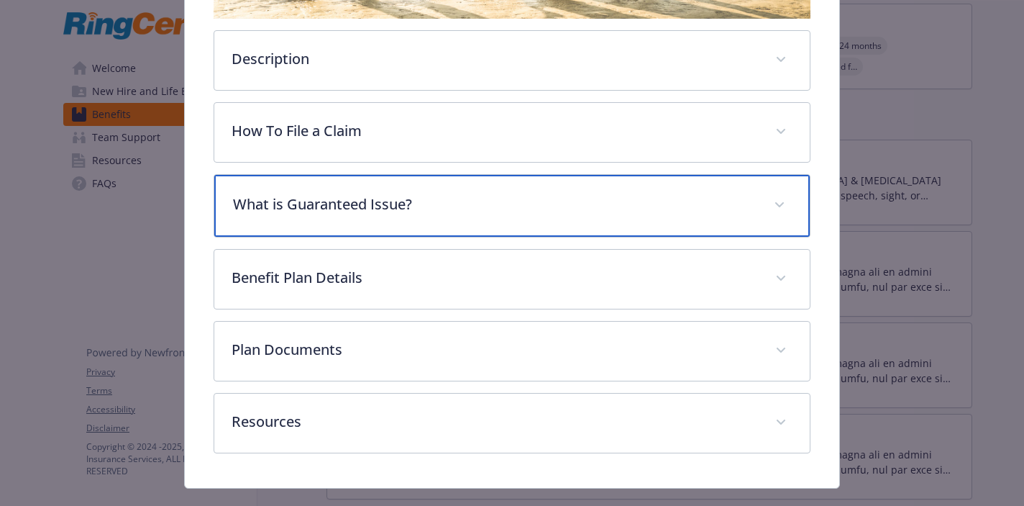
click at [588, 213] on p "What is Guaranteed Issue?" at bounding box center [494, 204] width 523 height 22
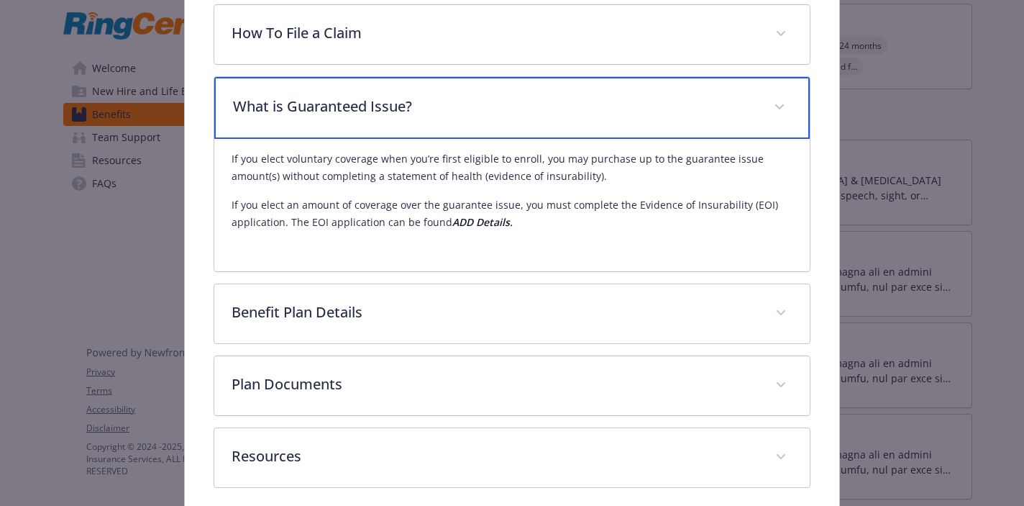
scroll to position [0, 0]
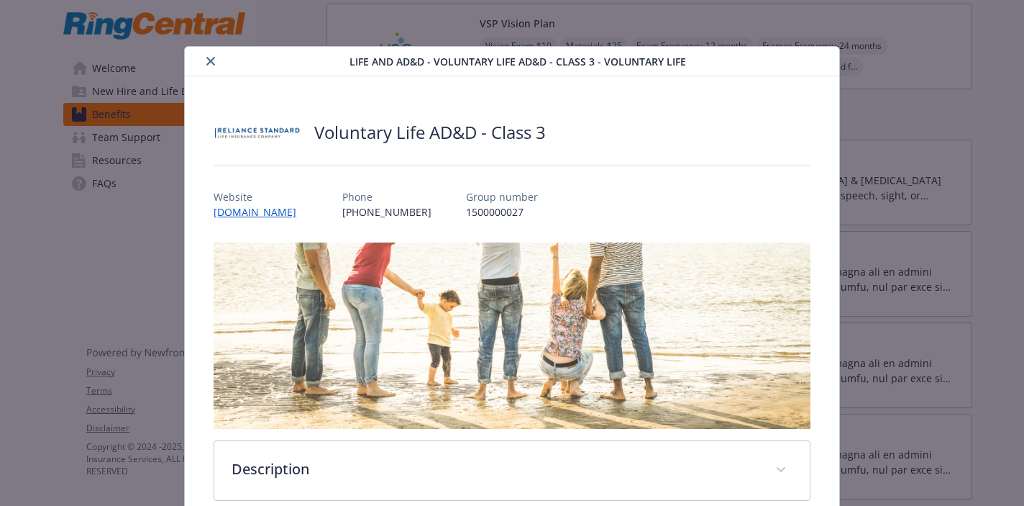
click at [208, 55] on button "close" at bounding box center [210, 61] width 17 height 17
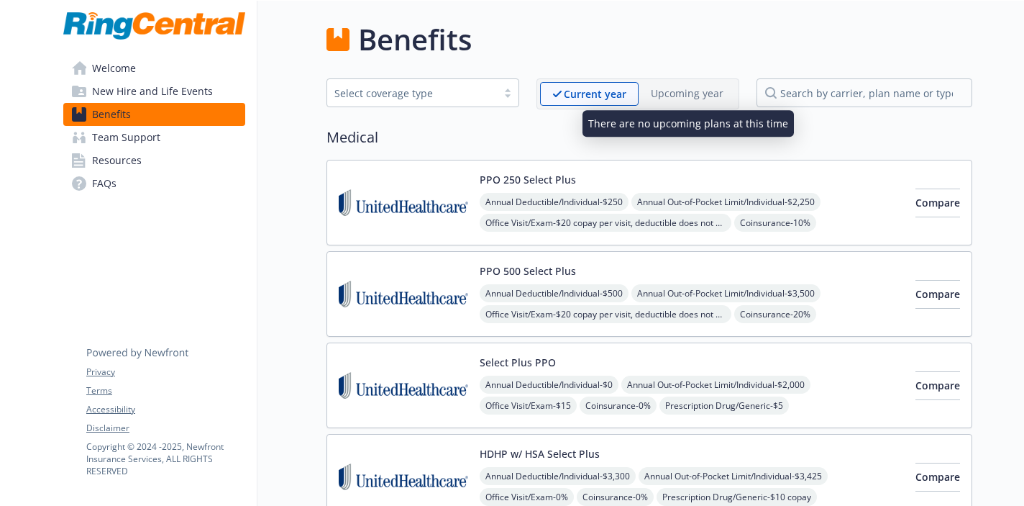
click at [695, 94] on p "Upcoming year" at bounding box center [687, 93] width 73 height 15
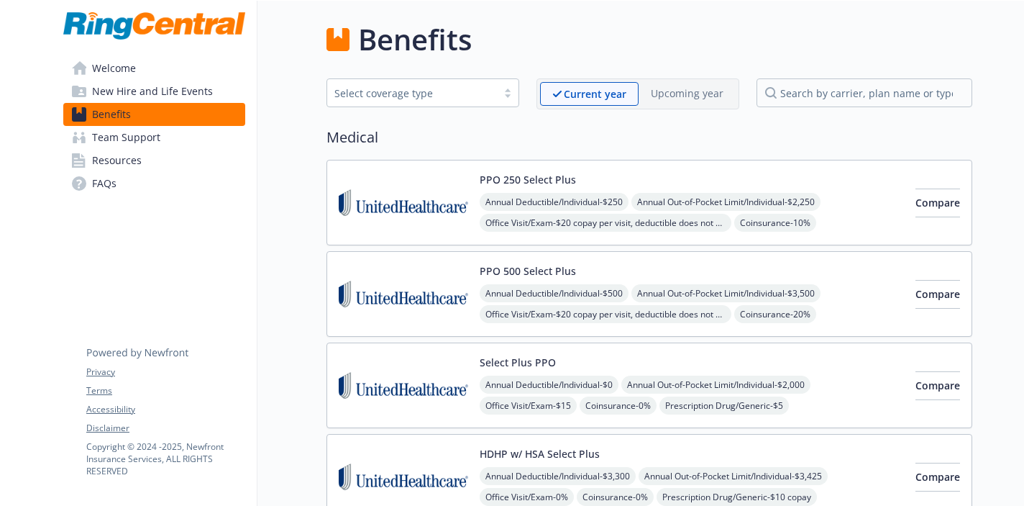
click at [105, 166] on span "Resources" at bounding box center [117, 160] width 50 height 23
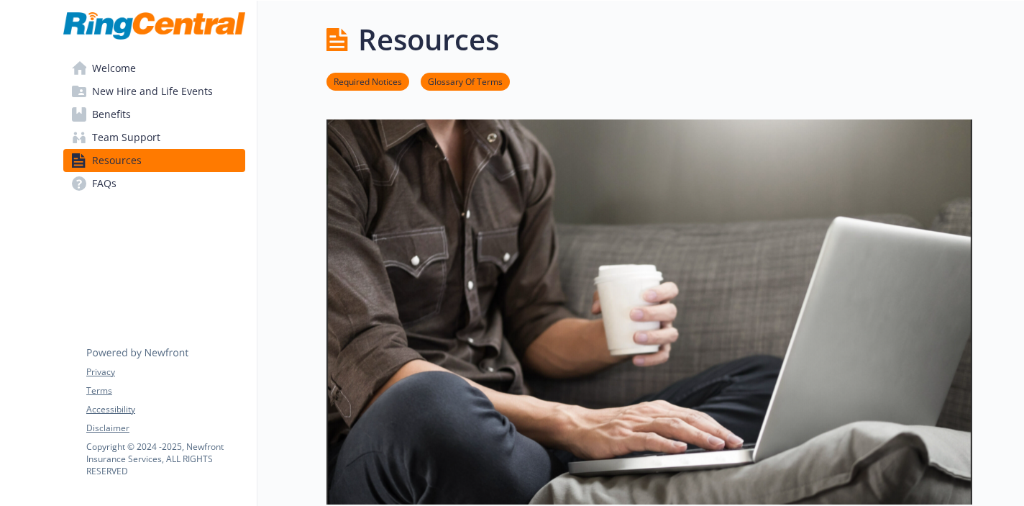
click at [109, 189] on span "FAQs" at bounding box center [104, 183] width 24 height 23
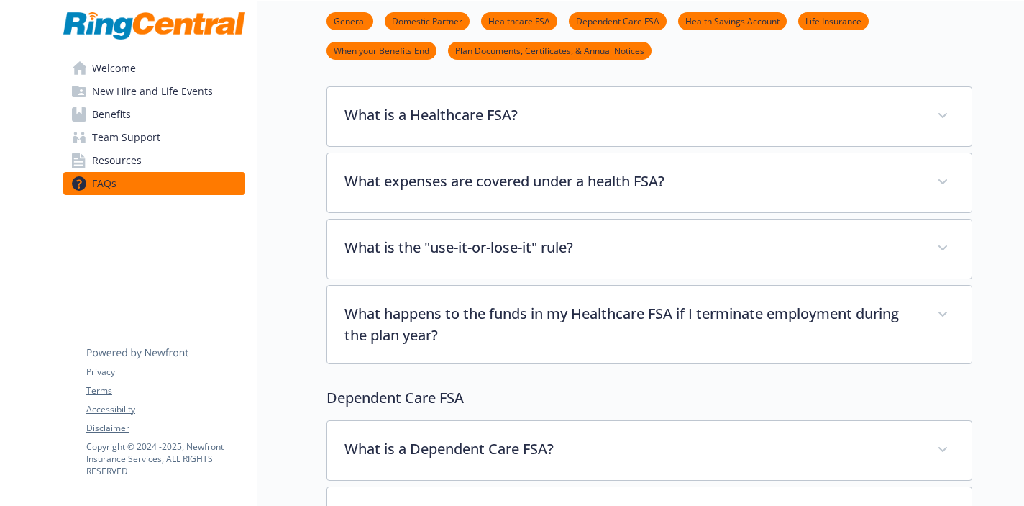
scroll to position [902, 0]
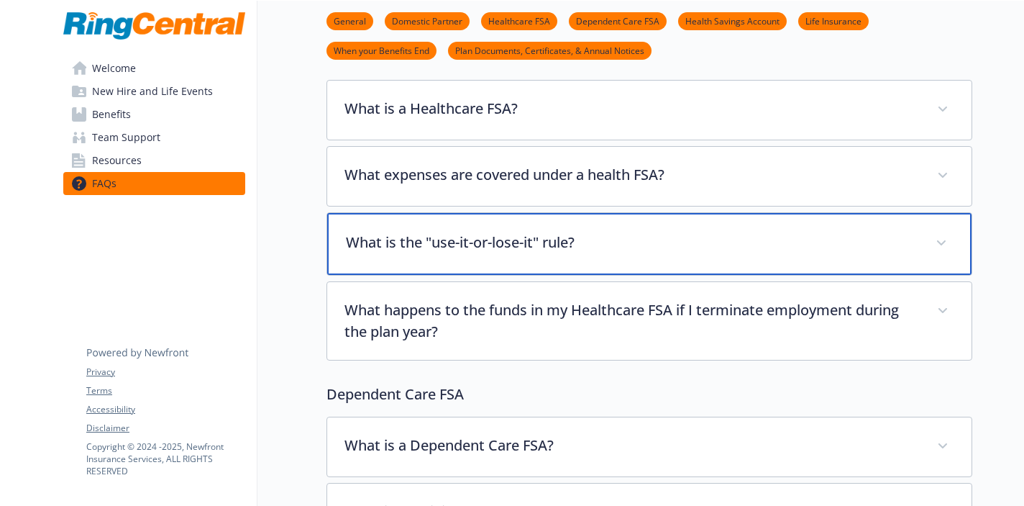
click at [485, 239] on p "What is the "use-it-or-lose-it" rule?" at bounding box center [632, 243] width 573 height 22
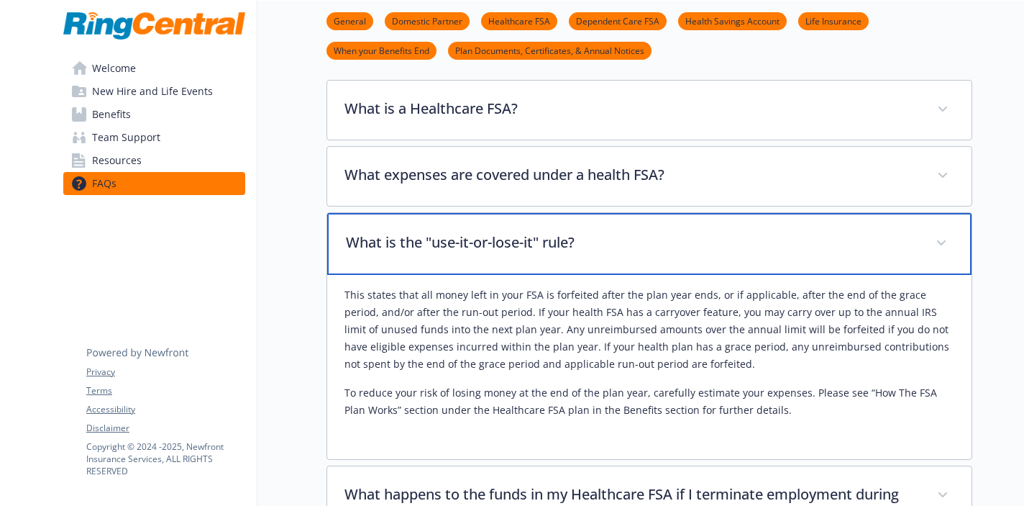
click at [485, 239] on p "What is the "use-it-or-lose-it" rule?" at bounding box center [632, 243] width 573 height 22
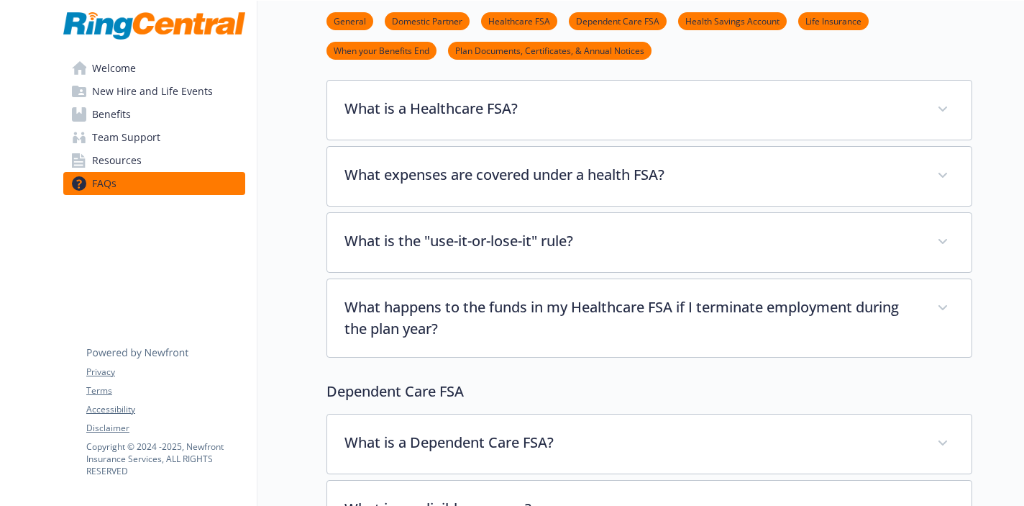
click at [104, 123] on span "Benefits" at bounding box center [111, 114] width 39 height 23
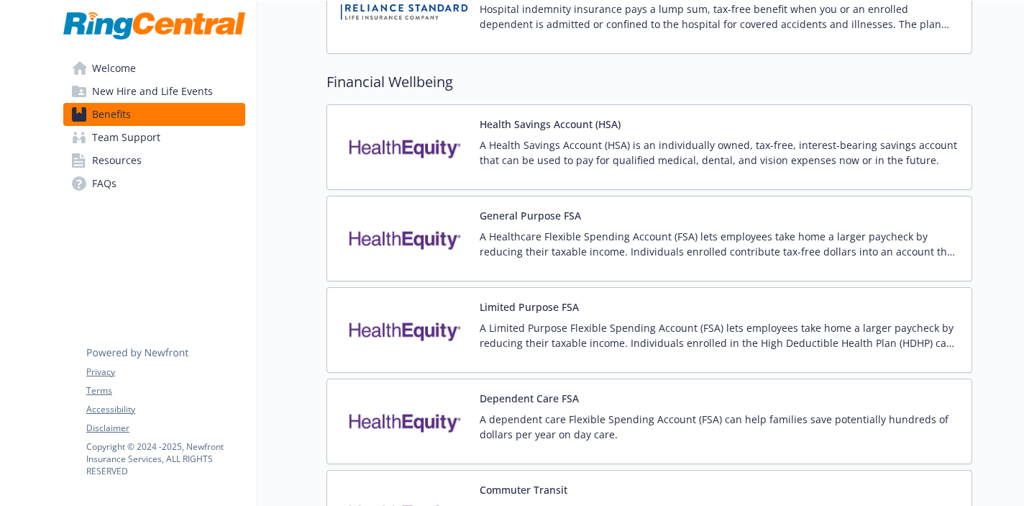
scroll to position [2108, 0]
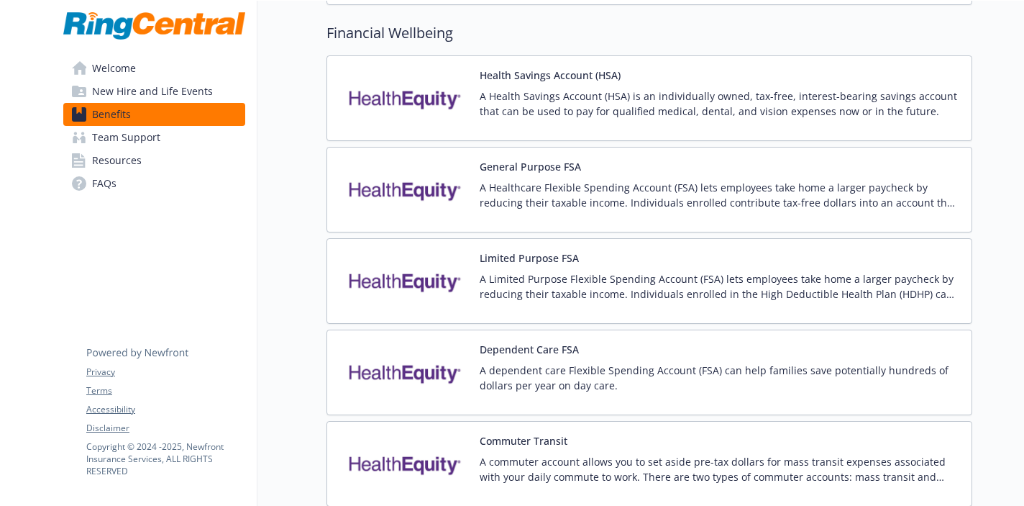
click at [558, 186] on p "A Healthcare Flexible Spending Account (FSA) lets employees take home a larger …" at bounding box center [720, 195] width 480 height 30
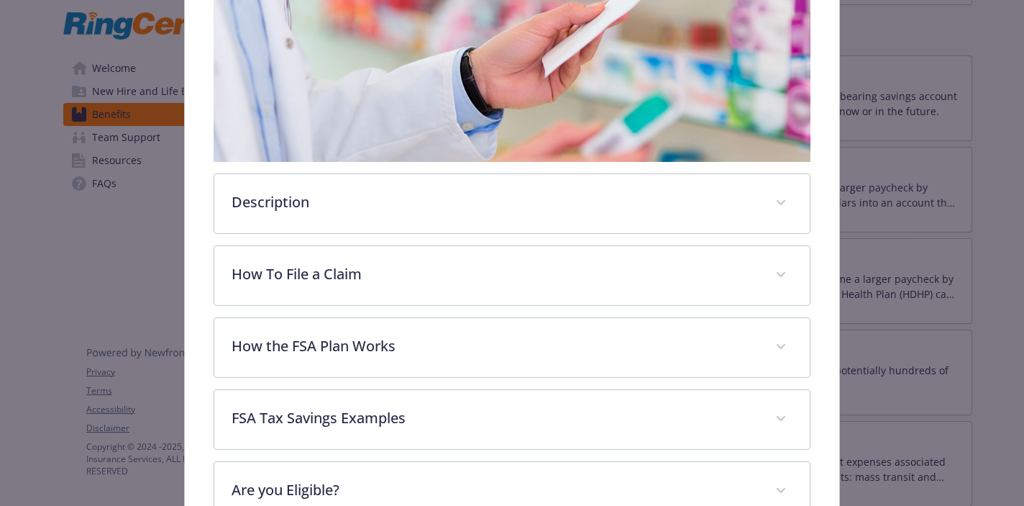
scroll to position [368, 0]
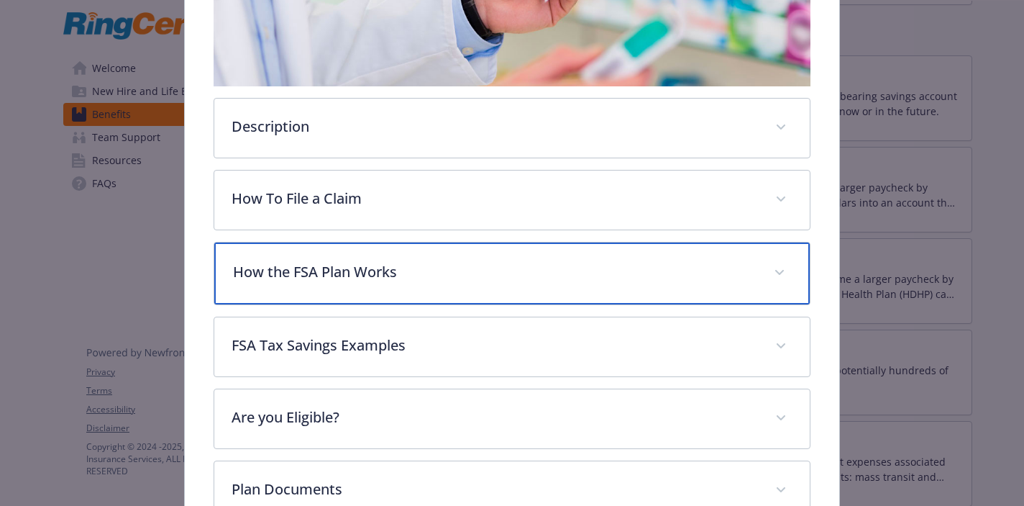
click at [420, 273] on p "How the FSA Plan Works" at bounding box center [494, 272] width 523 height 22
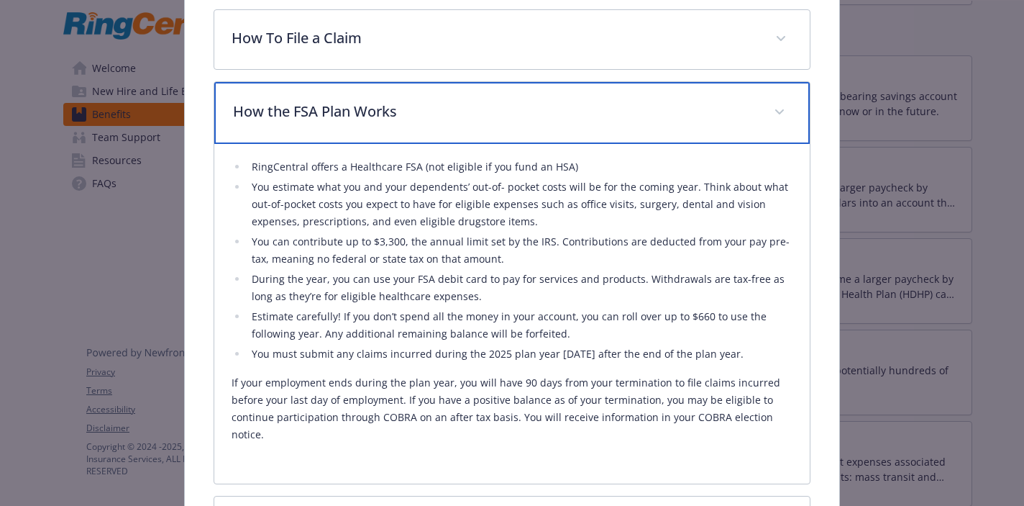
scroll to position [529, 0]
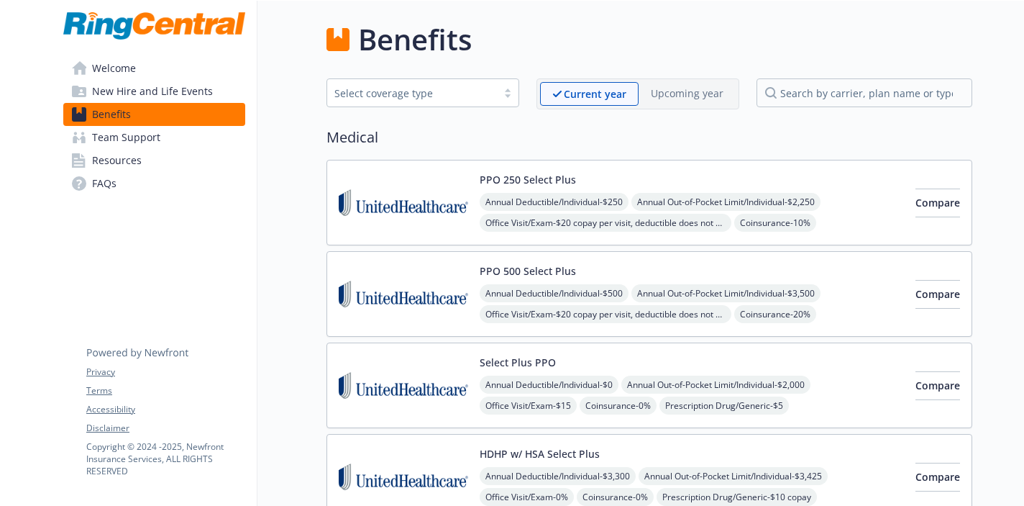
click at [111, 182] on span "FAQs" at bounding box center [104, 183] width 24 height 23
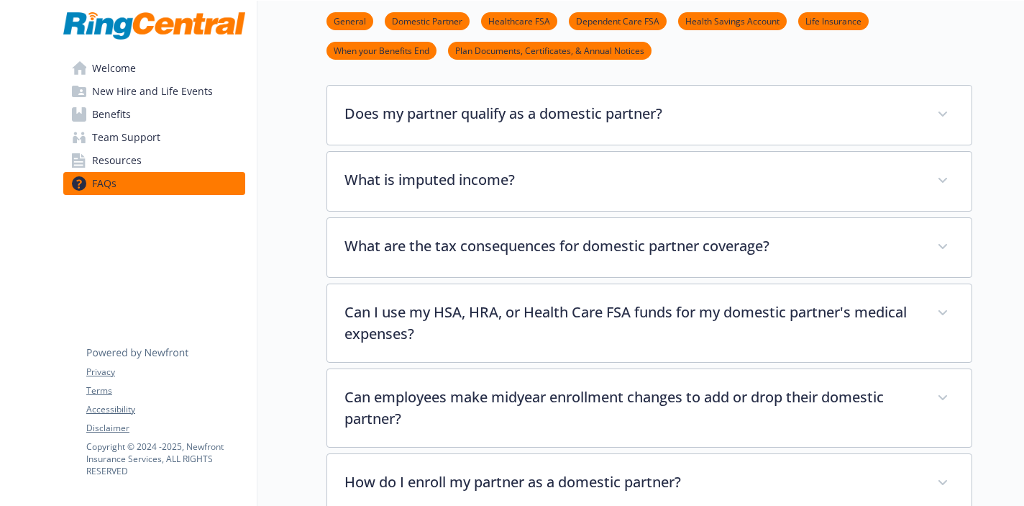
scroll to position [414, 0]
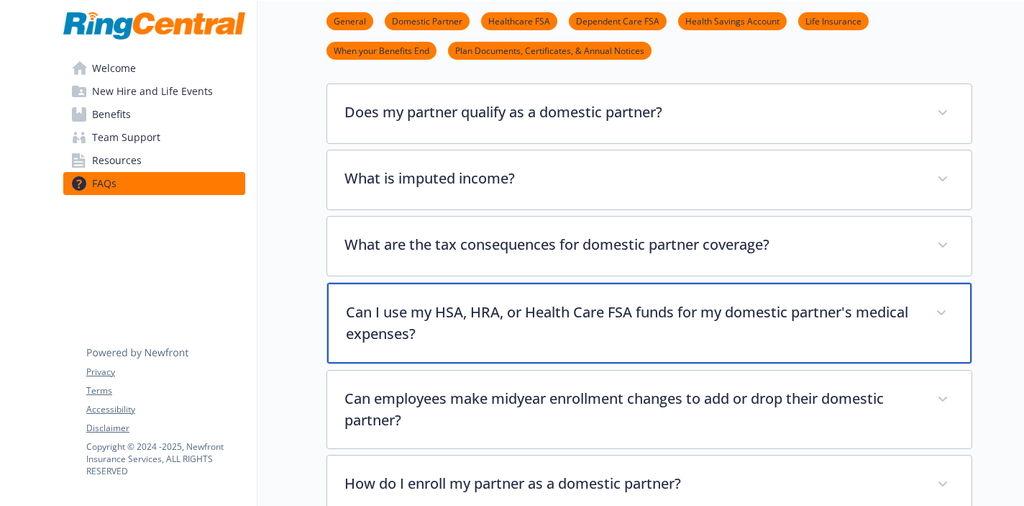
click at [503, 304] on p "Can I use my HSA, HRA, or Health Care FSA funds for my domestic partner's medic…" at bounding box center [632, 322] width 573 height 43
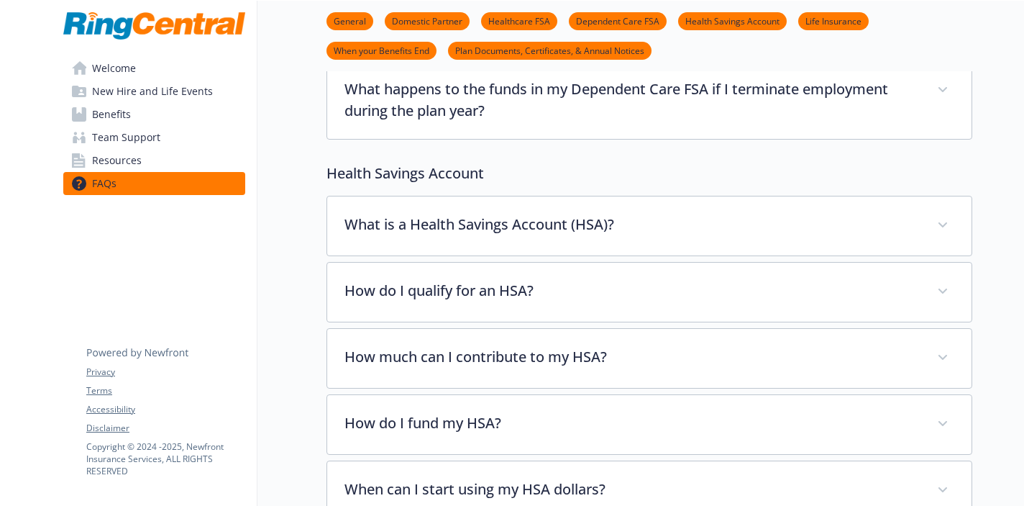
scroll to position [1949, 0]
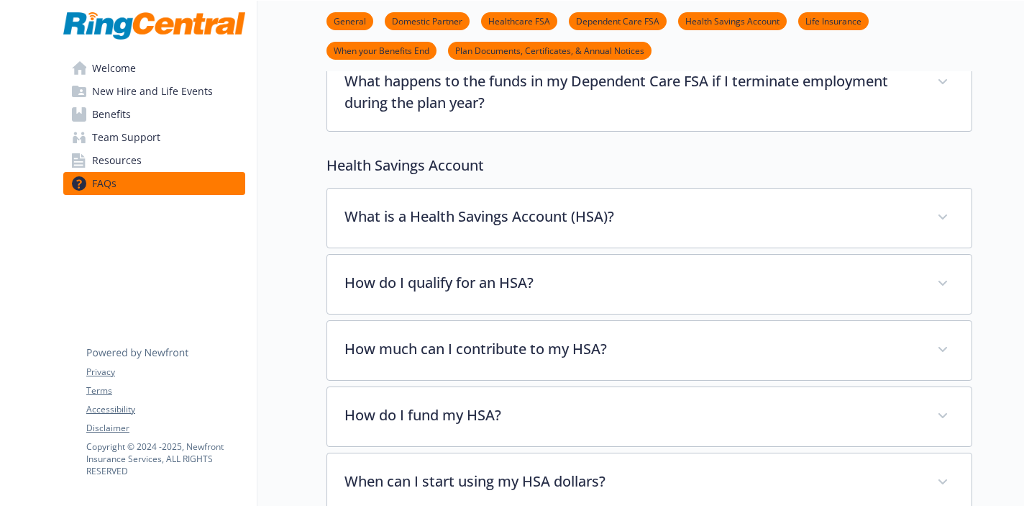
click at [153, 114] on link "Benefits" at bounding box center [154, 114] width 182 height 23
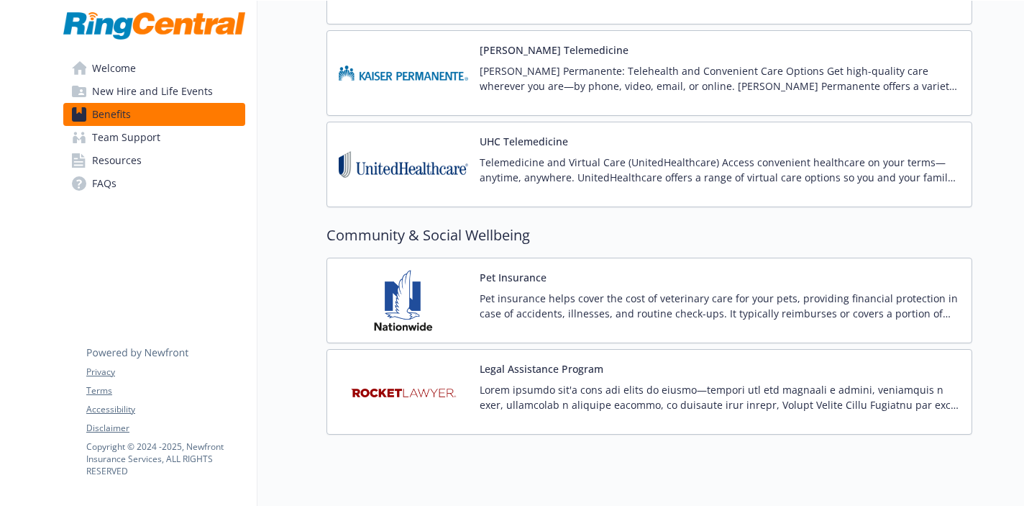
scroll to position [3578, 0]
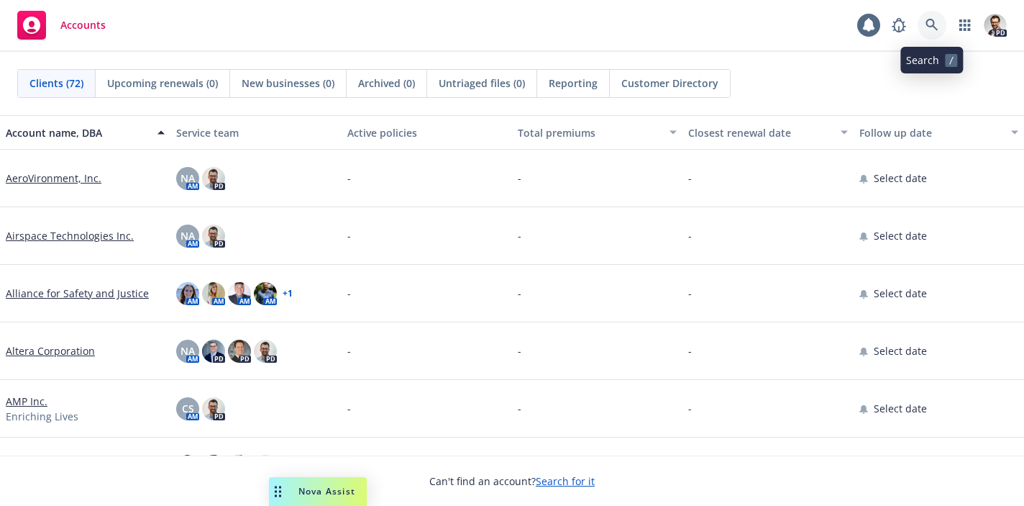
click at [934, 33] on link at bounding box center [932, 25] width 29 height 29
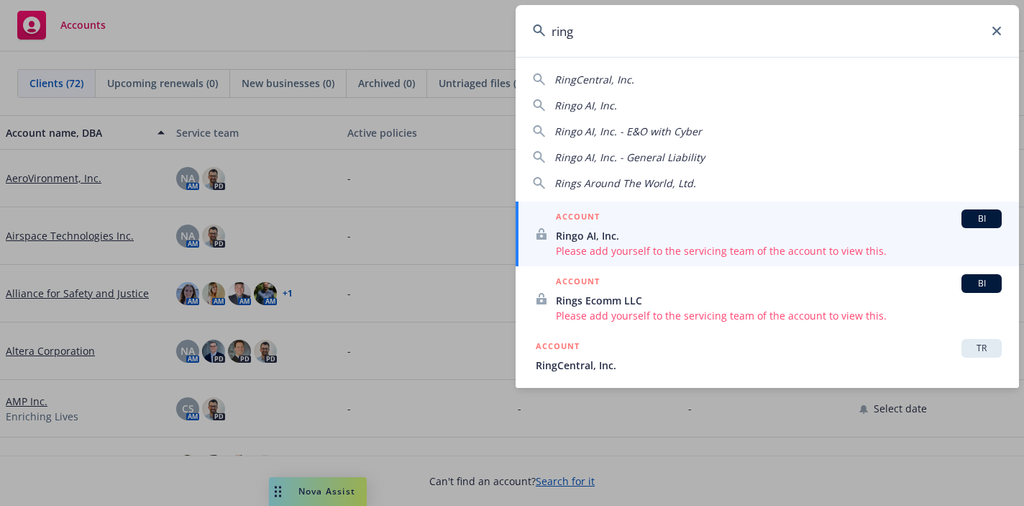
click at [607, 85] on span "RingCentral, Inc." at bounding box center [595, 80] width 80 height 14
type input "RingCentral, Inc."
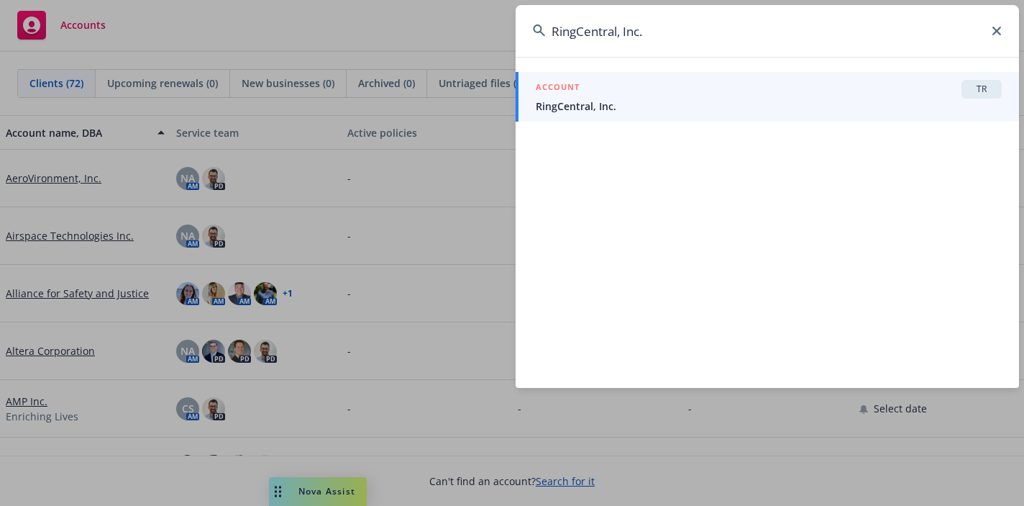
click at [597, 112] on span "RingCentral, Inc." at bounding box center [769, 106] width 466 height 15
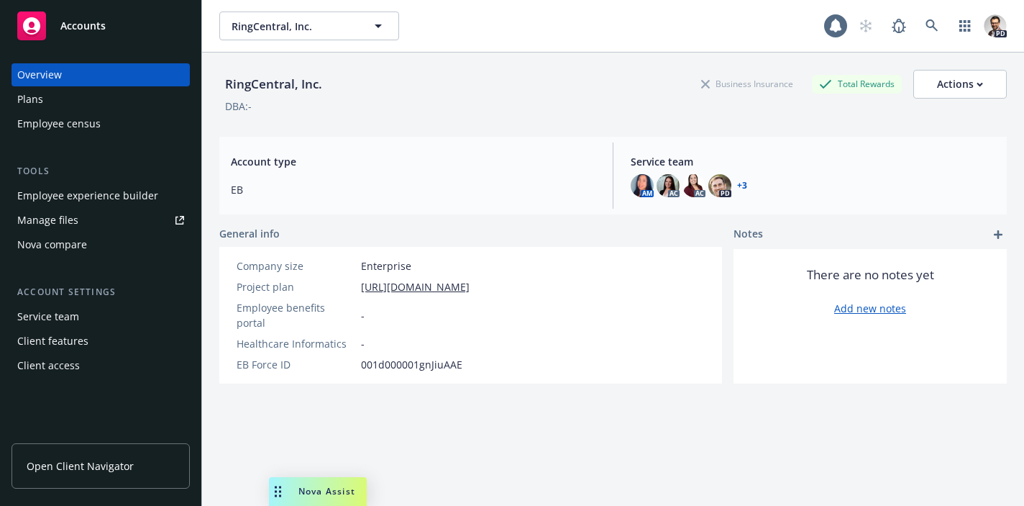
click at [58, 101] on div "Plans" at bounding box center [100, 99] width 167 height 23
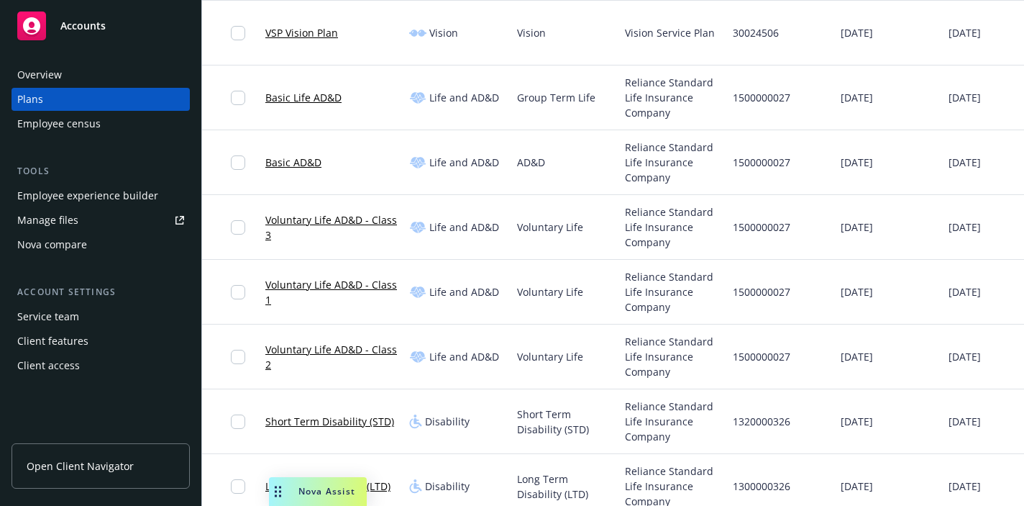
scroll to position [1167, 0]
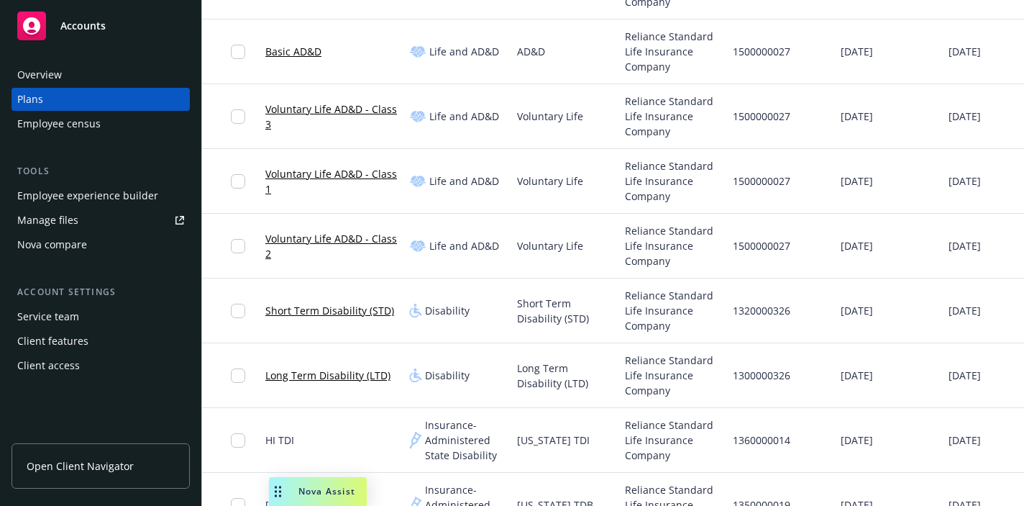
click at [342, 306] on link "Short Term Disability (STD)" at bounding box center [329, 310] width 129 height 15
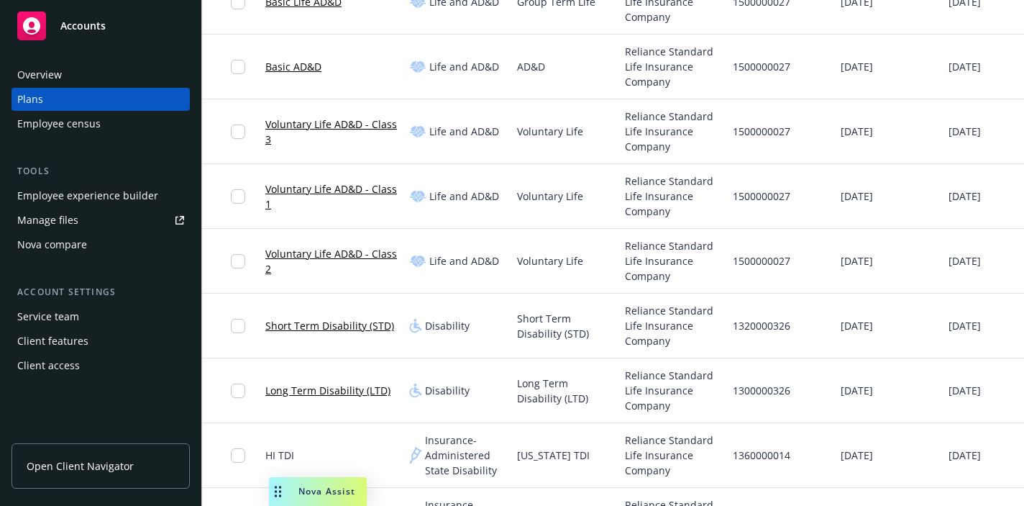
scroll to position [1167, 0]
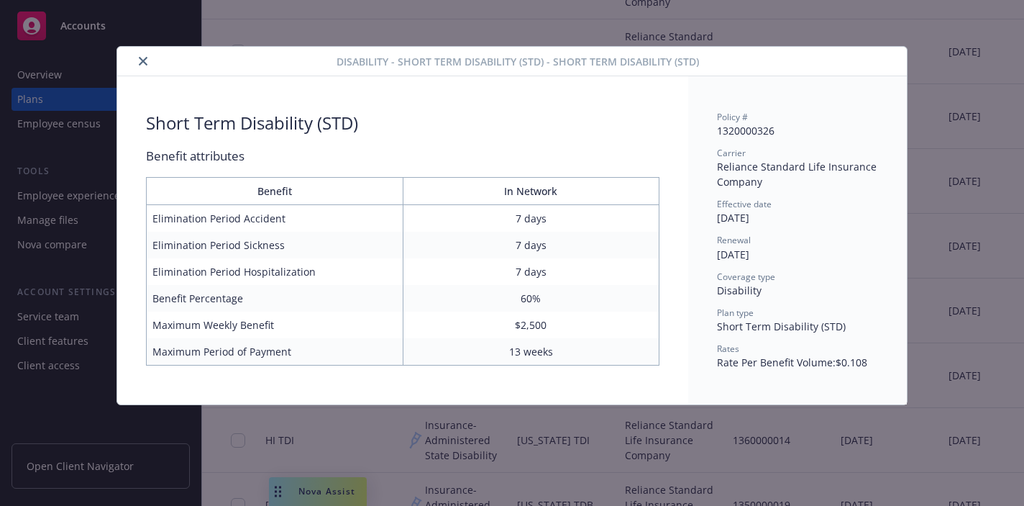
click at [149, 60] on button "close" at bounding box center [143, 61] width 17 height 17
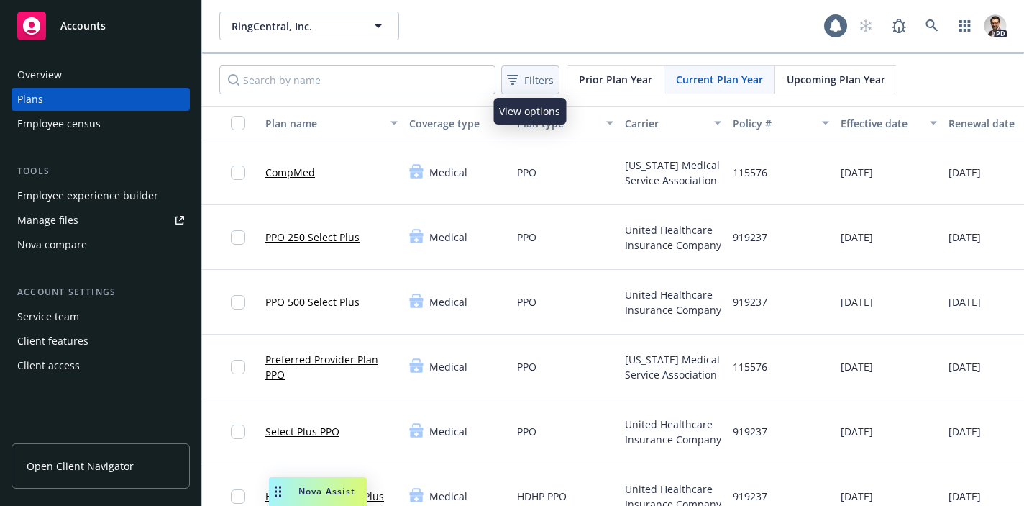
click at [539, 79] on span "Filters" at bounding box center [538, 80] width 29 height 15
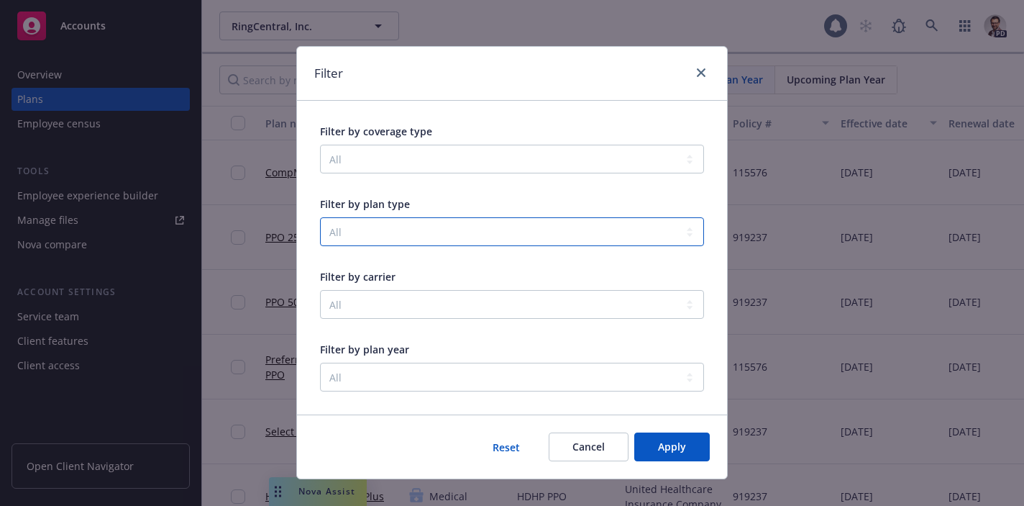
click at [432, 230] on select "All 401(k) AD&D Accident Auto & Home Discount Program COBRA Administration Chil…" at bounding box center [512, 231] width 384 height 29
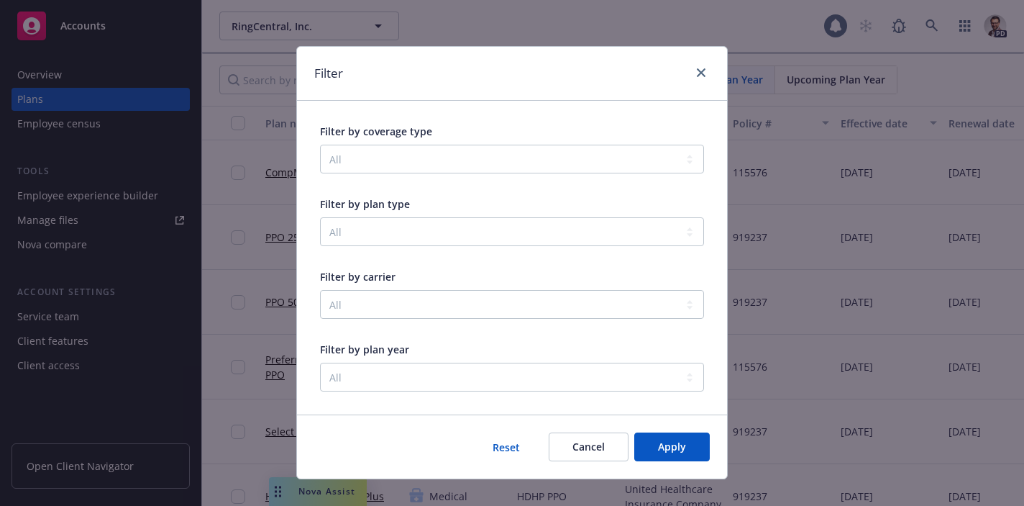
click at [460, 216] on div "Filter by plan type All 401(k) AD&D Accident Auto & Home Discount Program COBRA…" at bounding box center [512, 221] width 384 height 50
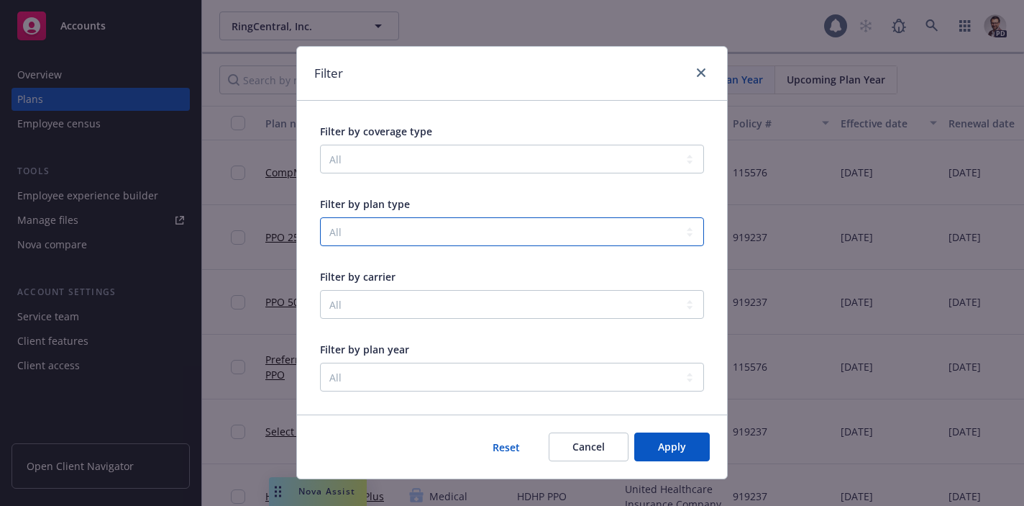
click at [460, 232] on select "All 401(k) AD&D Accident Auto & Home Discount Program COBRA Administration Chil…" at bounding box center [512, 231] width 384 height 29
